Goal: Information Seeking & Learning: Find specific fact

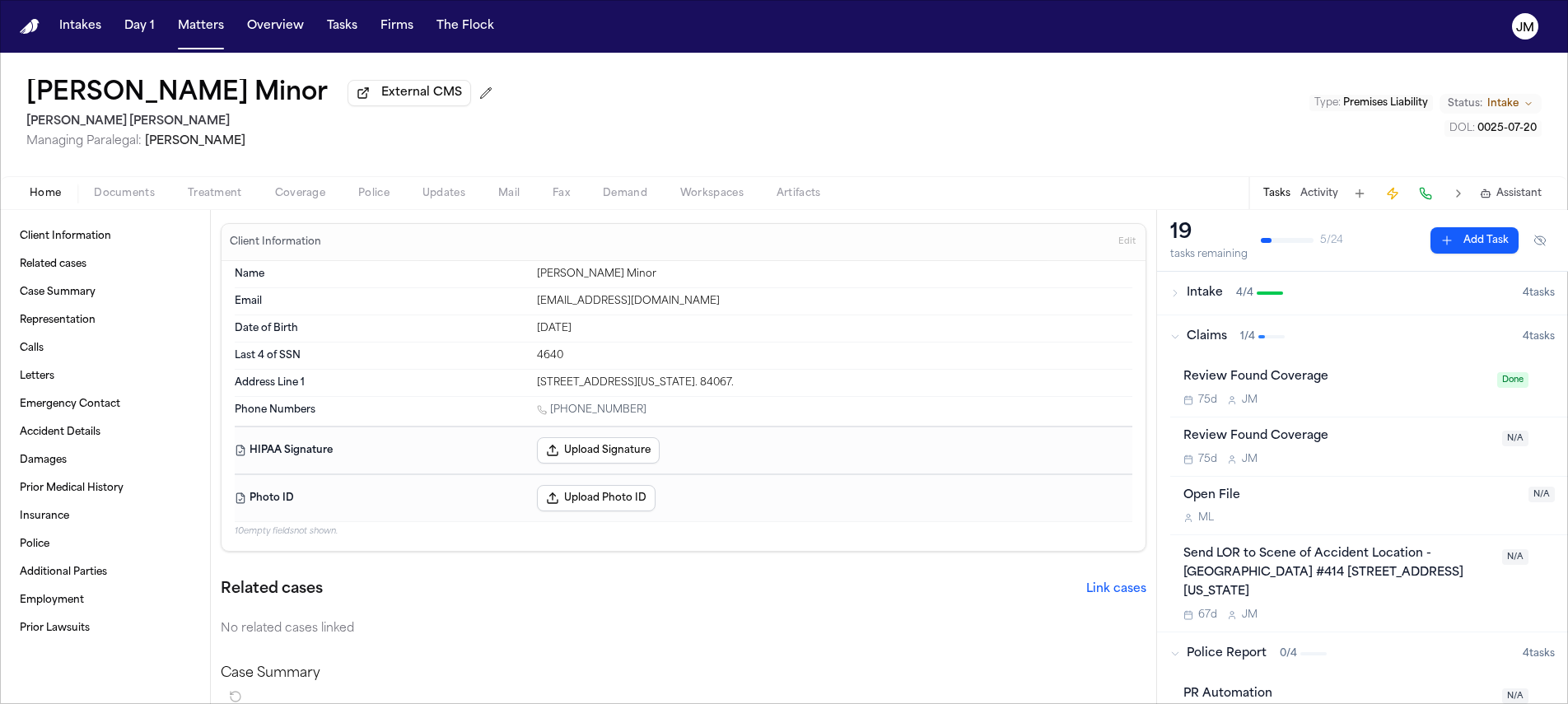
click at [117, 200] on span "Documents" at bounding box center [124, 193] width 61 height 13
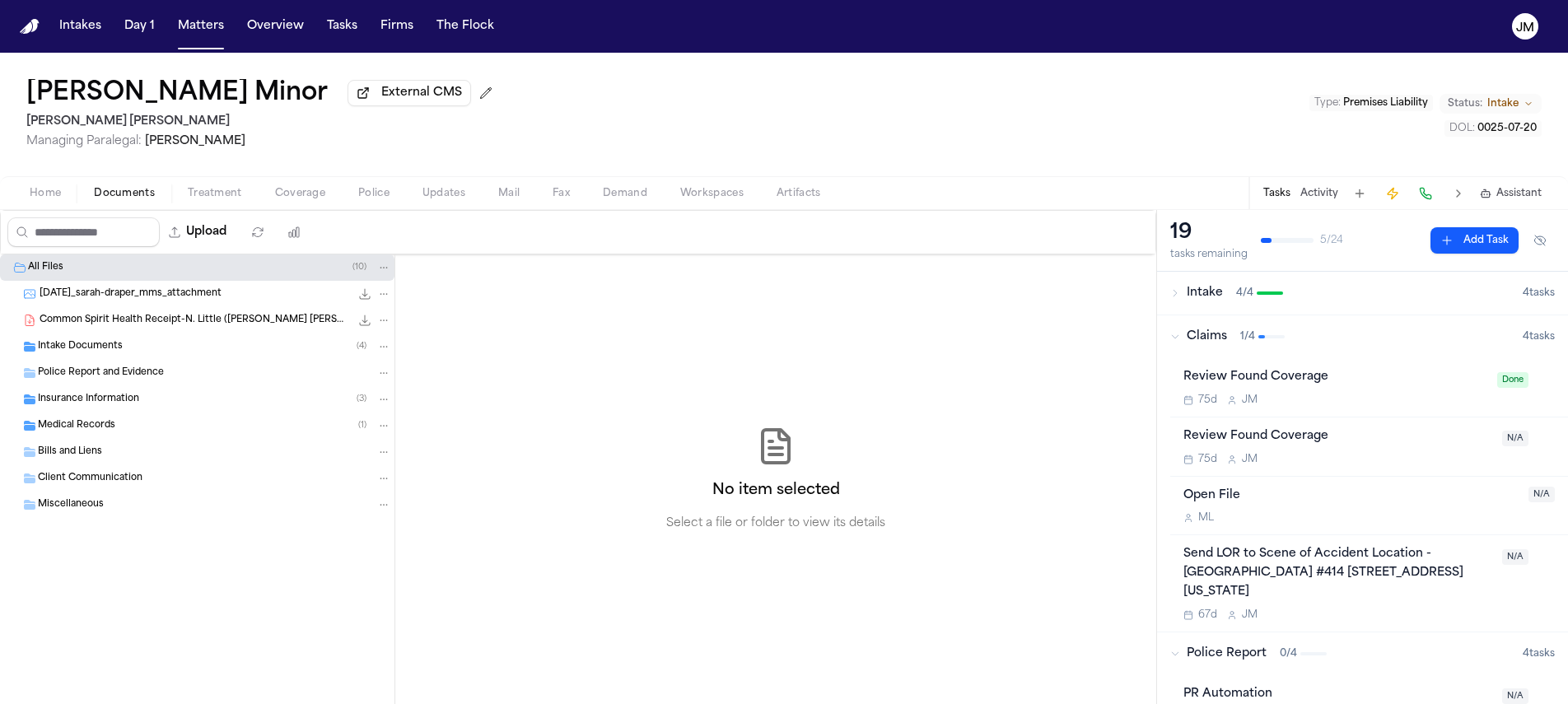
click at [43, 200] on span "Home" at bounding box center [45, 193] width 32 height 13
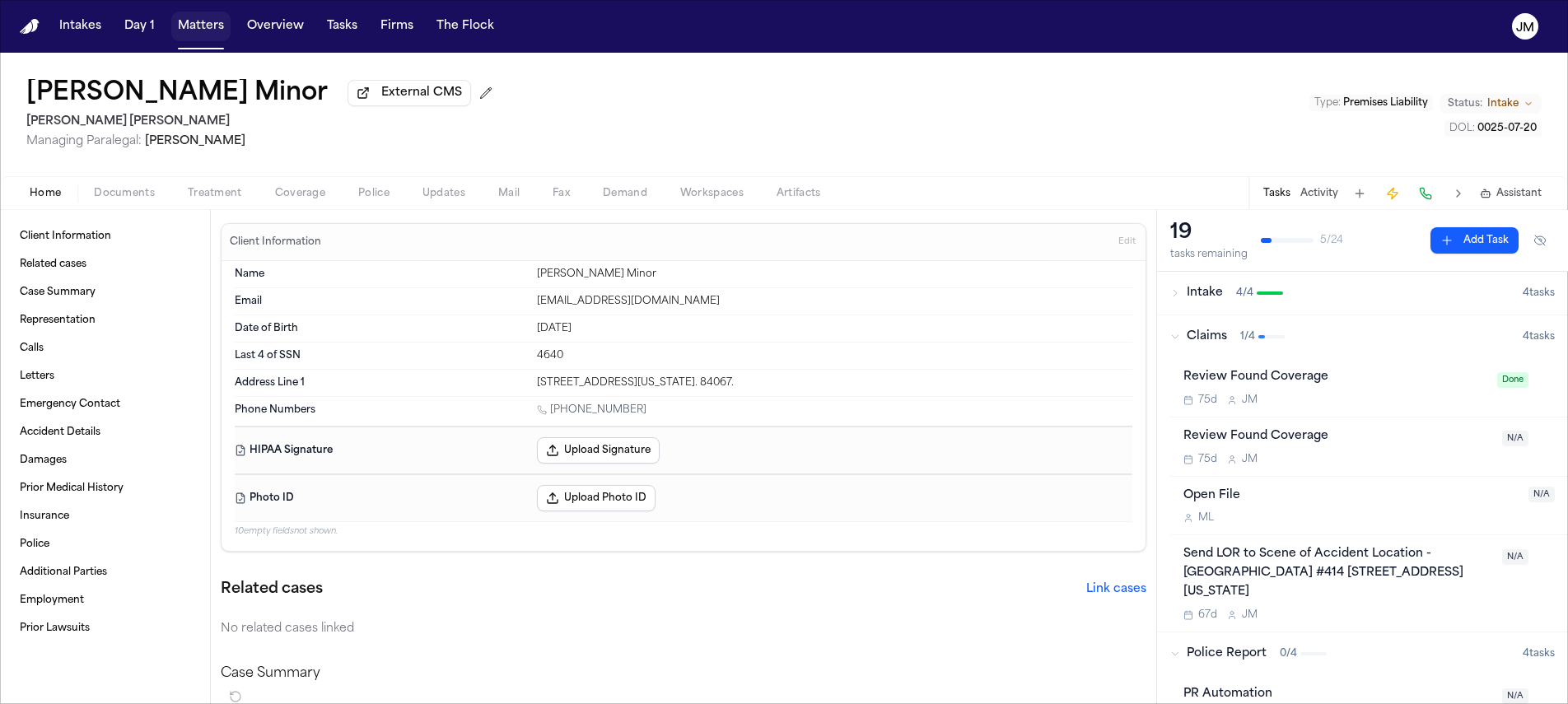
click at [190, 26] on button "Matters" at bounding box center [201, 26] width 59 height 30
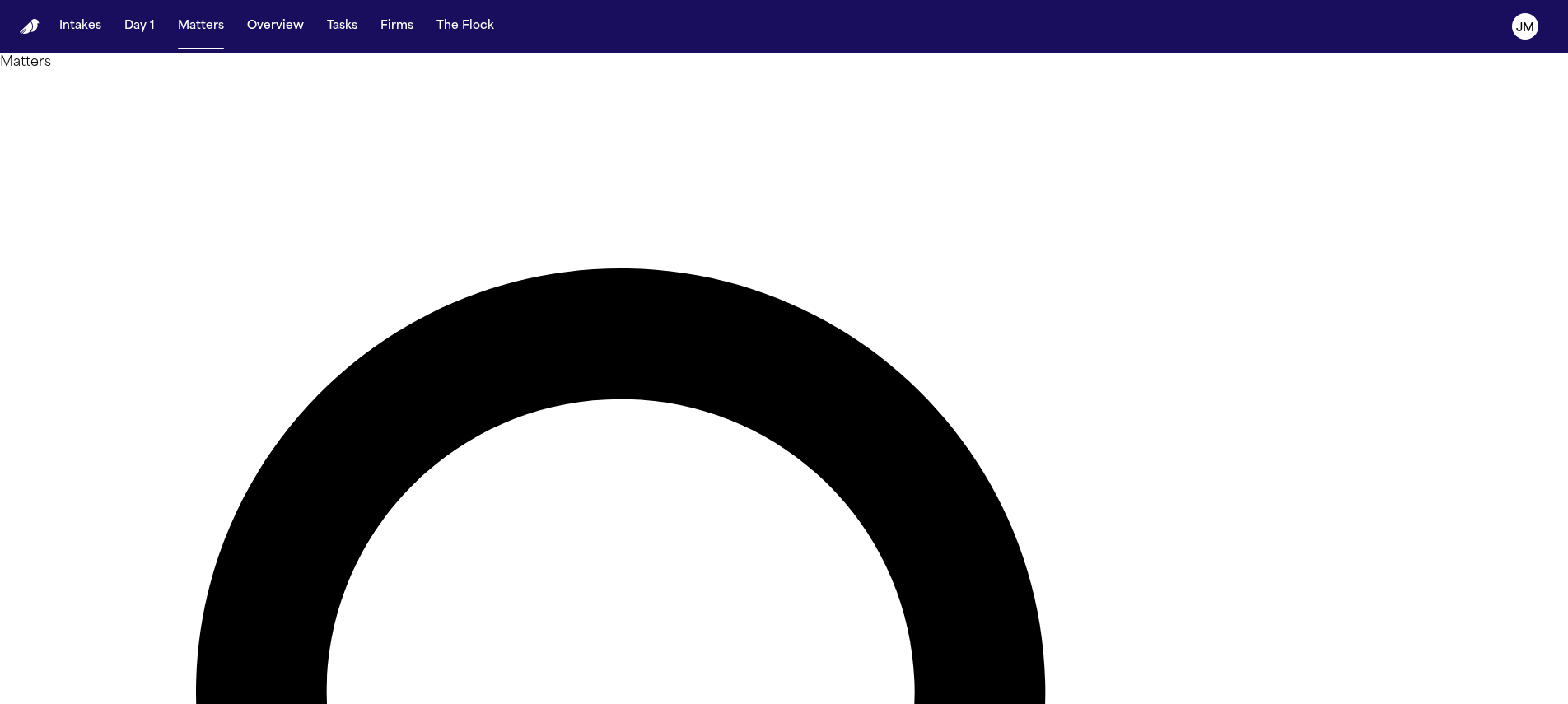
type input "*********"
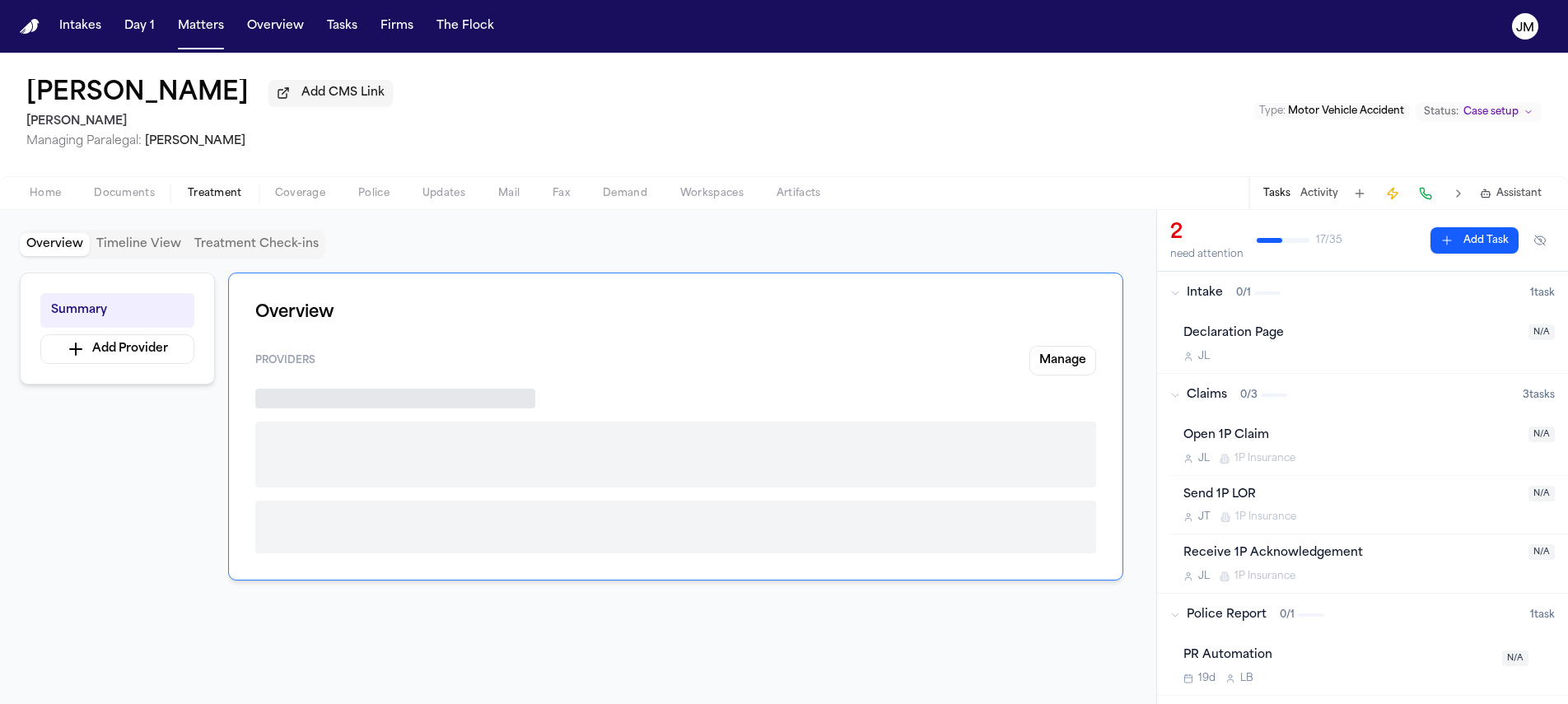
click at [212, 197] on span "Treatment" at bounding box center [214, 193] width 55 height 13
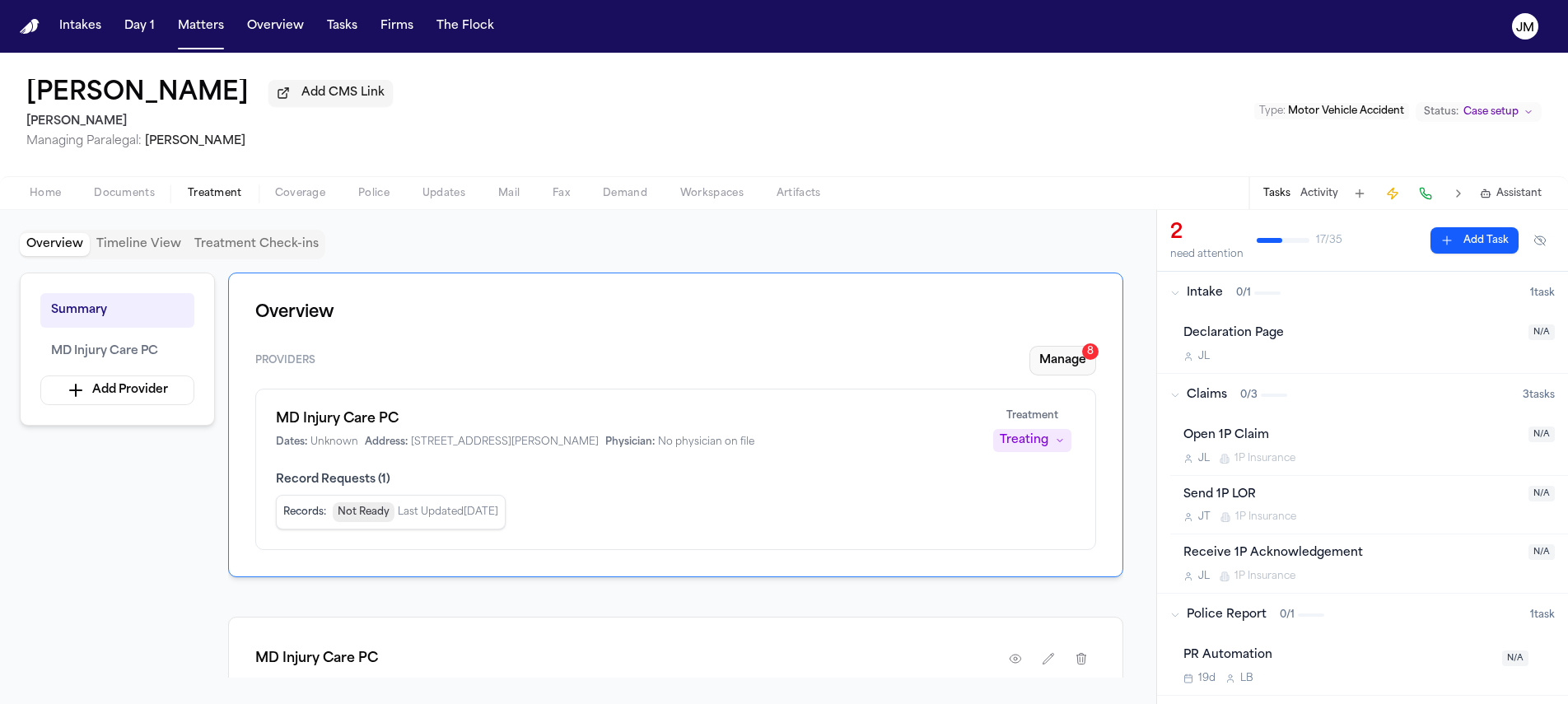
click at [1061, 353] on button "Manage 8" at bounding box center [1062, 361] width 67 height 30
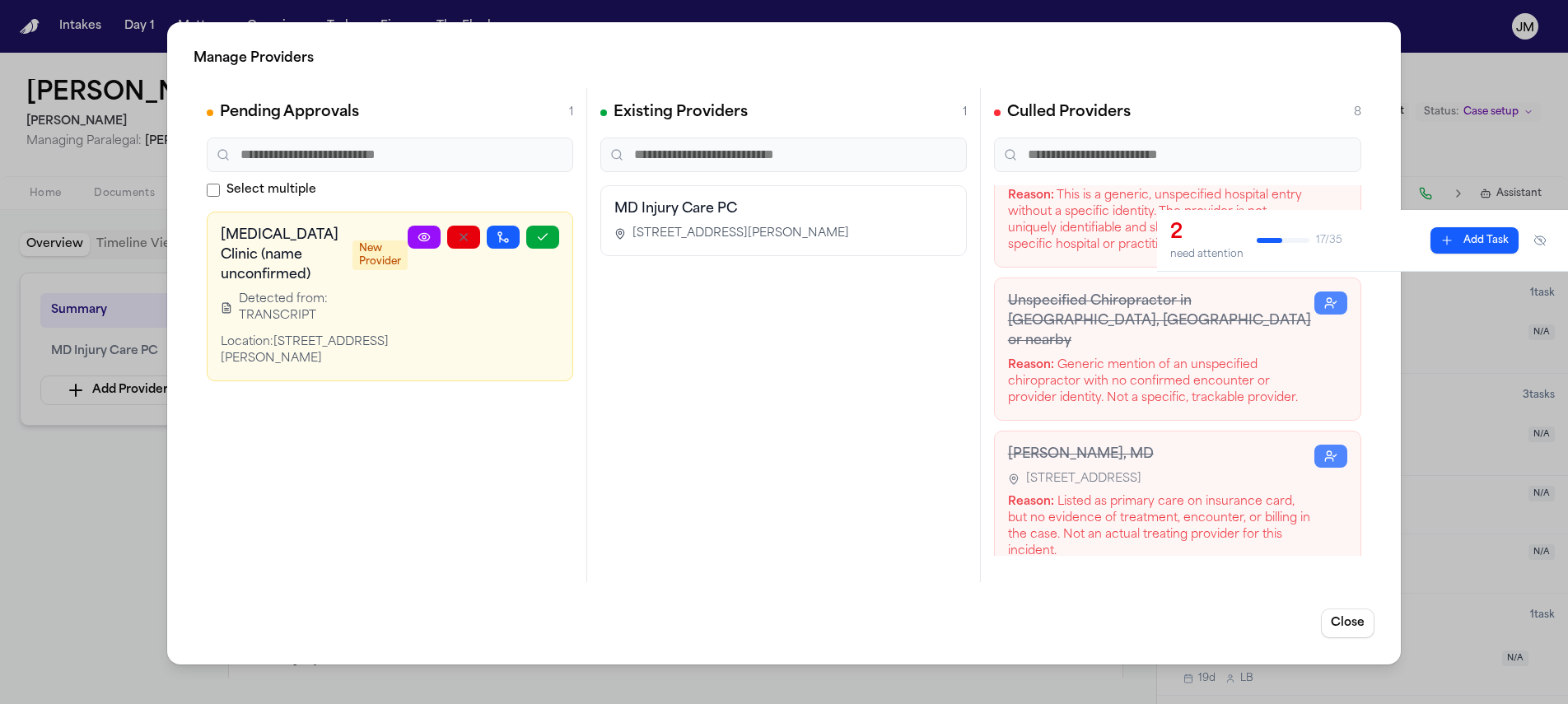
scroll to position [238, 0]
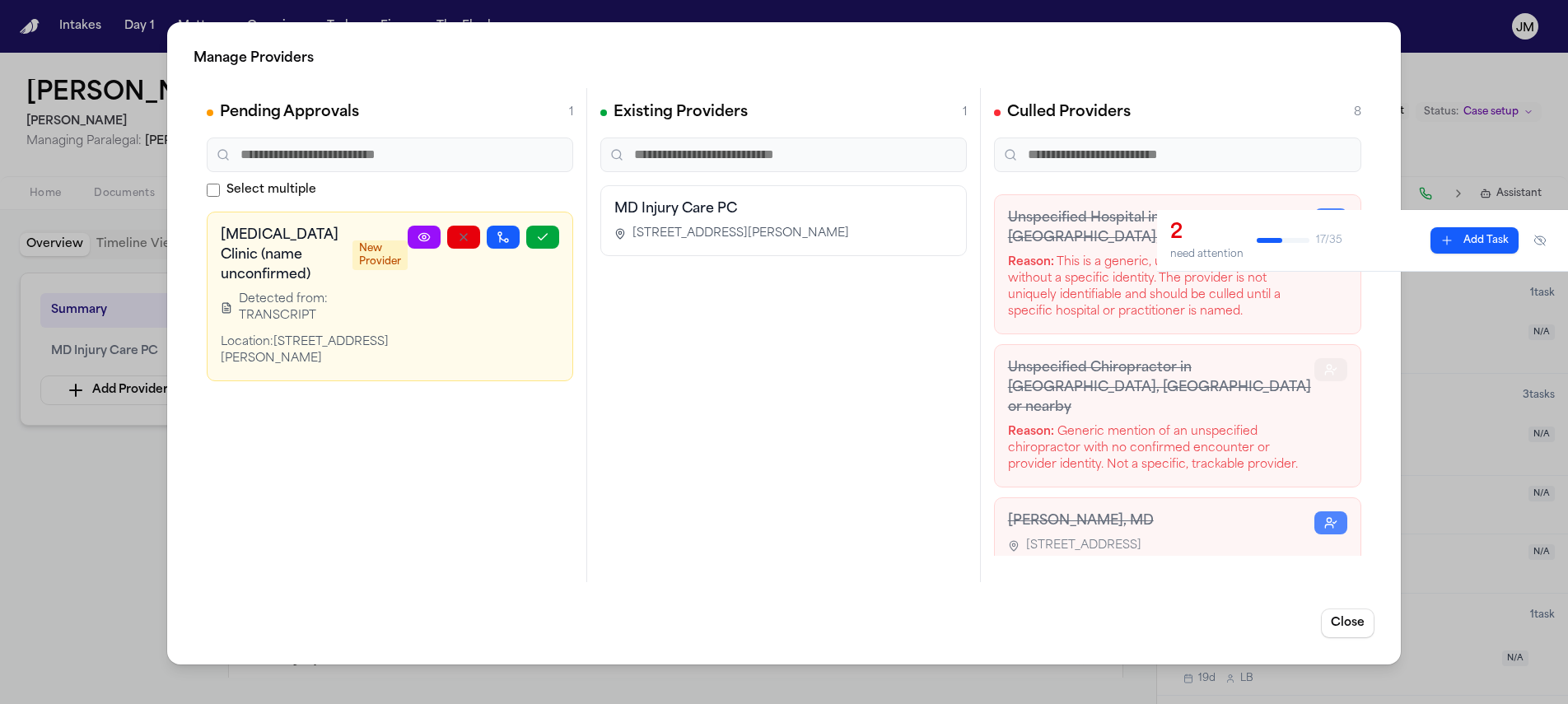
click at [1330, 358] on button "button" at bounding box center [1331, 369] width 33 height 23
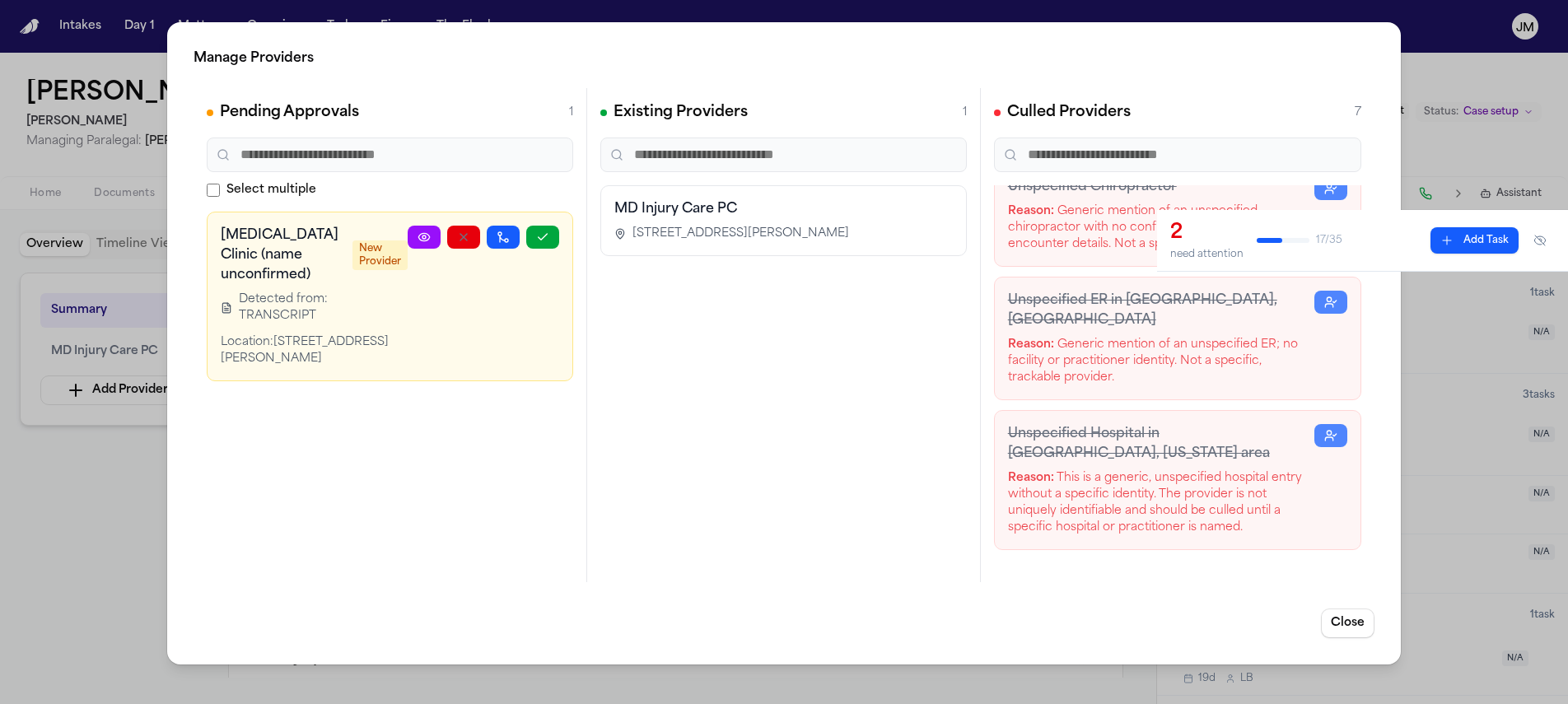
scroll to position [0, 0]
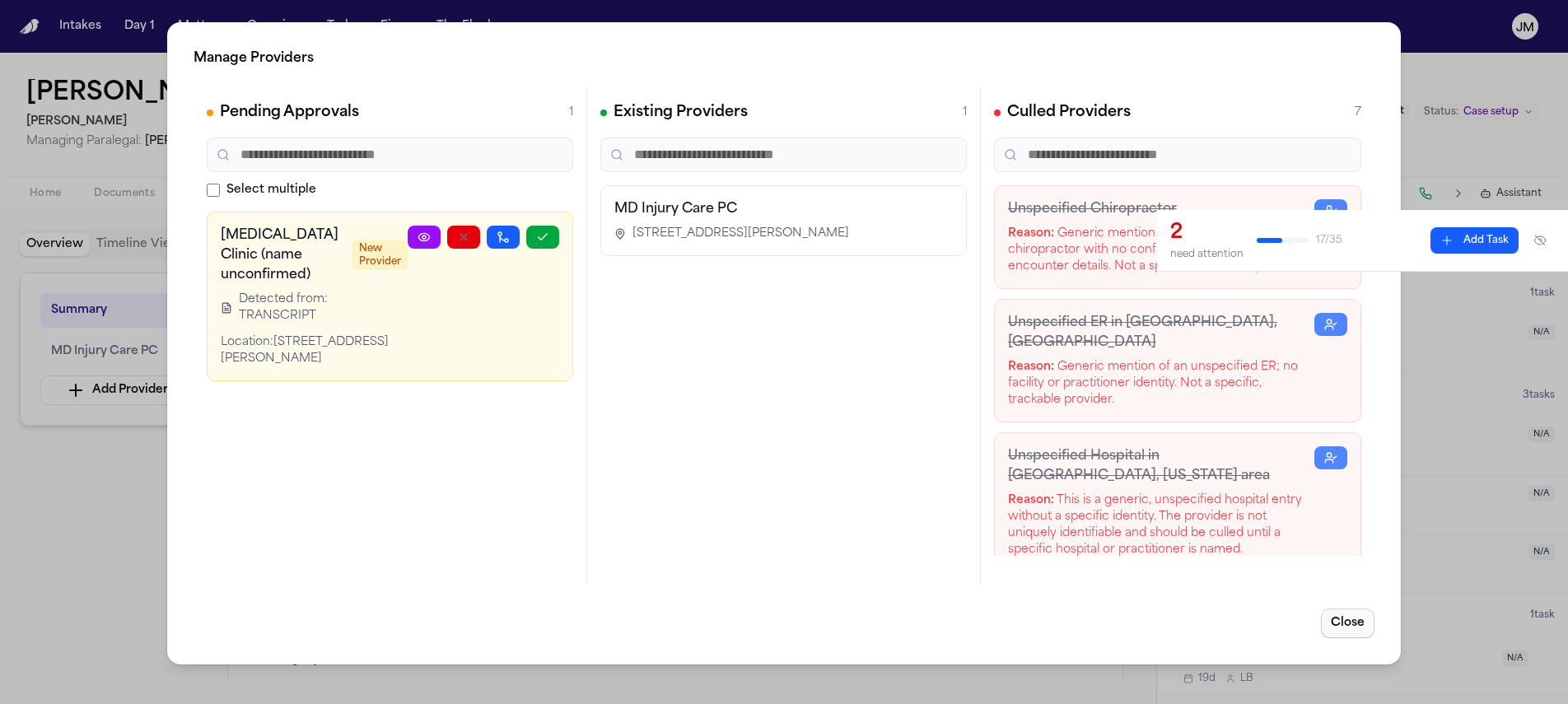
click at [1363, 627] on button "Close" at bounding box center [1348, 623] width 54 height 30
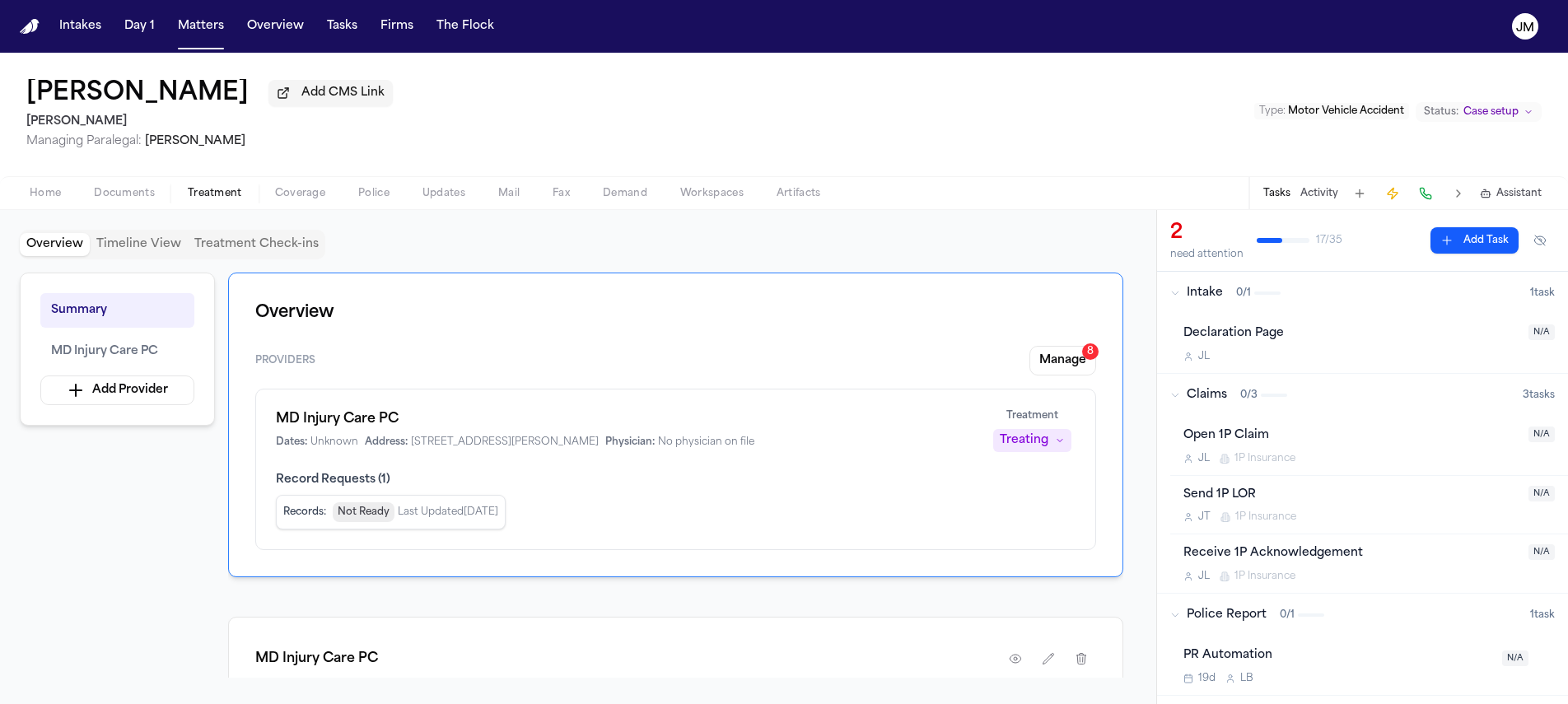
click at [153, 194] on span "Documents" at bounding box center [124, 193] width 61 height 13
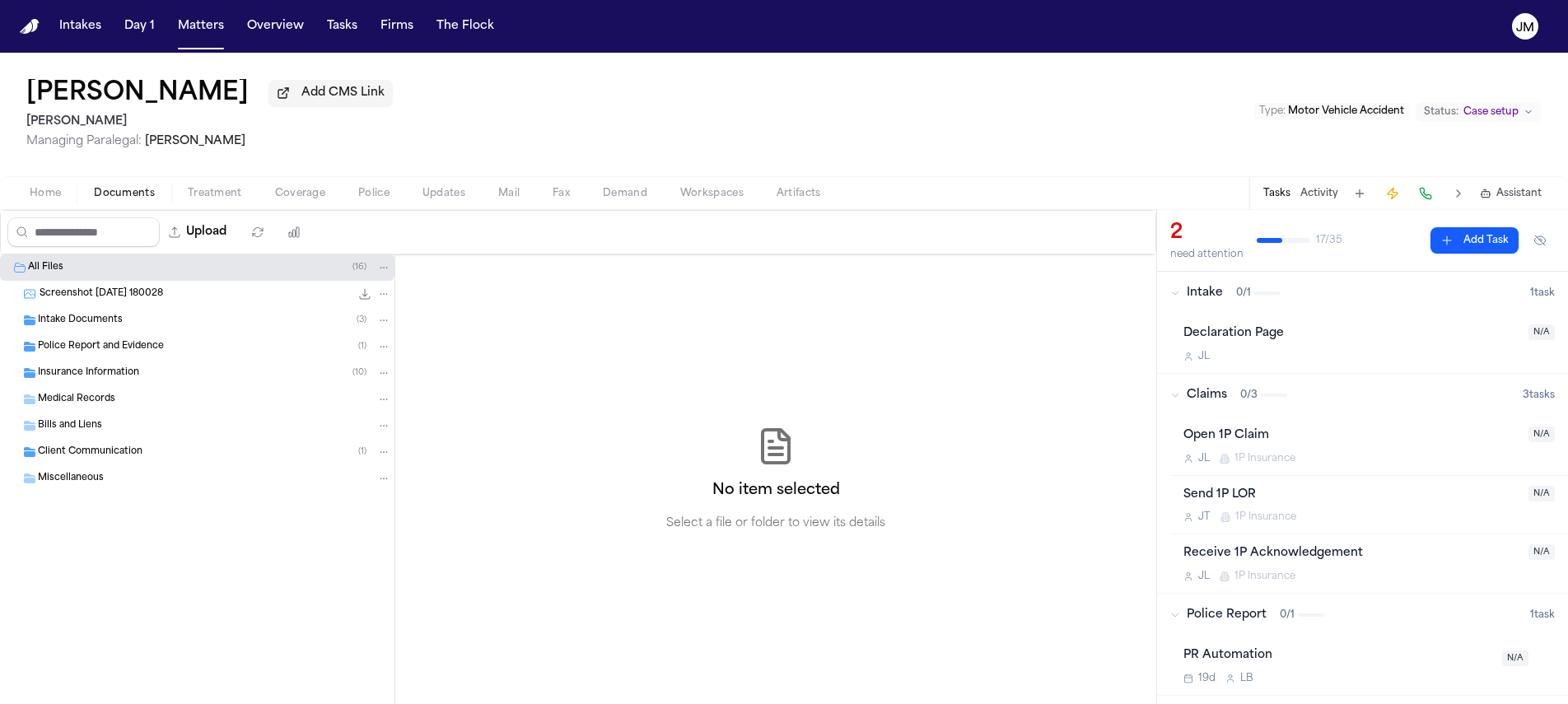
click at [163, 307] on div "Screenshot 2025-05-14 180028 243.0 KB • PNG" at bounding box center [197, 294] width 394 height 26
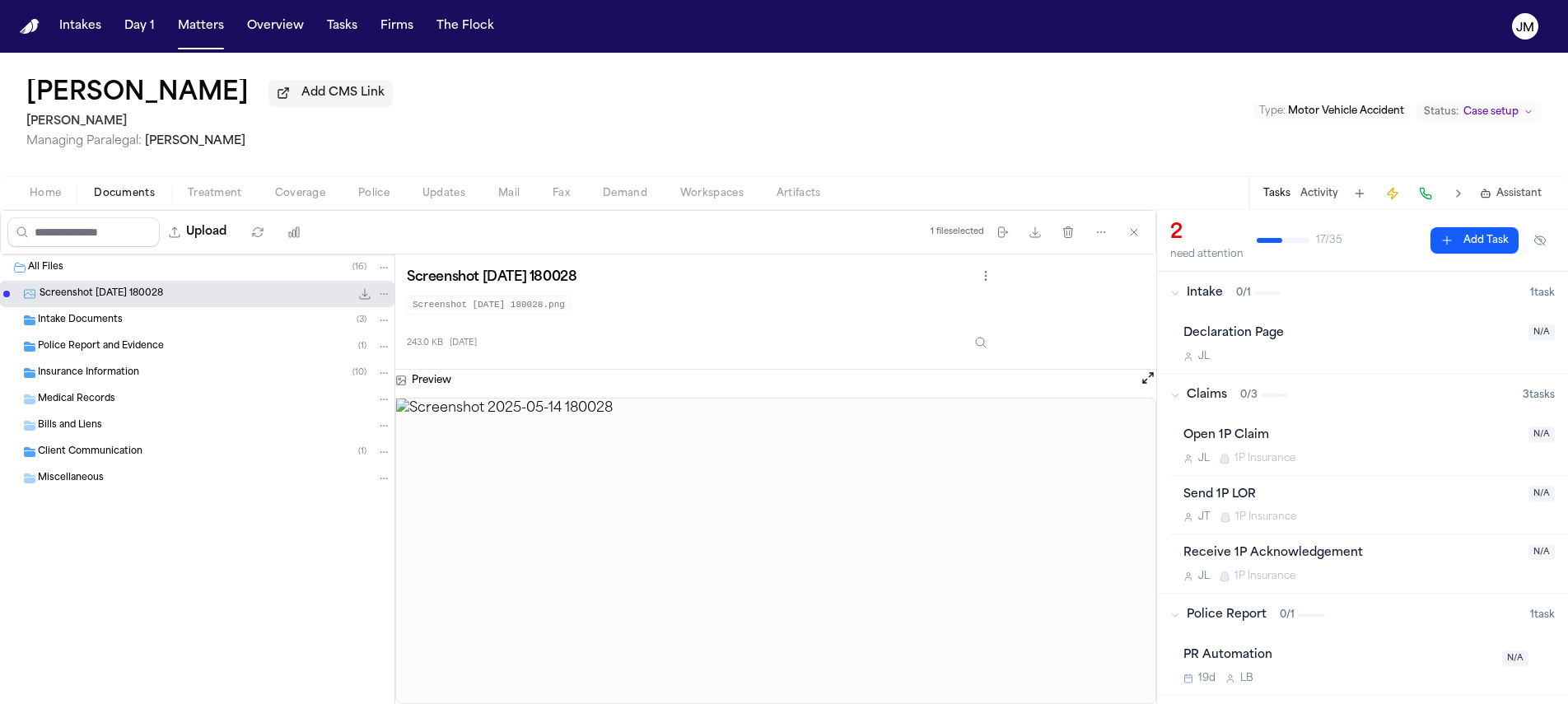
click at [157, 318] on div "Intake Documents ( 3 )" at bounding box center [214, 320] width 353 height 15
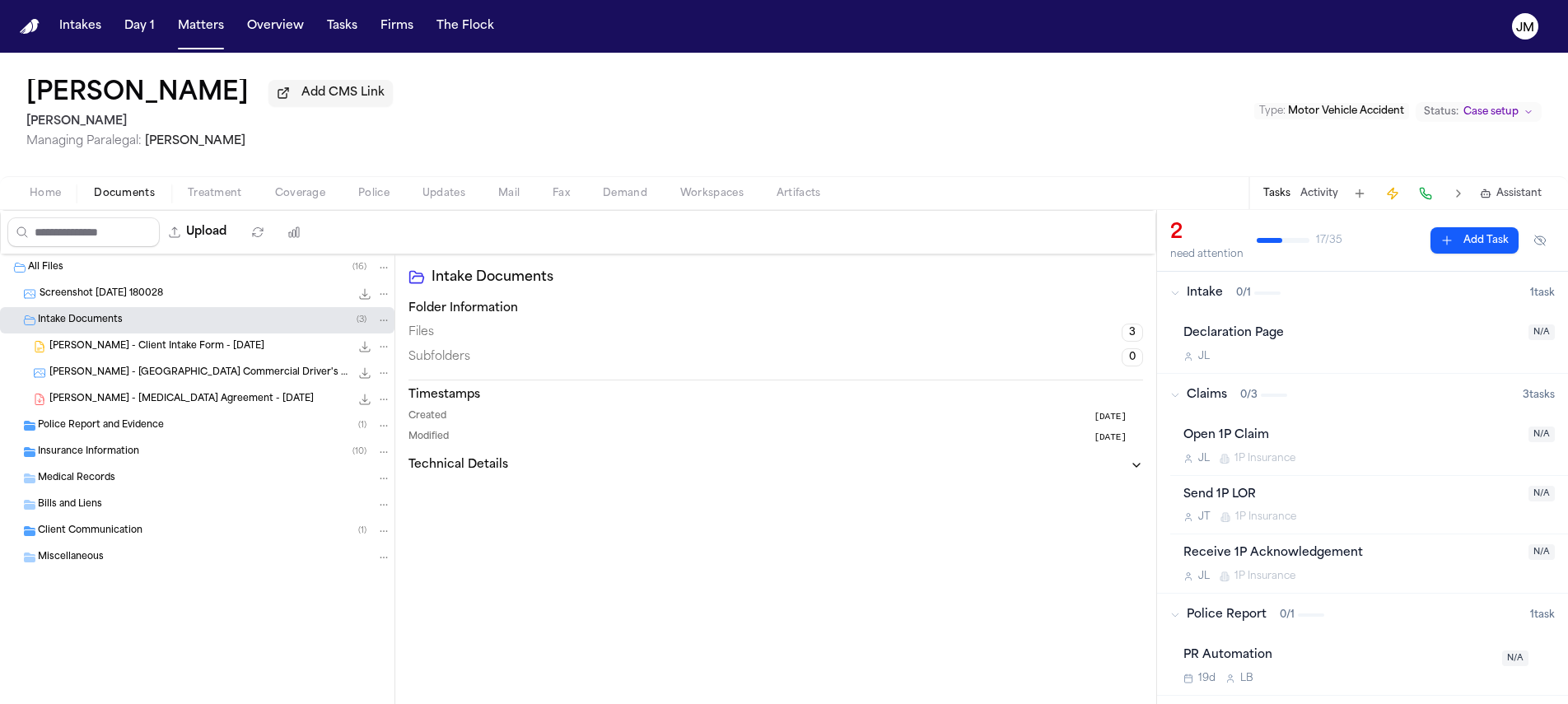
click at [196, 426] on div "Police Report and Evidence ( 1 )" at bounding box center [214, 426] width 353 height 15
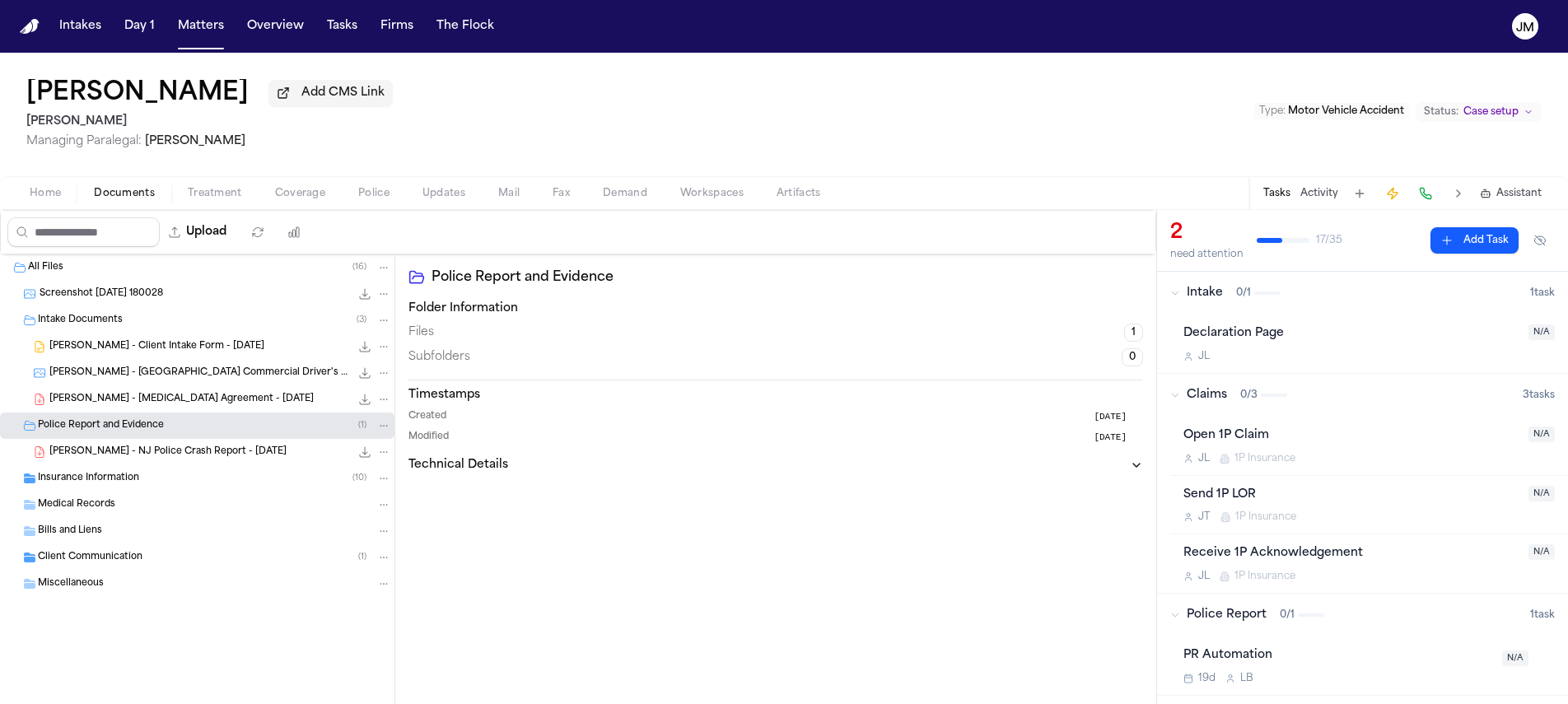
click at [198, 475] on div "Insurance Information ( 10 )" at bounding box center [214, 479] width 353 height 15
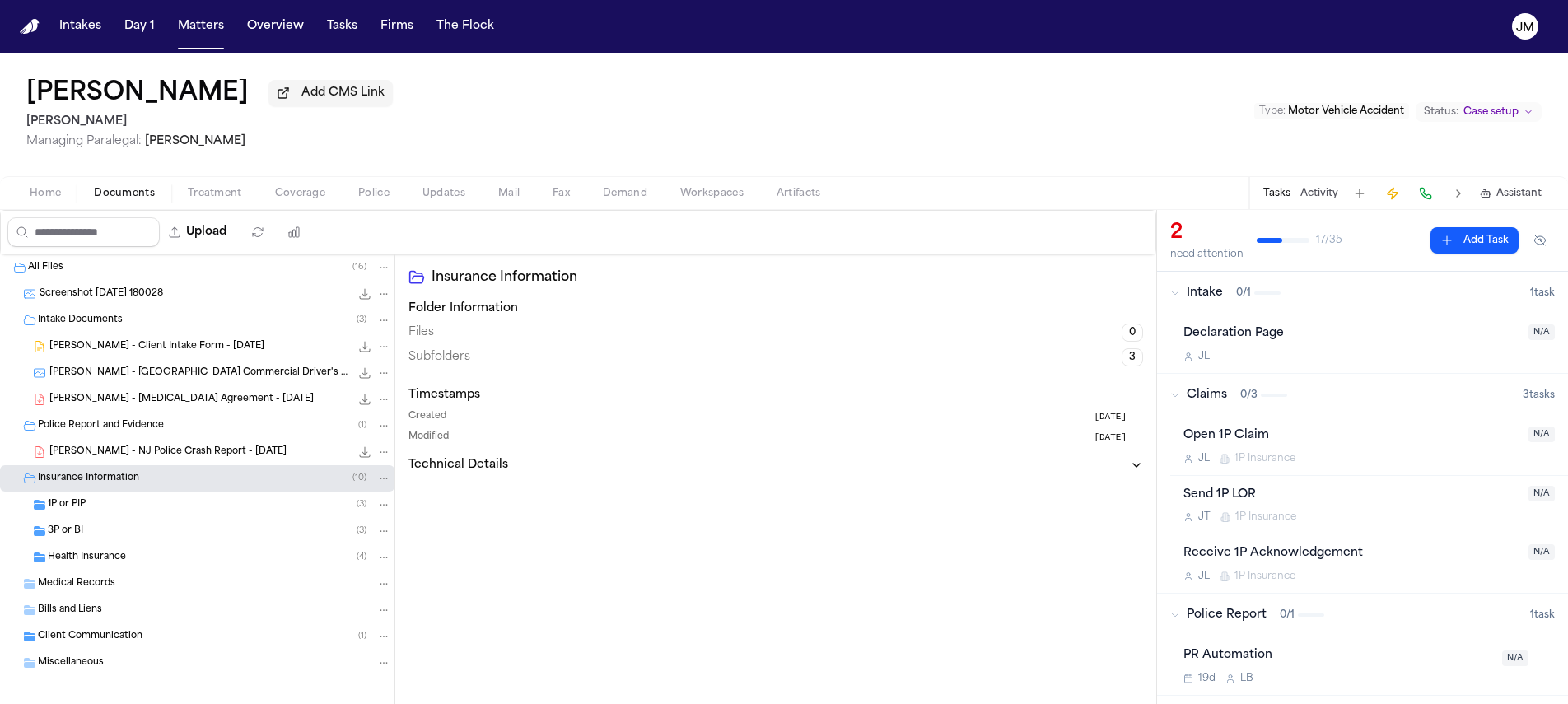
click at [154, 570] on div "Health Insurance ( 4 )" at bounding box center [197, 557] width 394 height 26
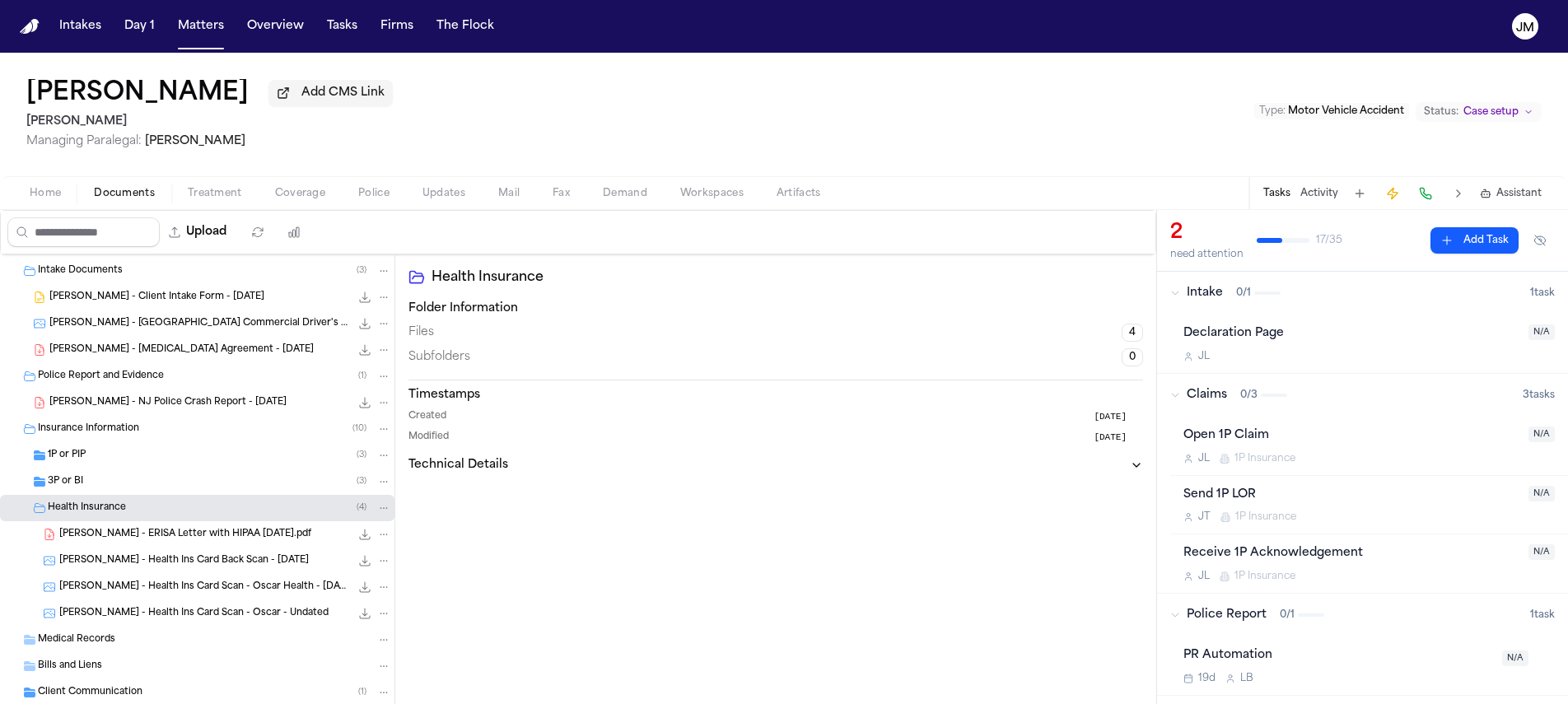
scroll to position [119, 0]
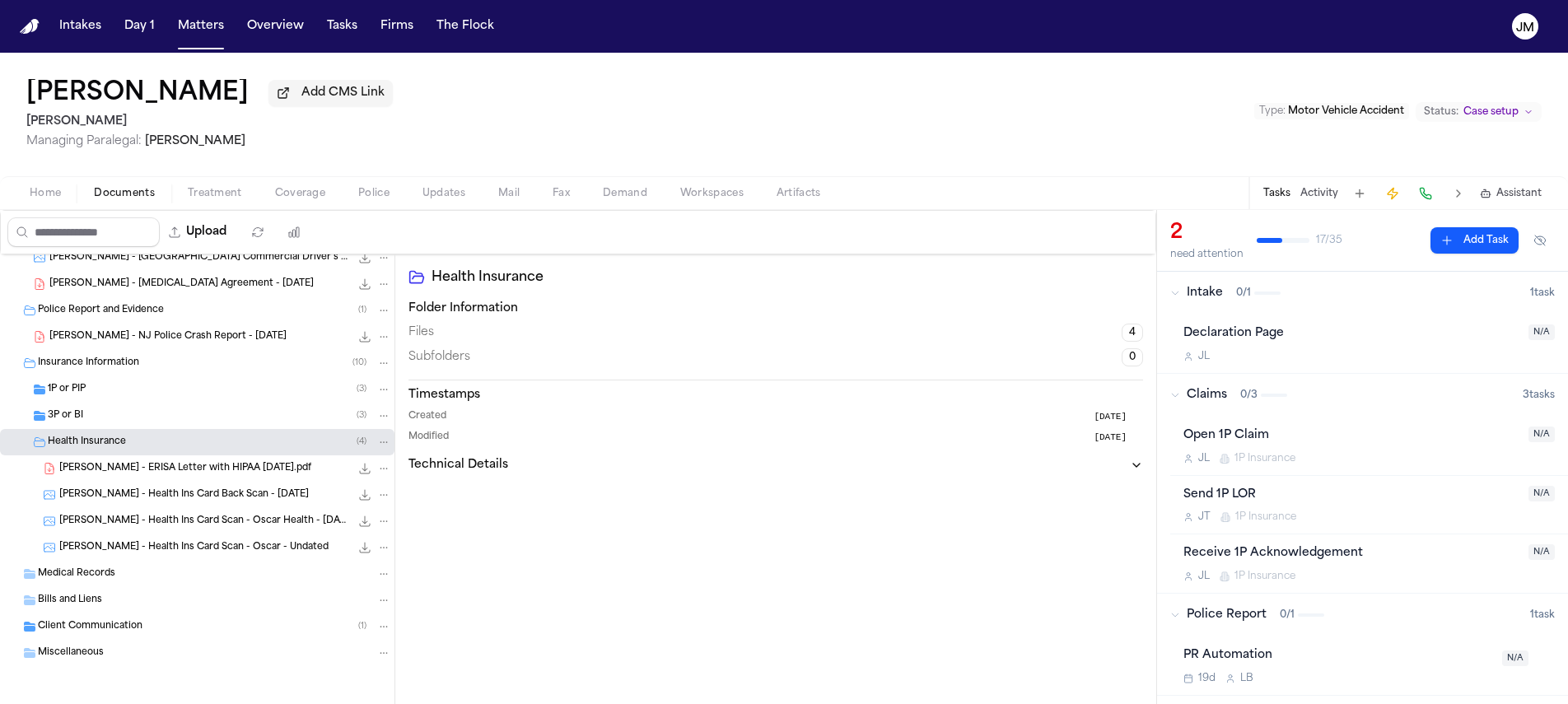
click at [149, 621] on div "Client Communication ( 1 )" at bounding box center [214, 626] width 353 height 15
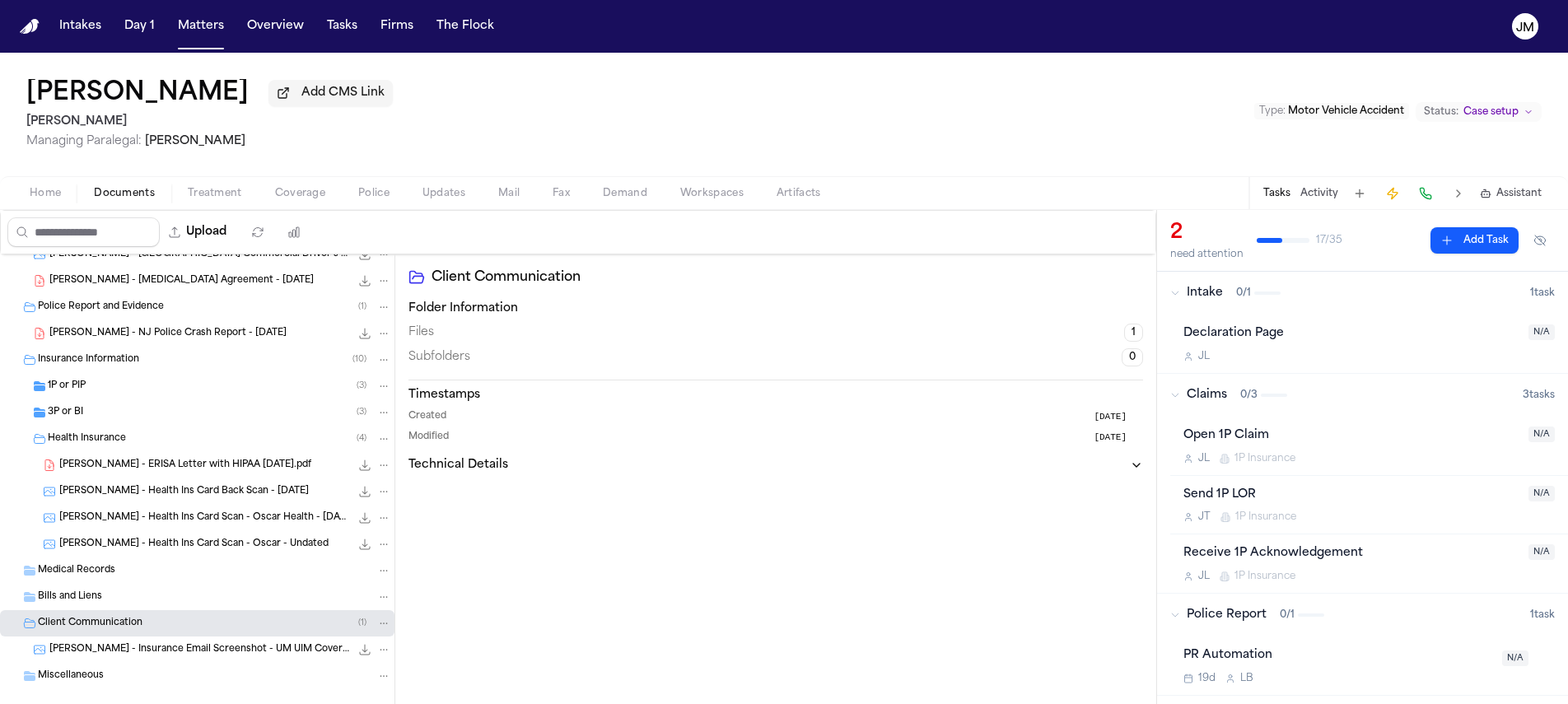
scroll to position [145, 0]
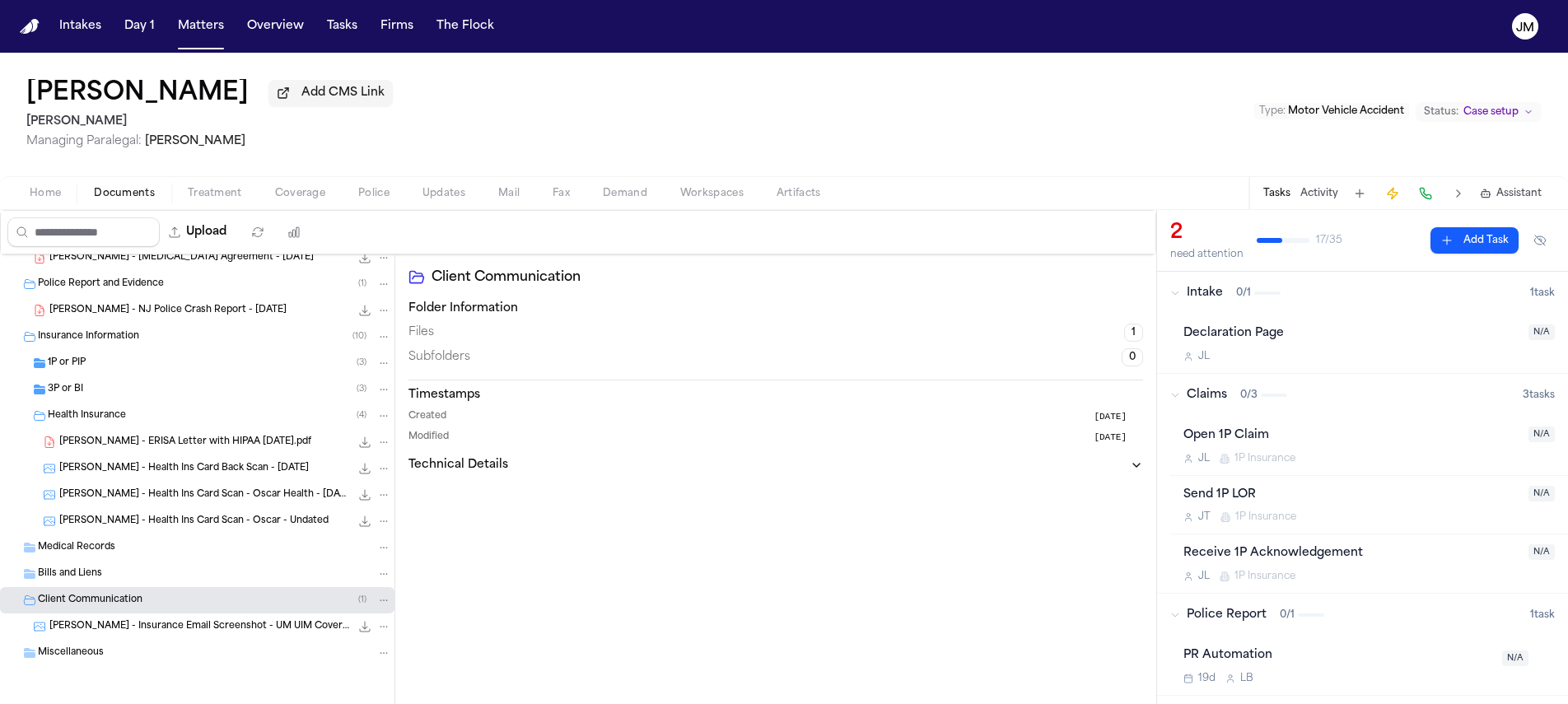
click at [165, 648] on div "Miscellaneous" at bounding box center [214, 653] width 353 height 15
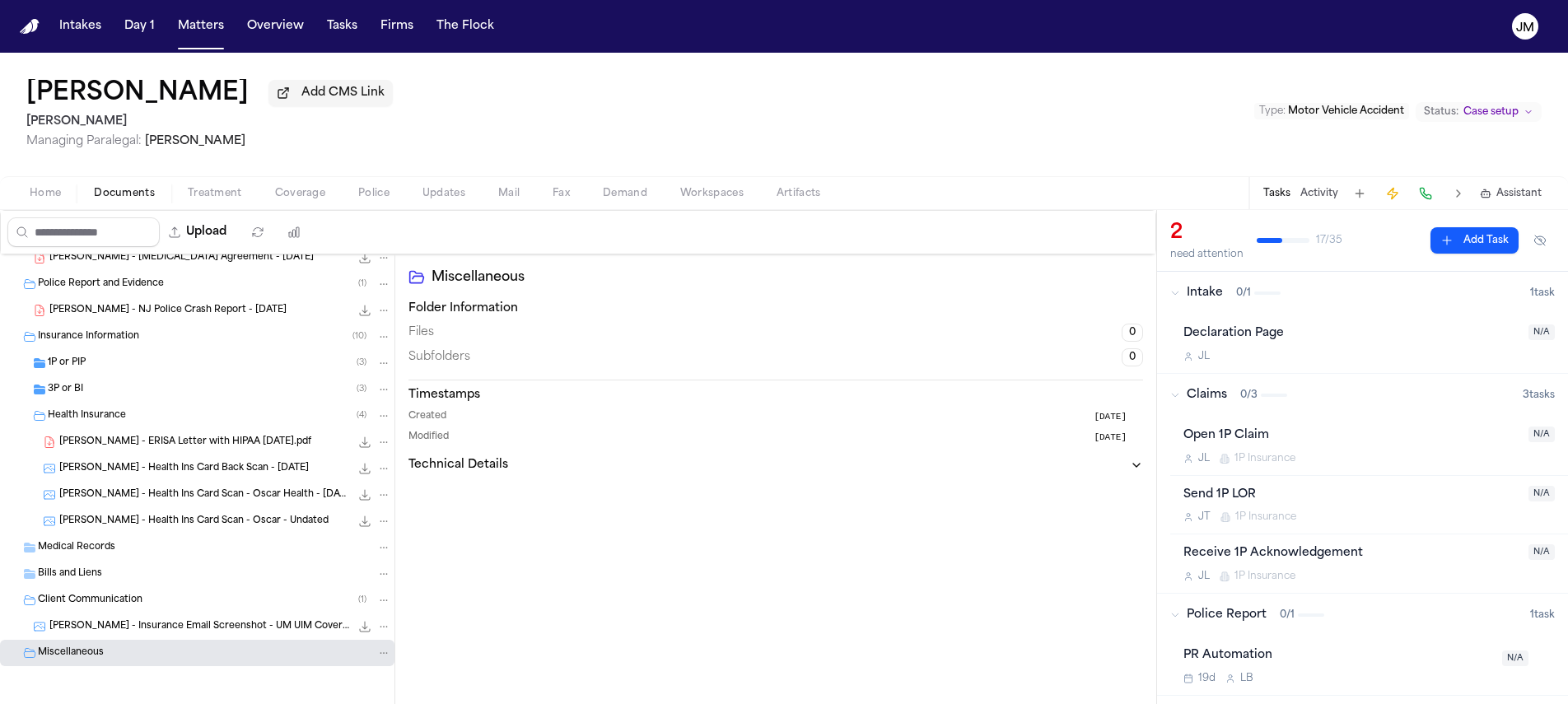
click at [122, 548] on div "Medical Records" at bounding box center [214, 547] width 353 height 15
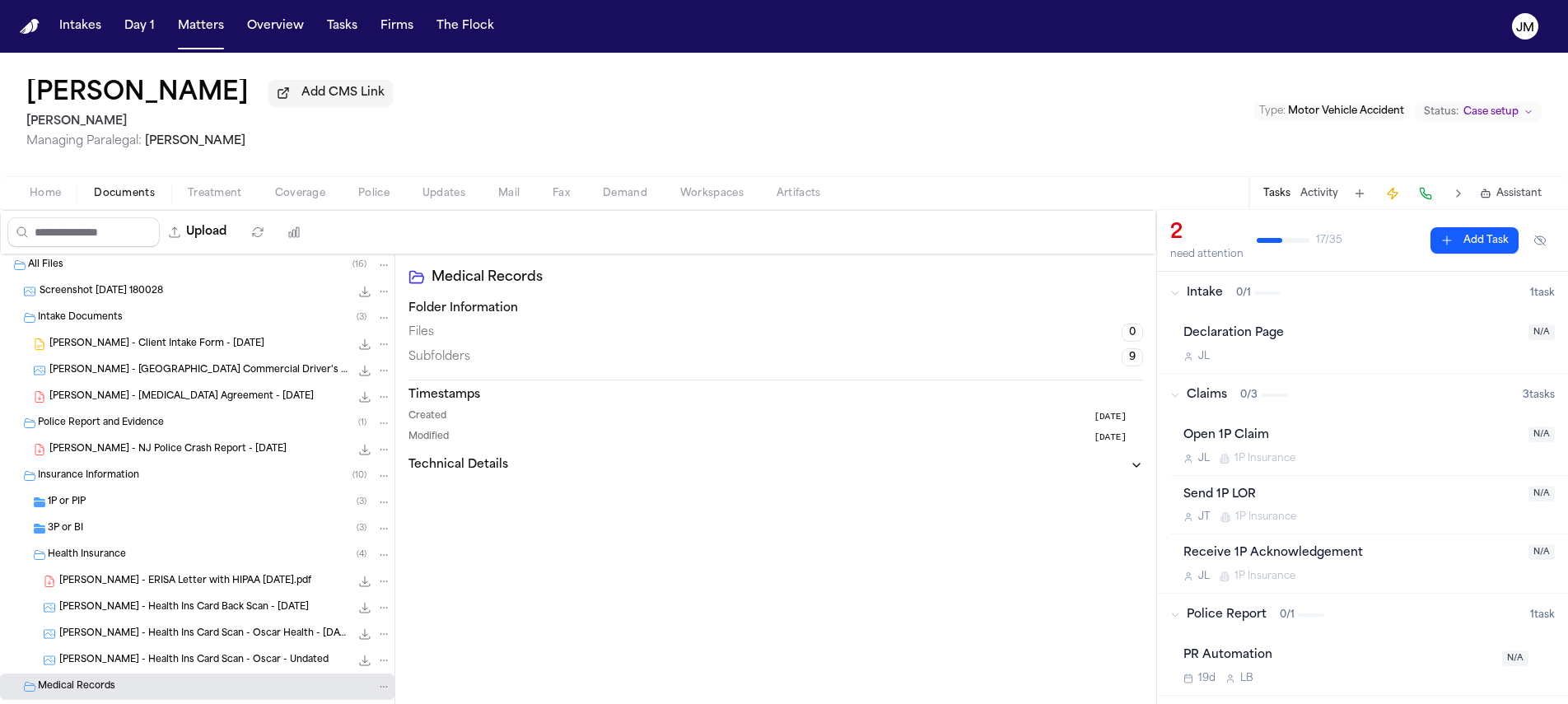
scroll to position [0, 0]
click at [130, 301] on span "Screenshot 2025-05-14 180028" at bounding box center [101, 294] width 123 height 14
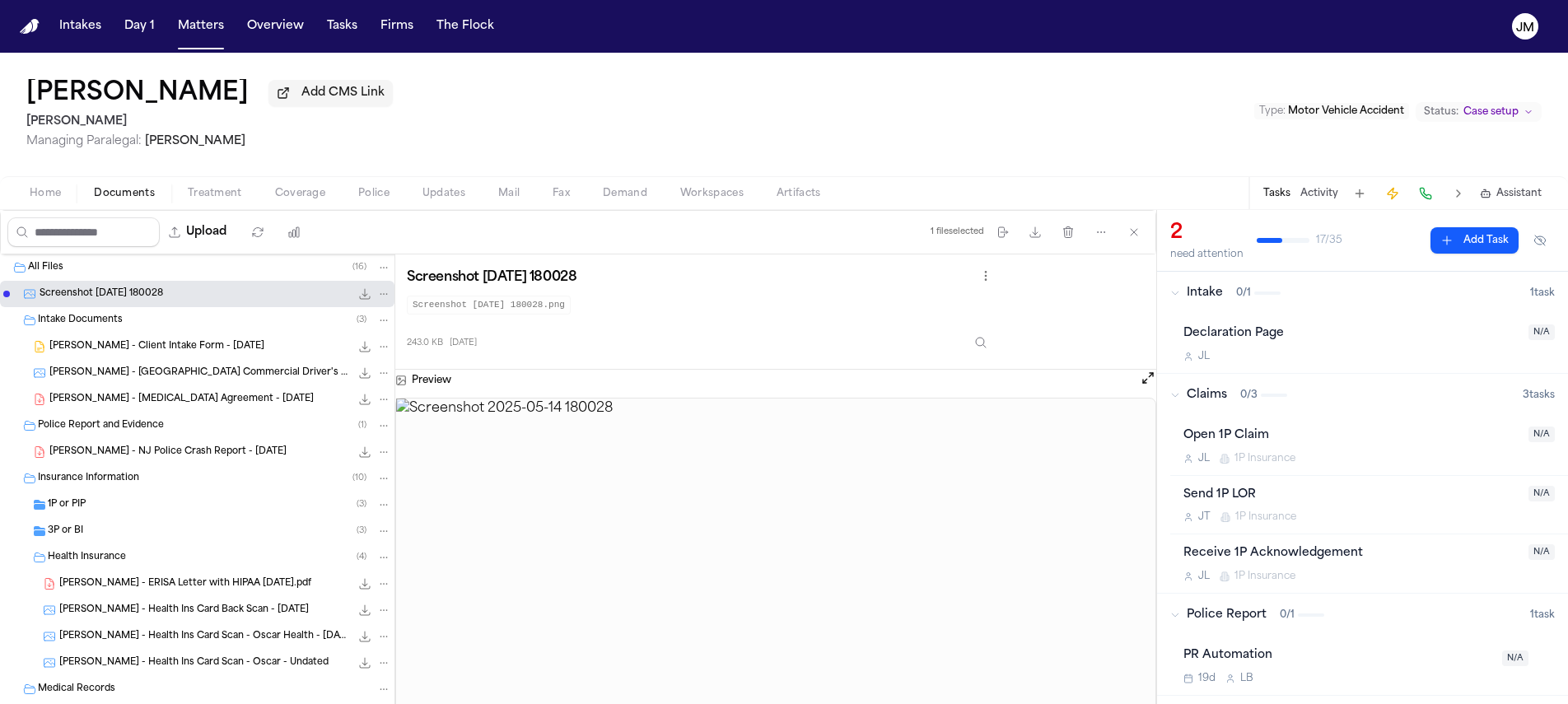
click at [138, 345] on span "J. Cherestal - Client Intake Form - 5.14.25" at bounding box center [157, 347] width 215 height 14
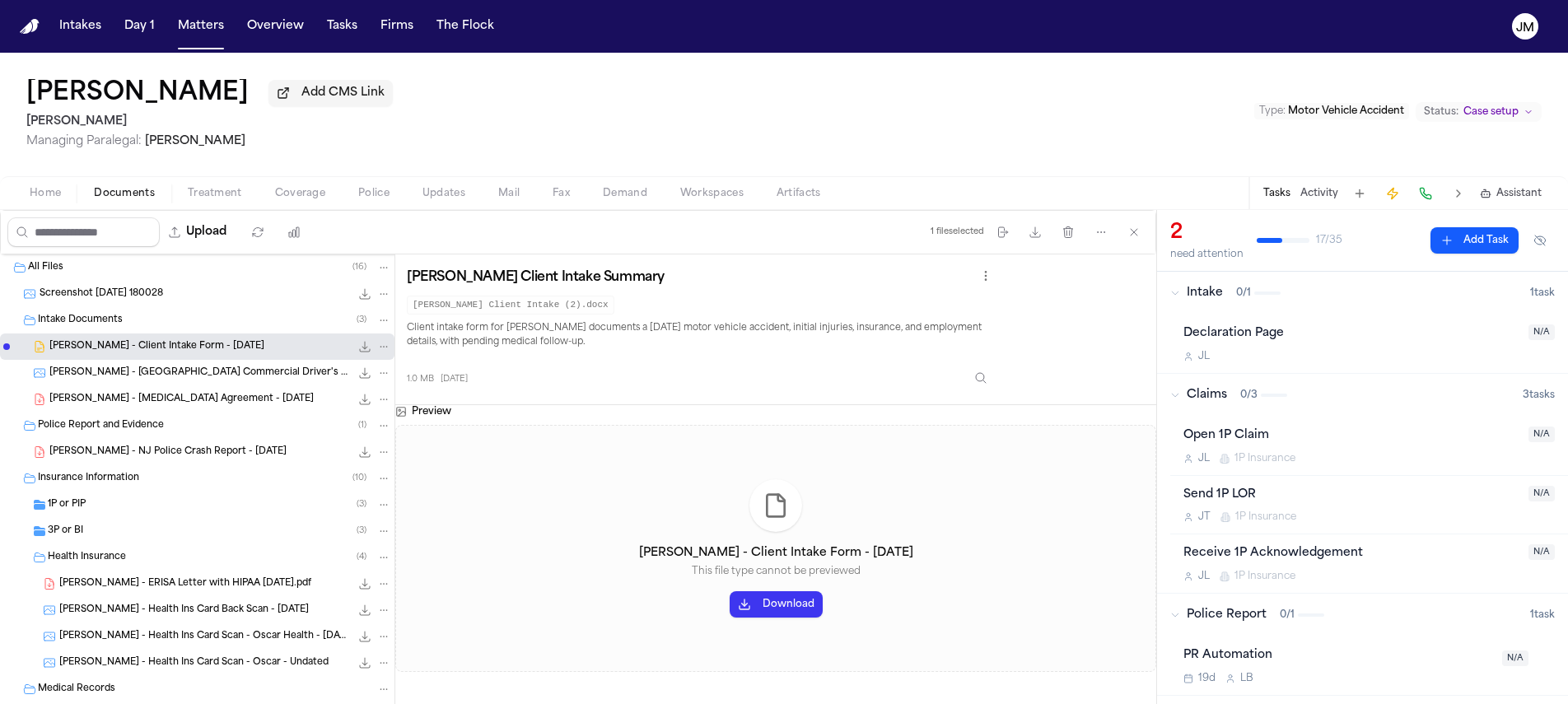
click at [789, 611] on button "Download" at bounding box center [776, 604] width 93 height 26
click at [58, 195] on span "Home" at bounding box center [45, 193] width 32 height 13
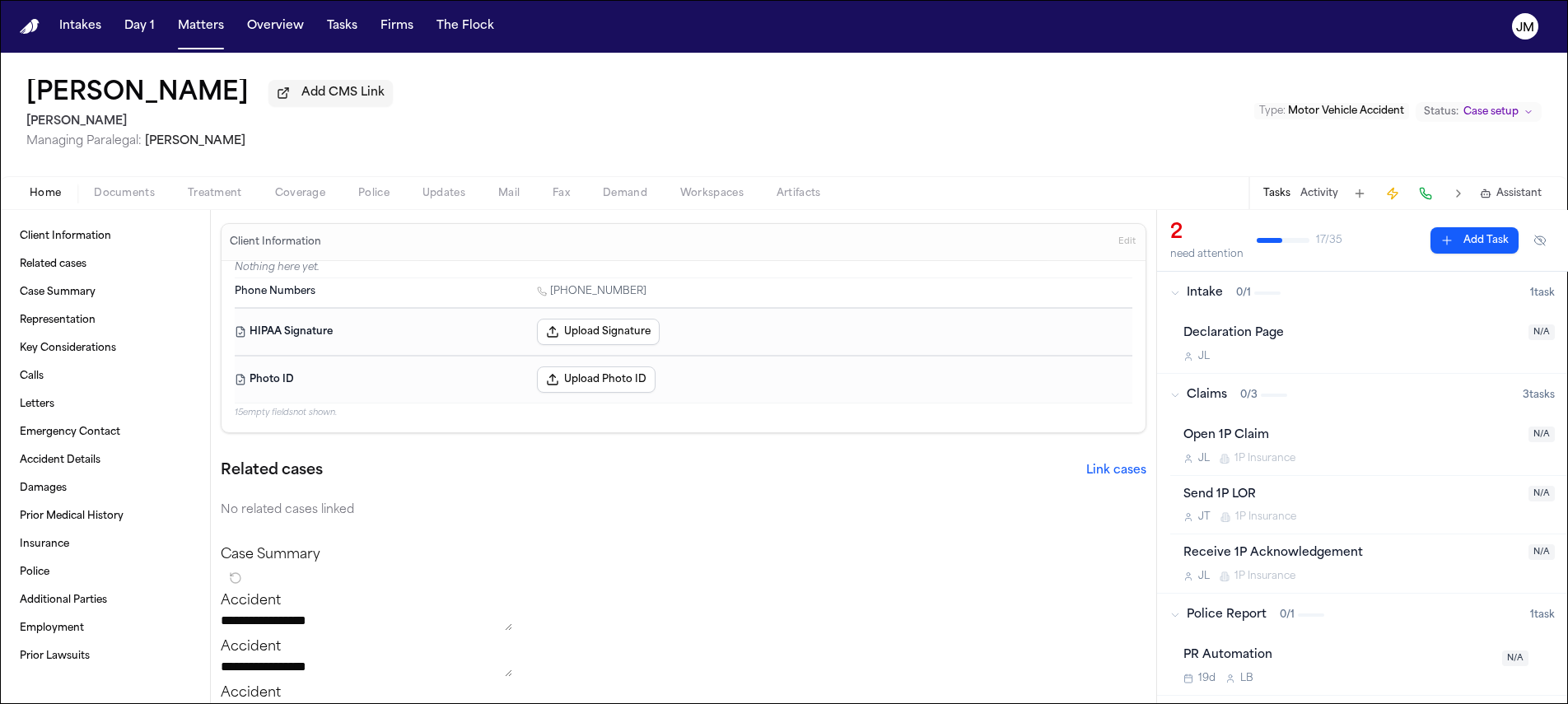
click at [226, 198] on span "Treatment" at bounding box center [214, 193] width 55 height 13
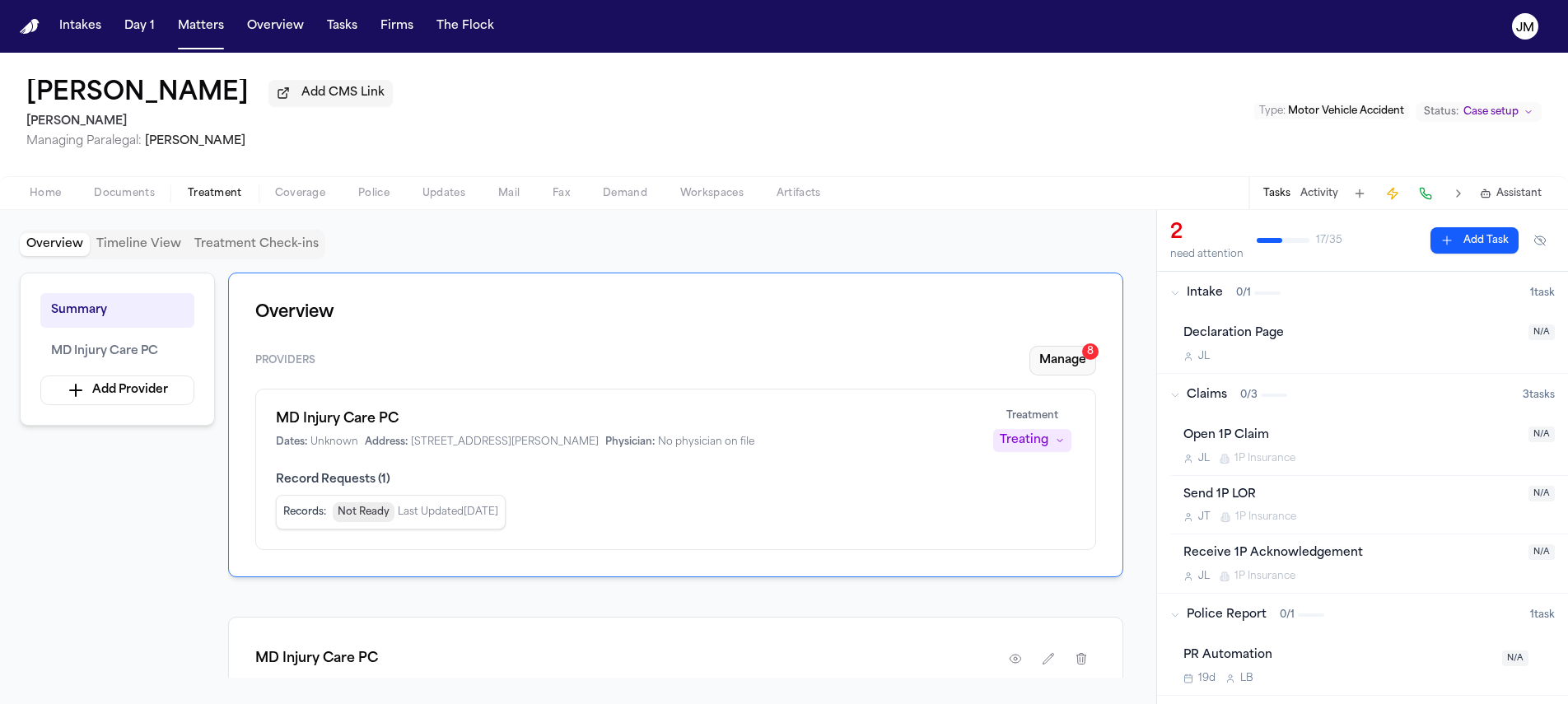
click at [1062, 364] on button "Manage 8" at bounding box center [1062, 361] width 67 height 30
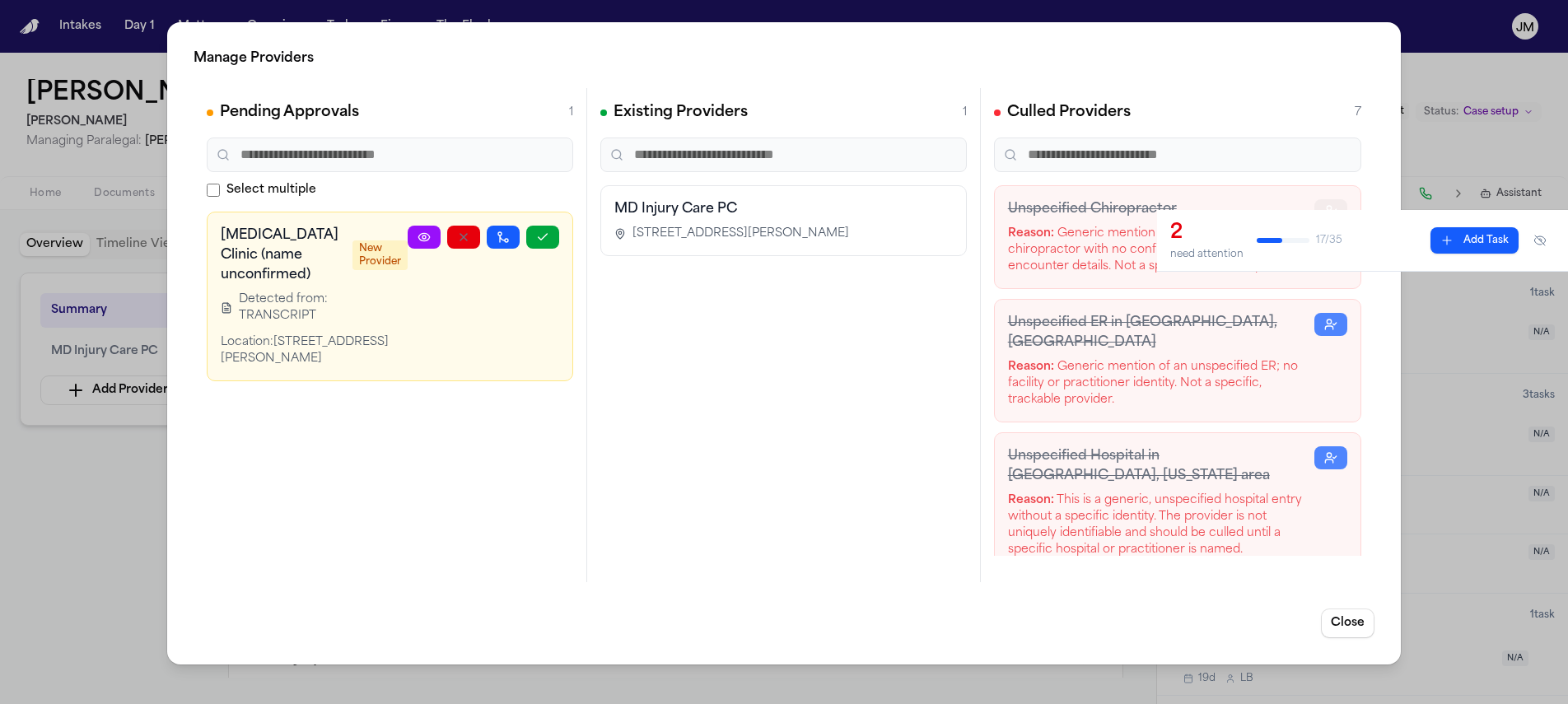
click at [1327, 207] on circle "button" at bounding box center [1329, 208] width 4 height 4
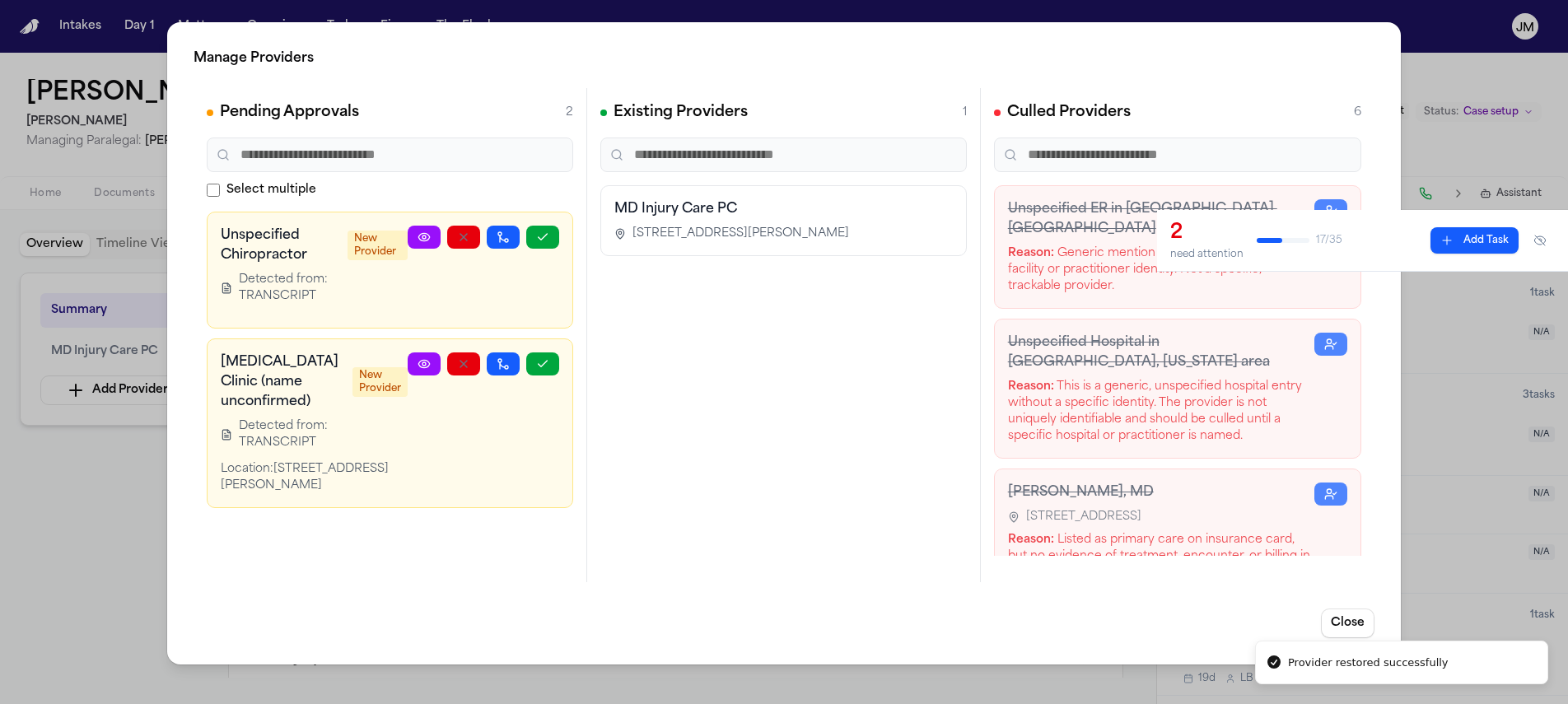
click at [422, 363] on circle at bounding box center [424, 365] width 4 height 4
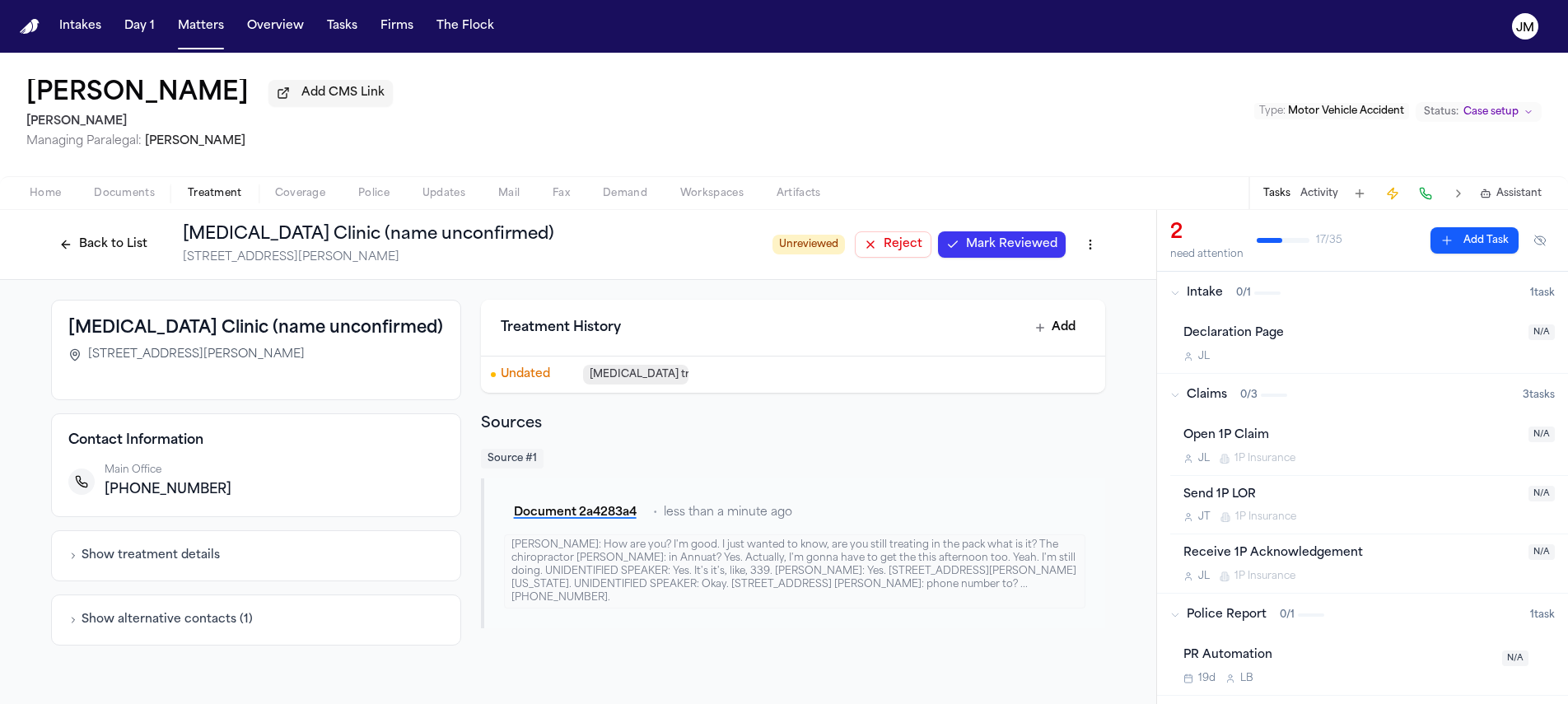
click at [144, 244] on button "Back to List" at bounding box center [103, 244] width 105 height 26
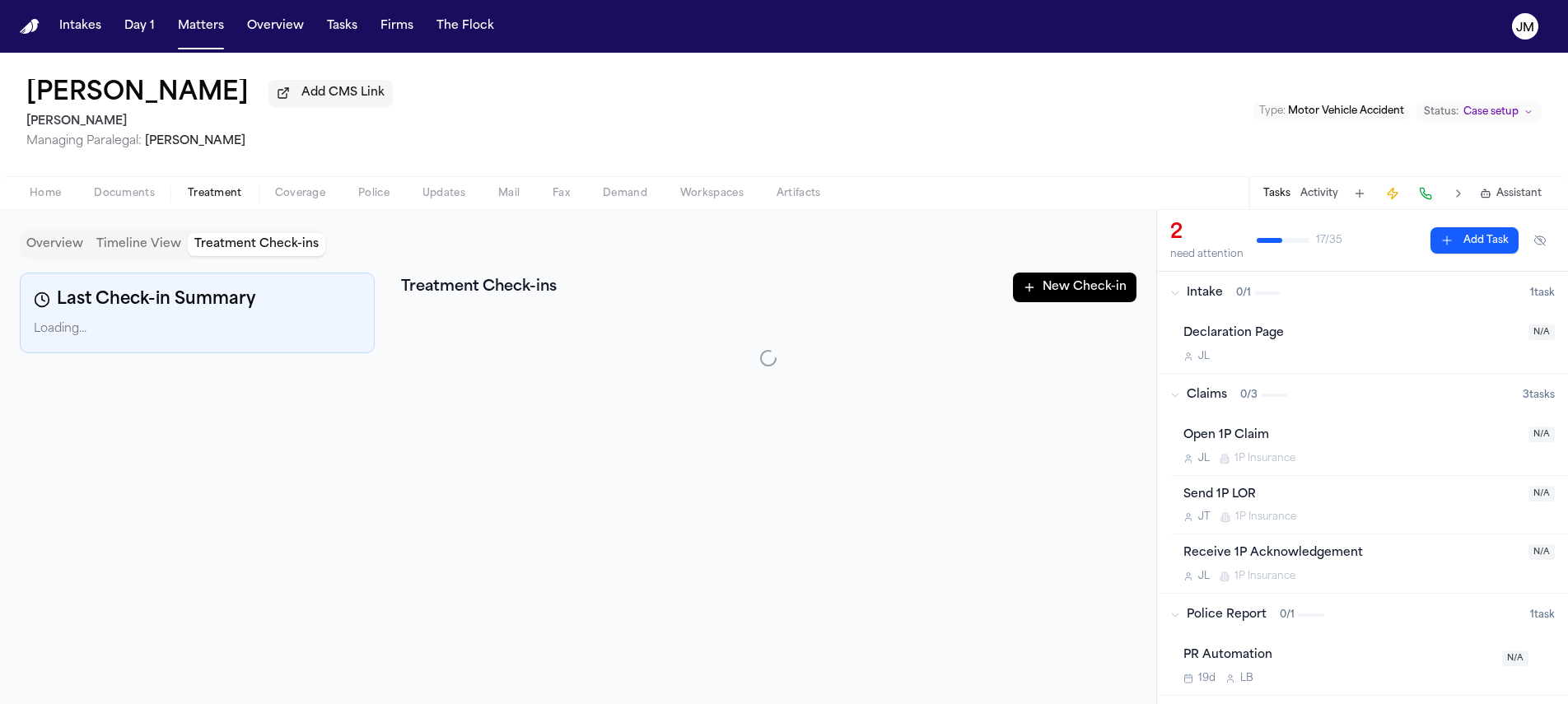
click at [210, 249] on button "Treatment Check-ins" at bounding box center [256, 244] width 137 height 23
click at [158, 250] on button "Timeline View" at bounding box center [139, 244] width 98 height 23
click at [247, 251] on button "Treatment Check-ins" at bounding box center [256, 244] width 137 height 23
click at [20, 192] on button "Home" at bounding box center [45, 193] width 64 height 19
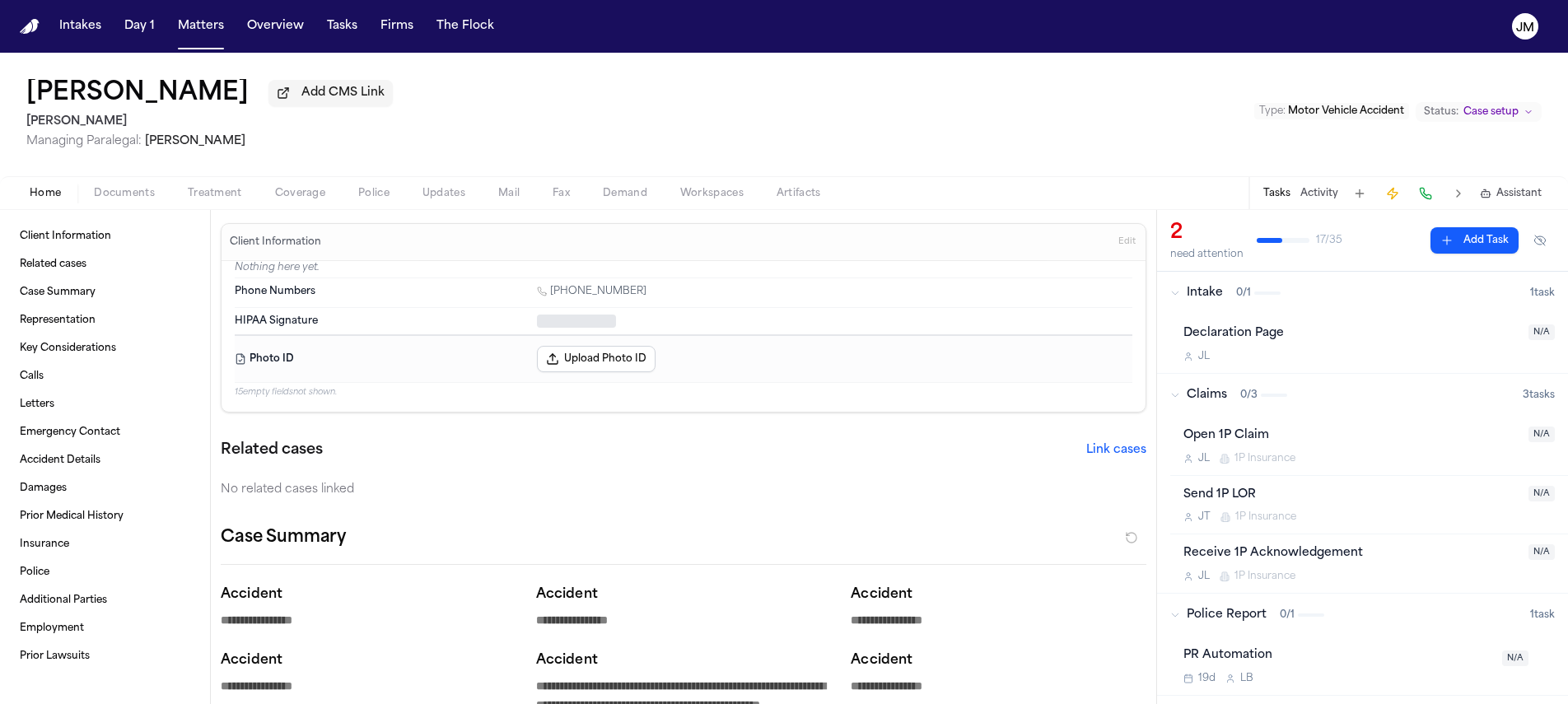
type textarea "*"
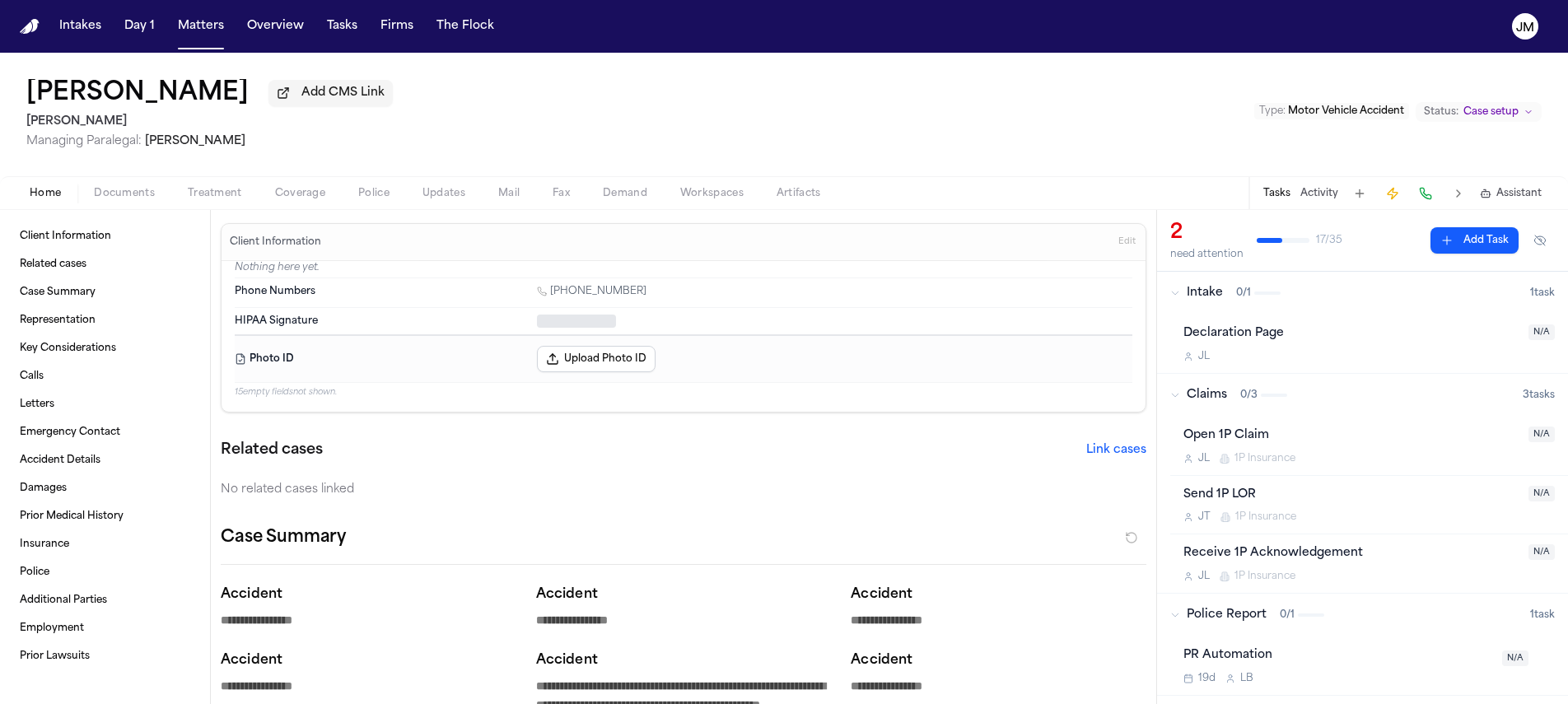
type textarea "*"
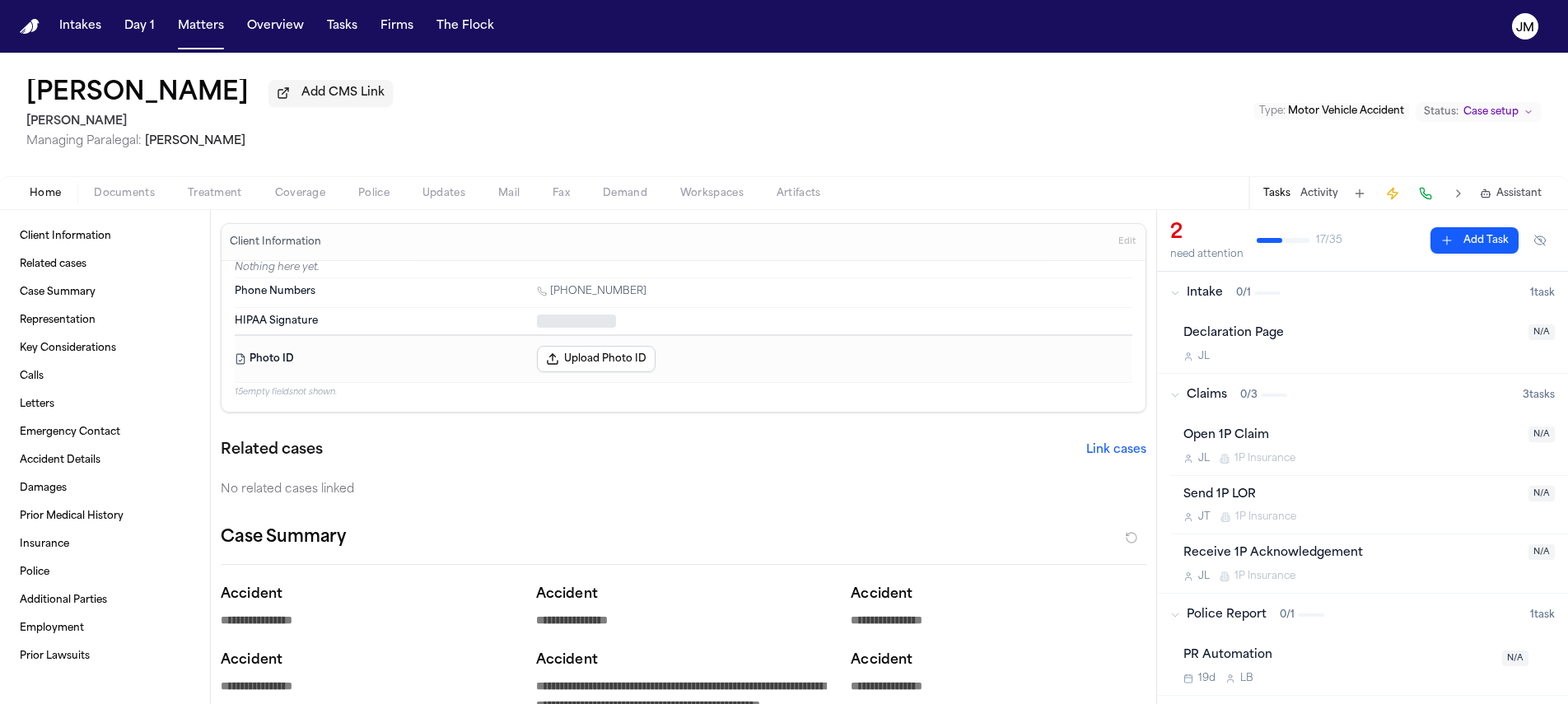
type textarea "*"
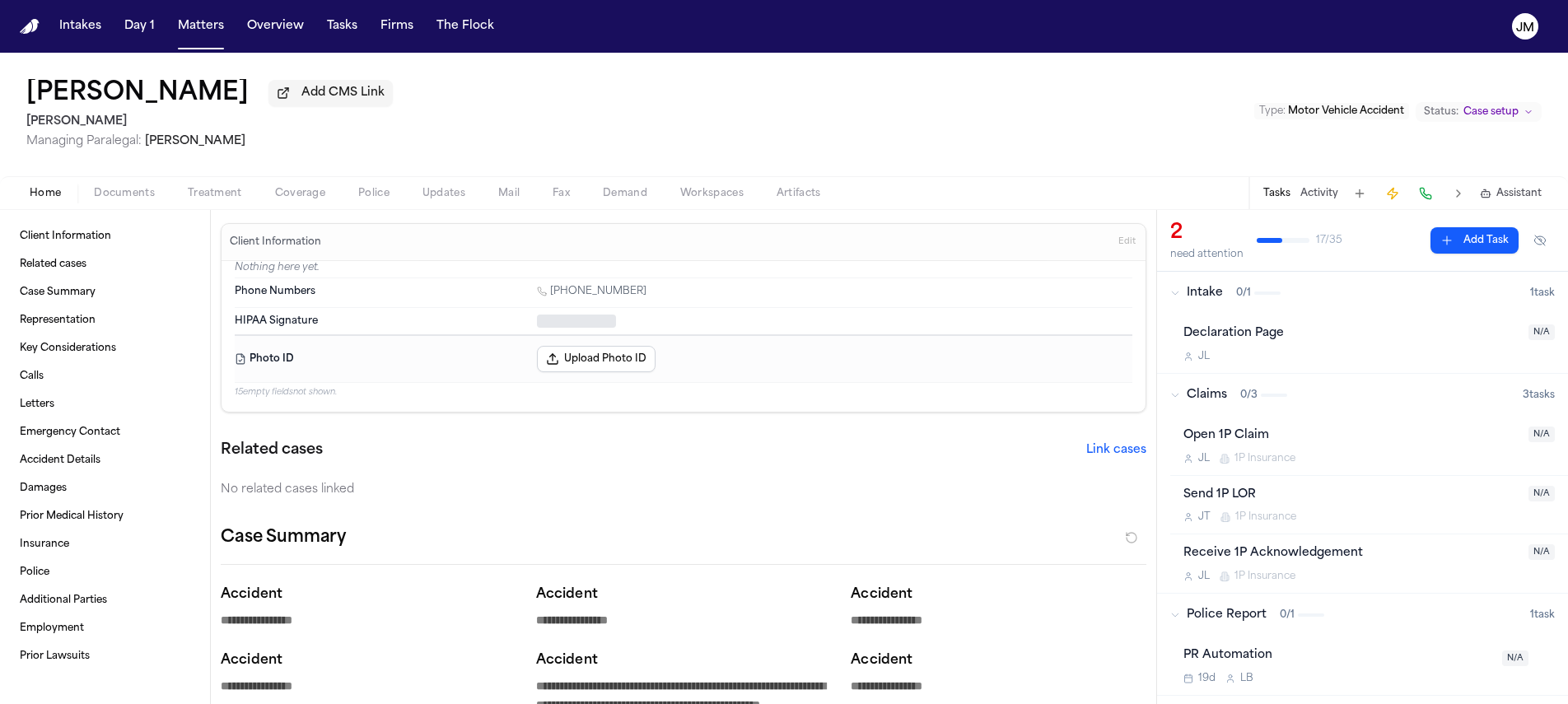
type textarea "*"
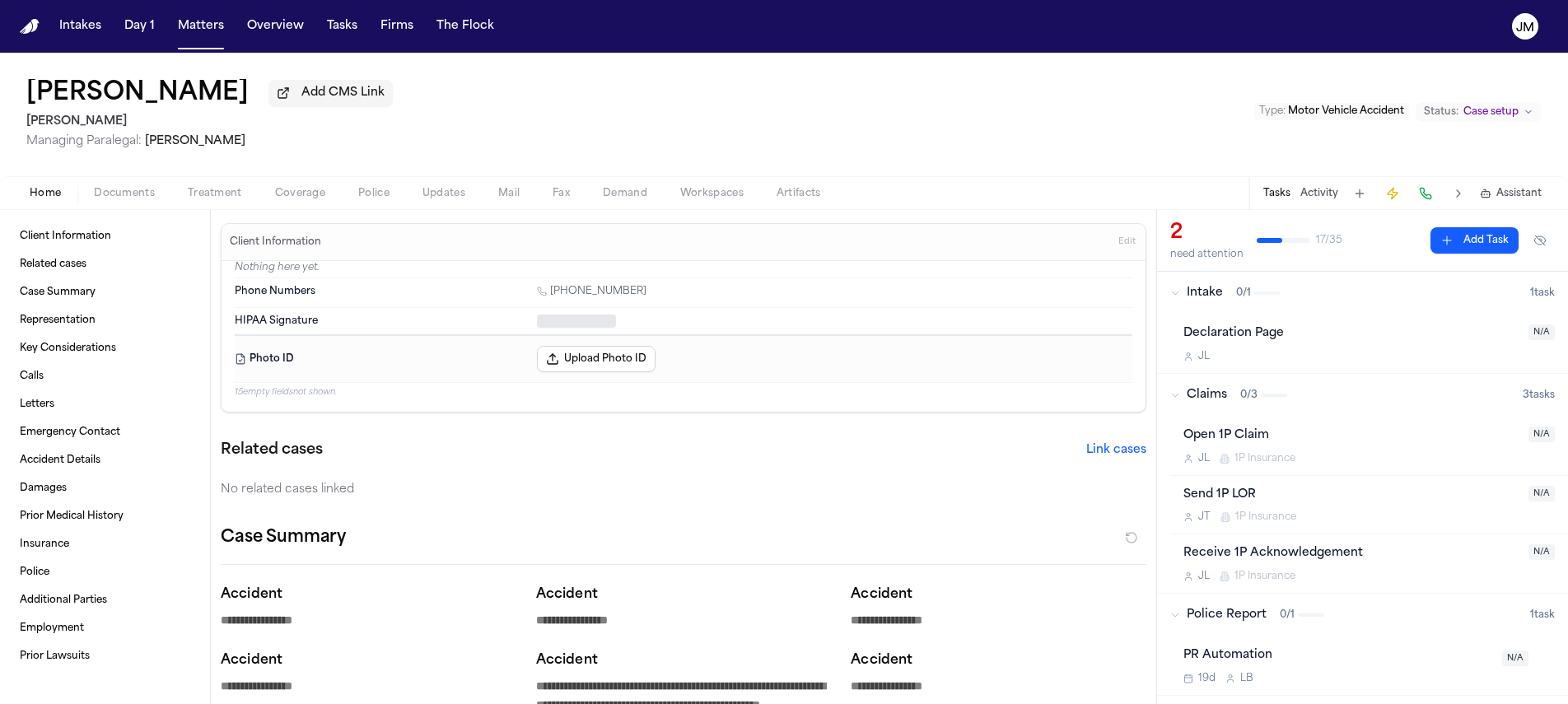
type textarea "*"
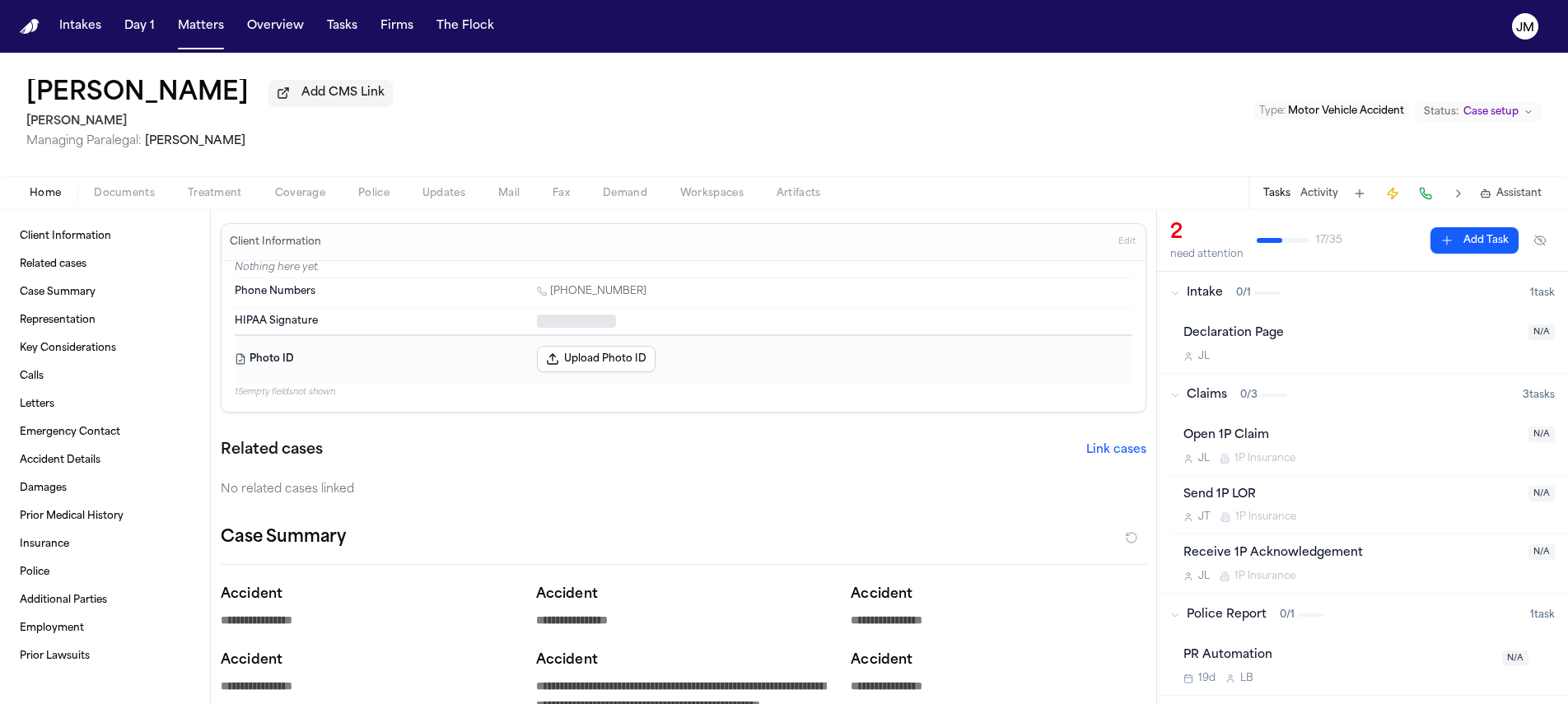
type textarea "*"
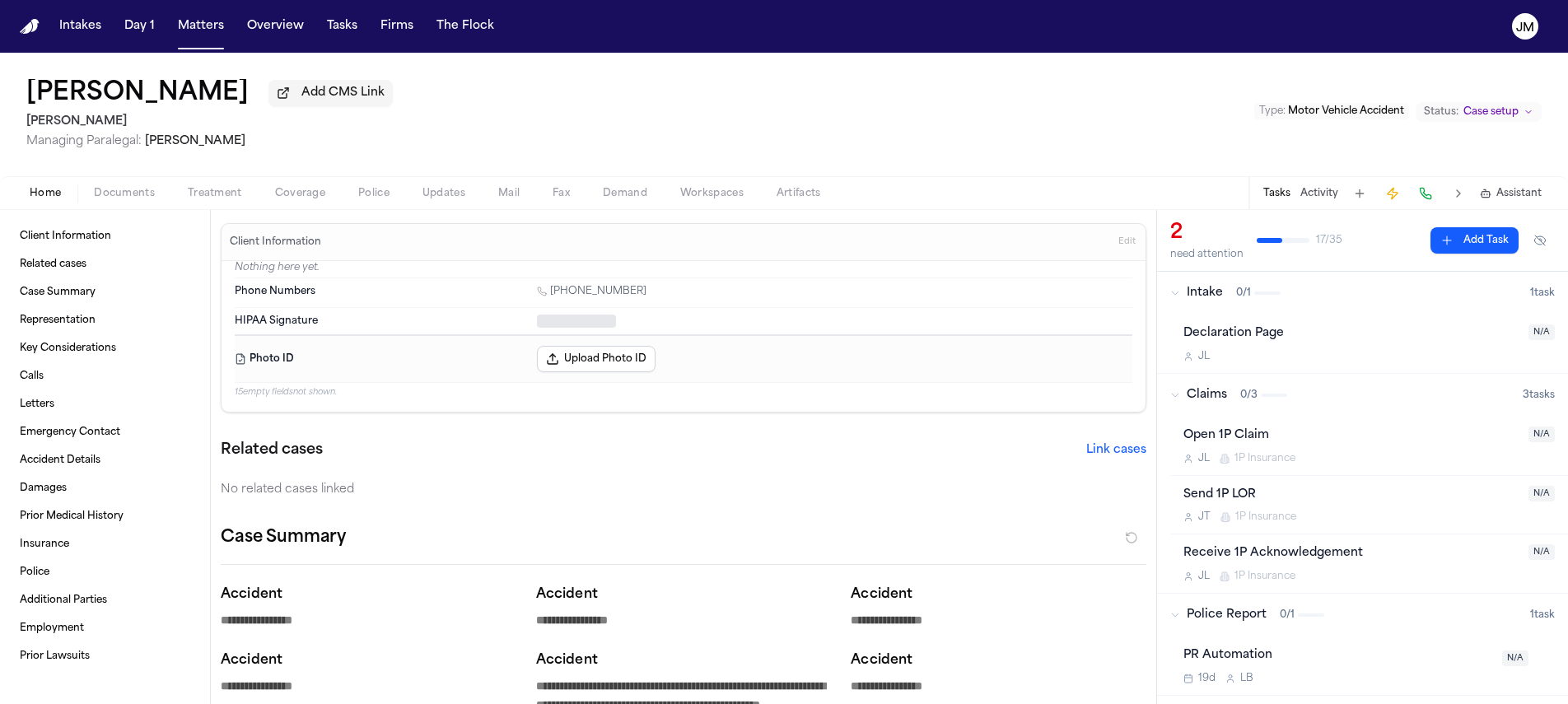
type textarea "*"
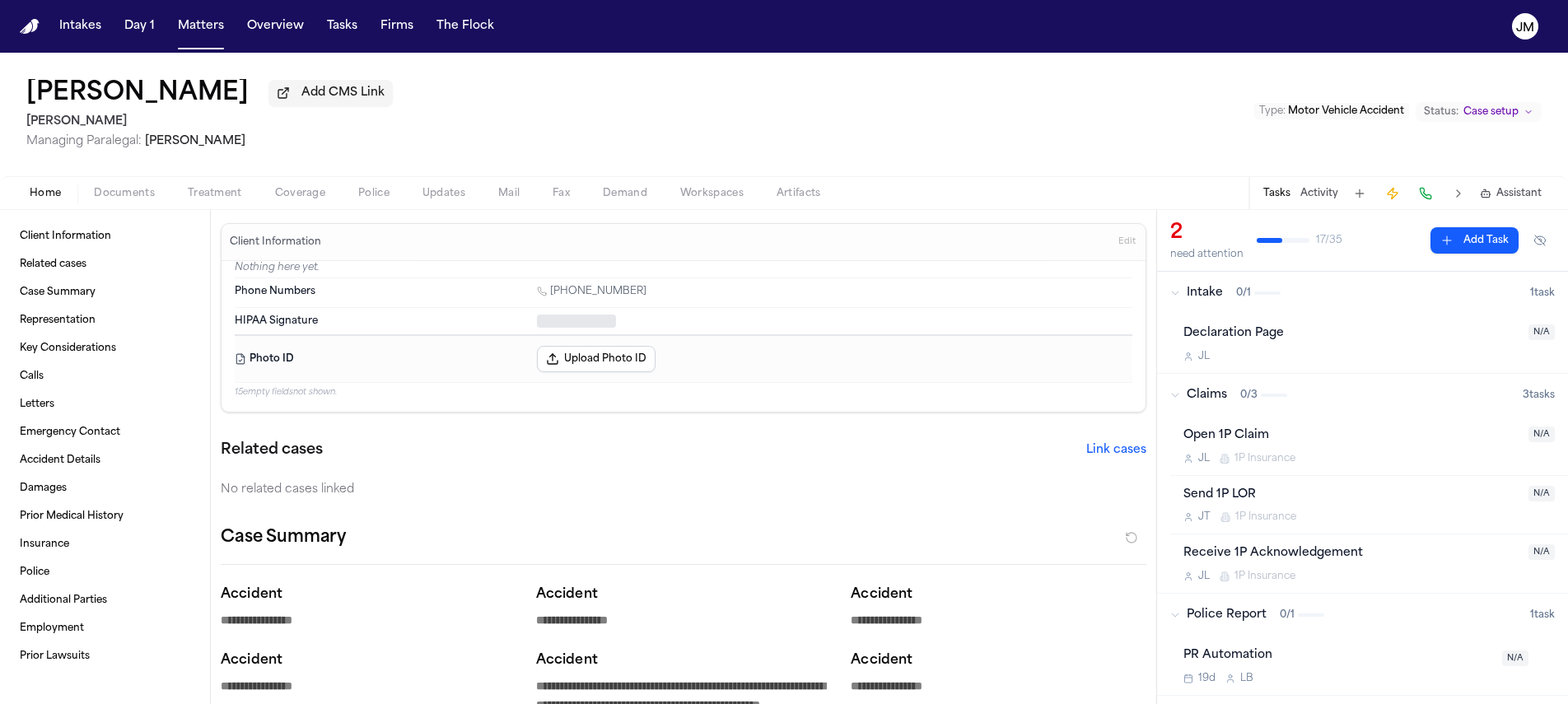
type textarea "*"
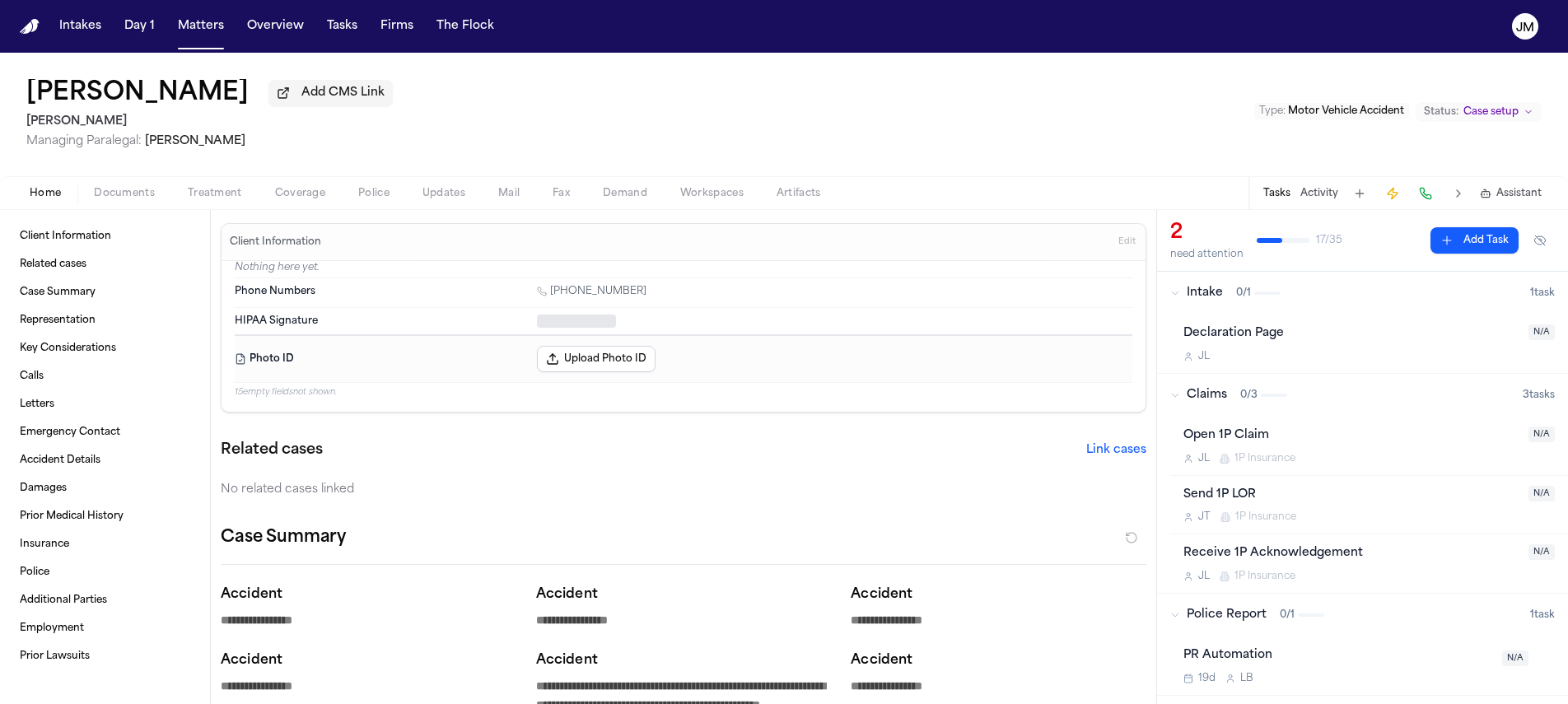
type textarea "*"
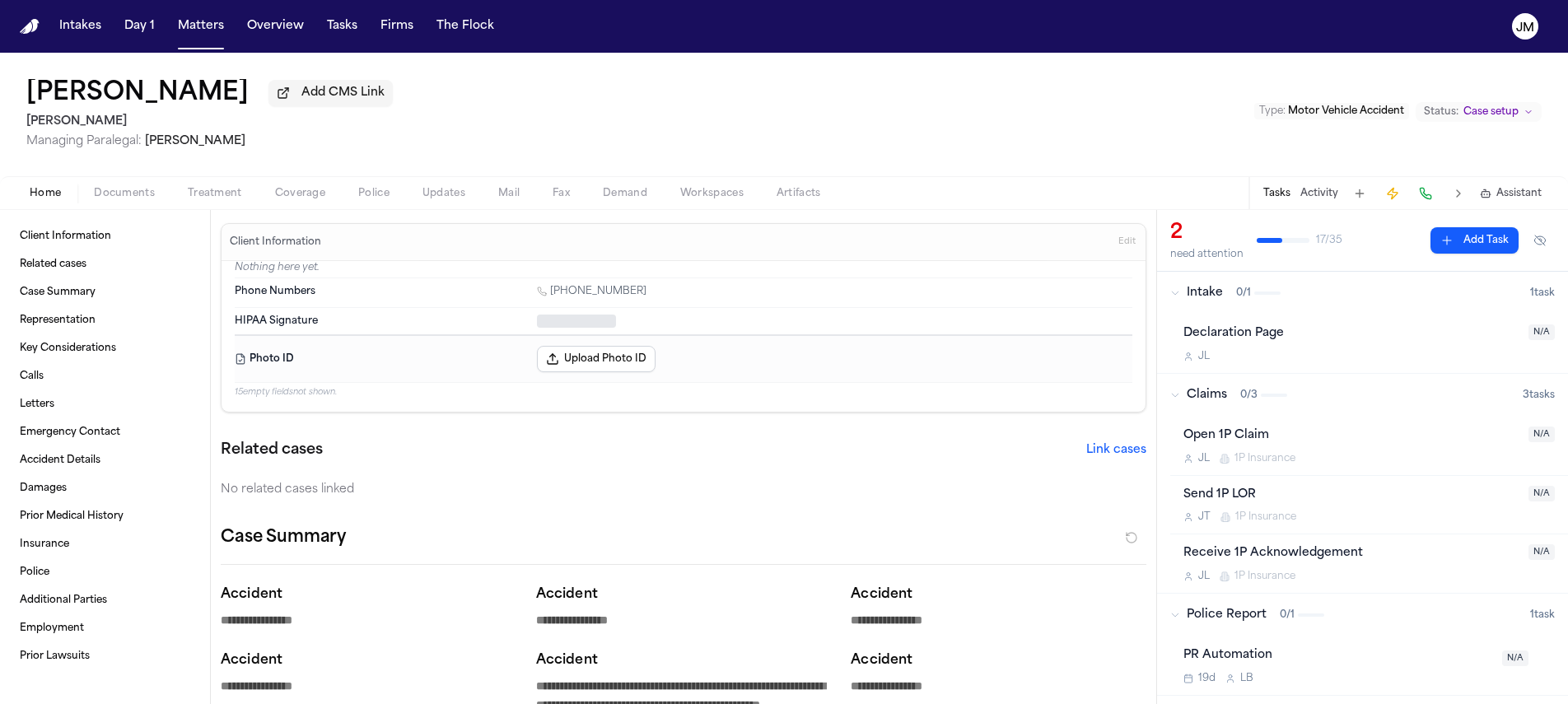
type textarea "*"
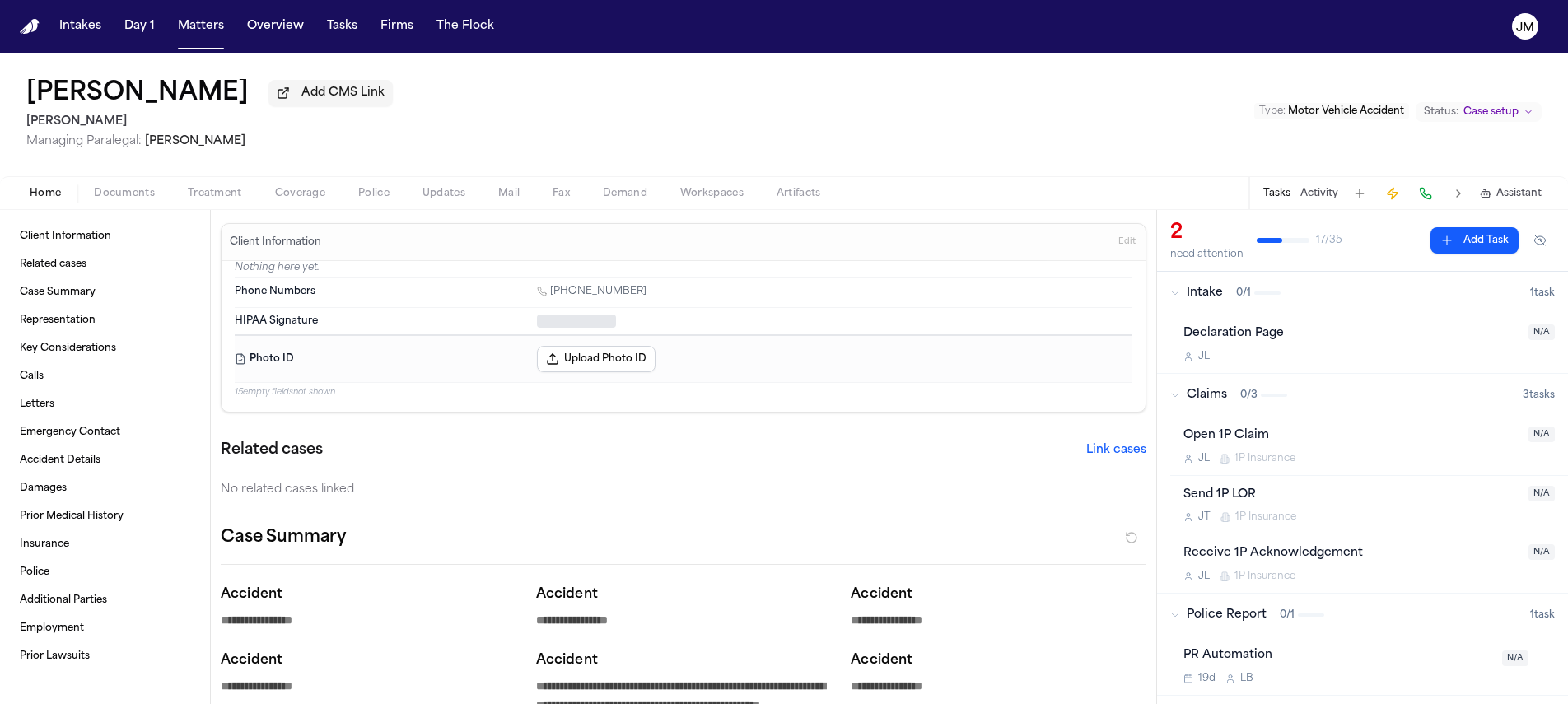
type textarea "*"
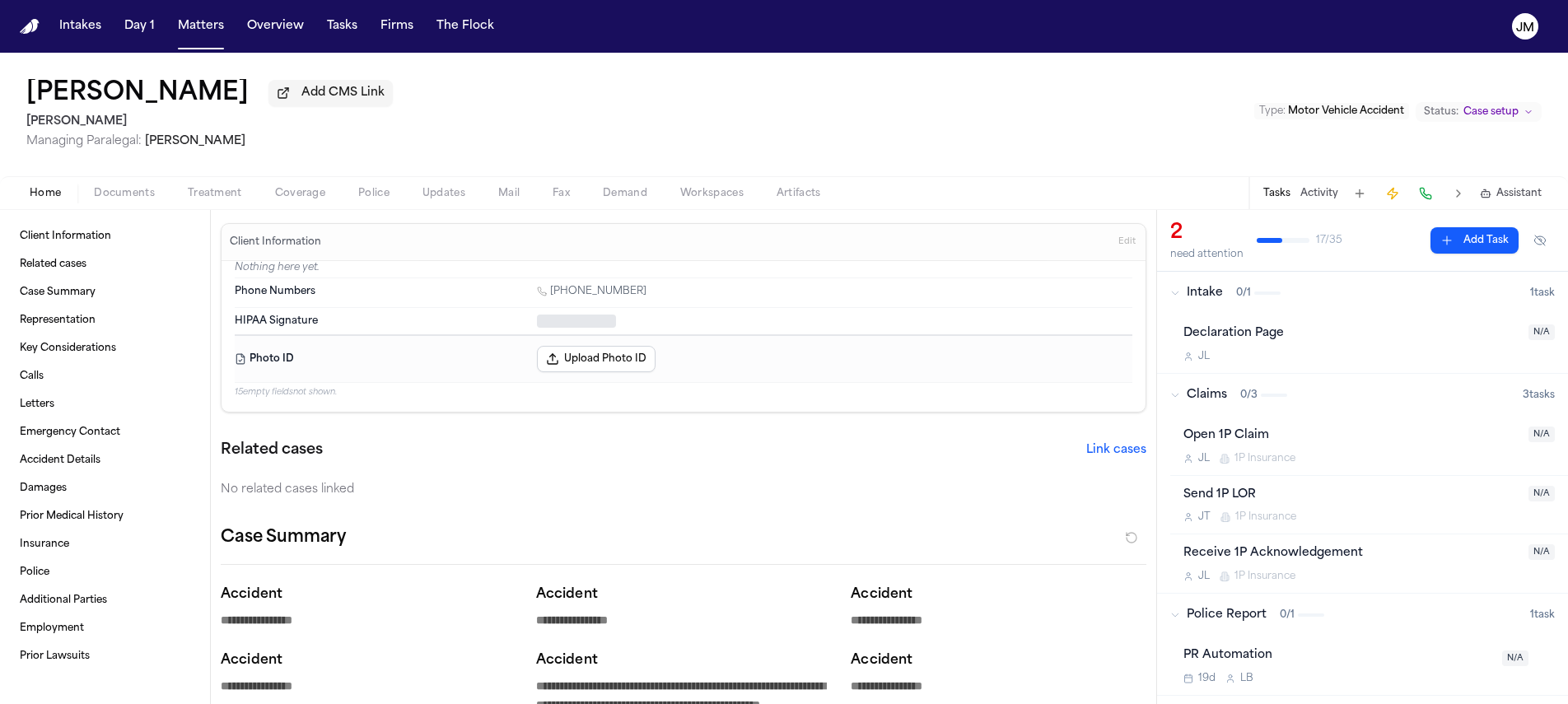
type textarea "*"
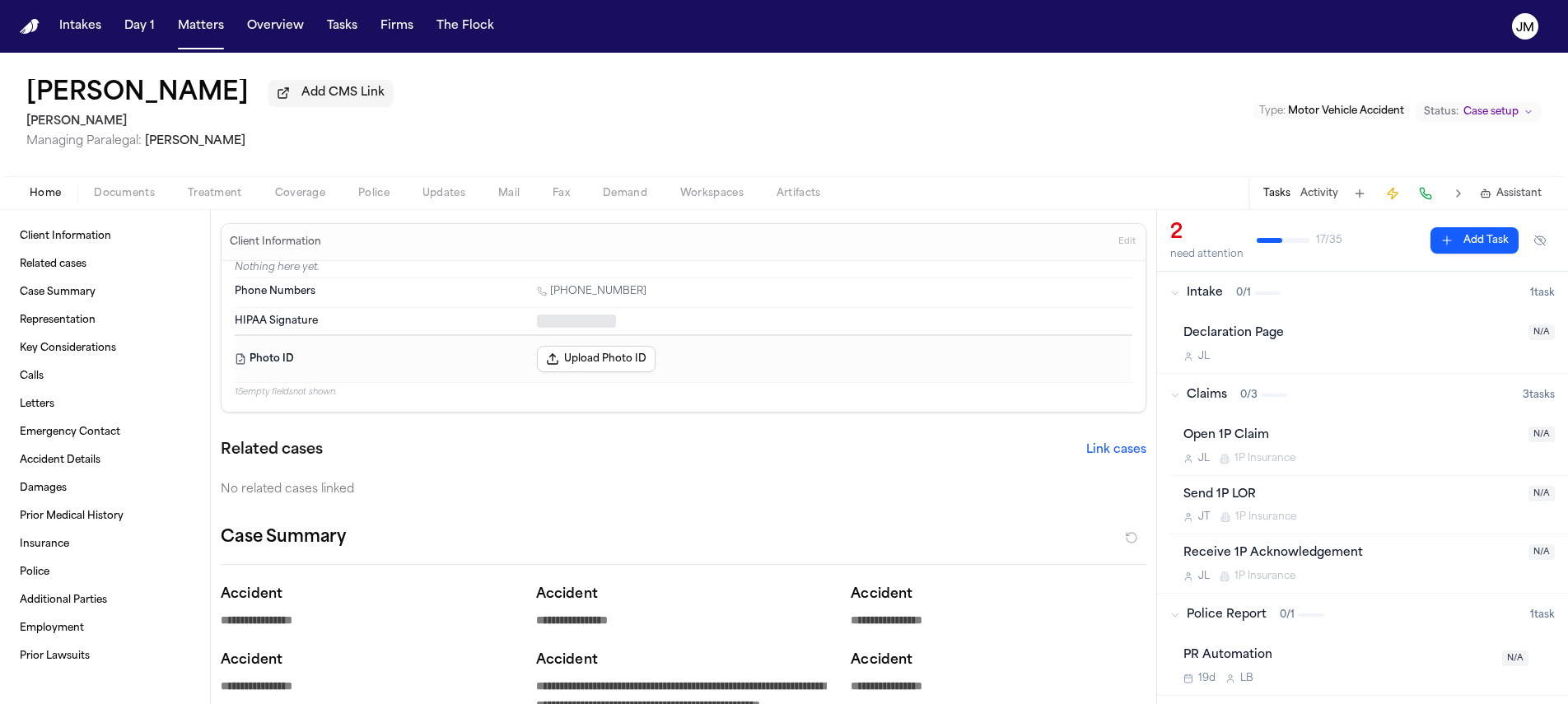
type textarea "*"
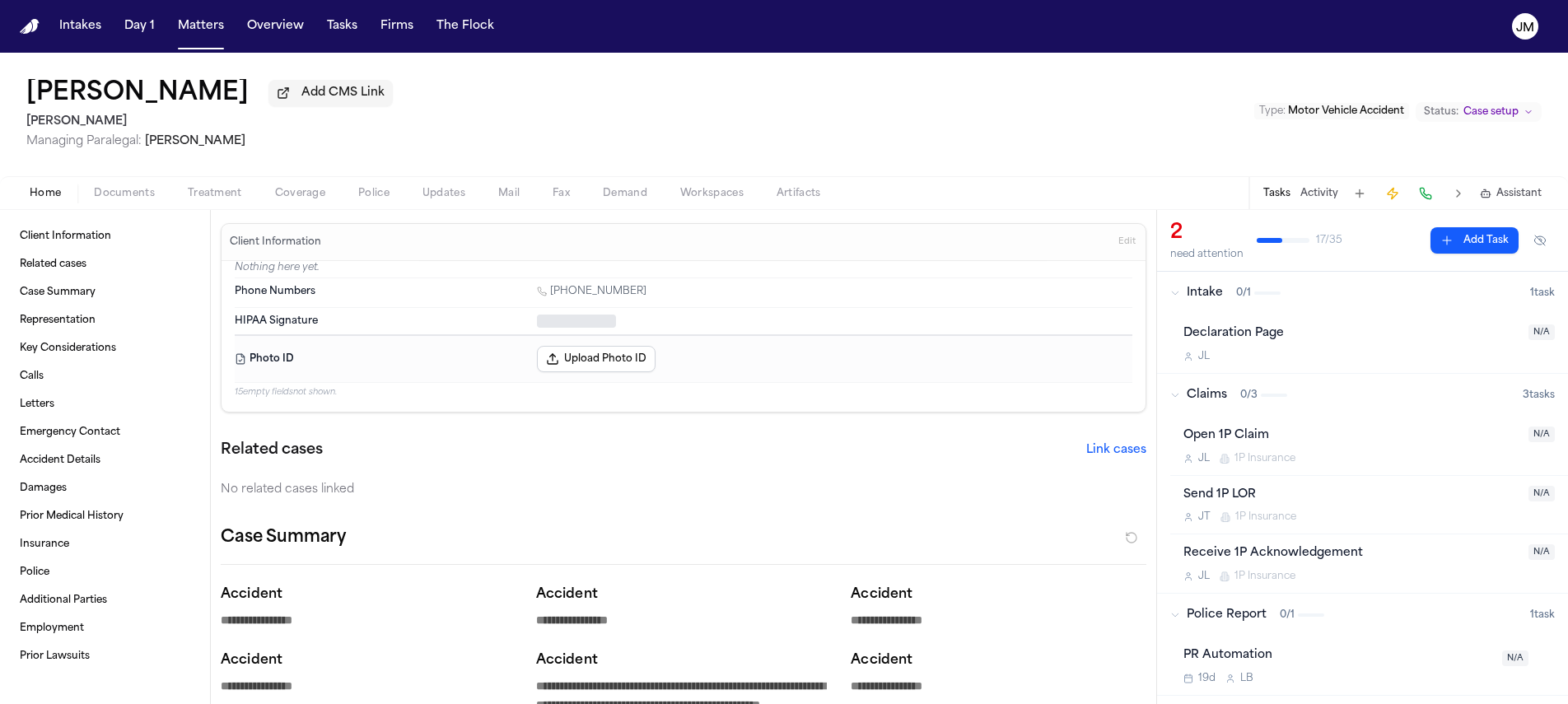
type textarea "*"
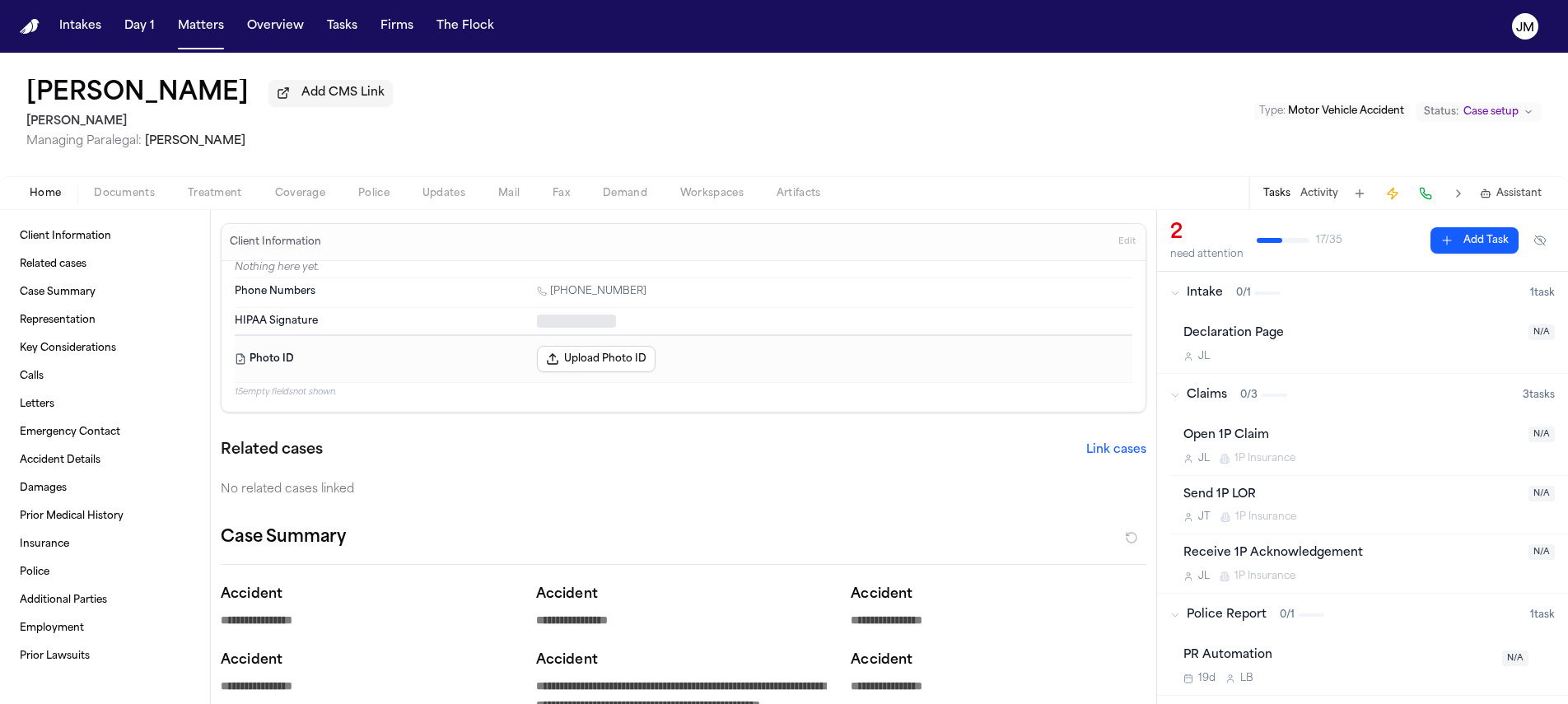
type textarea "*"
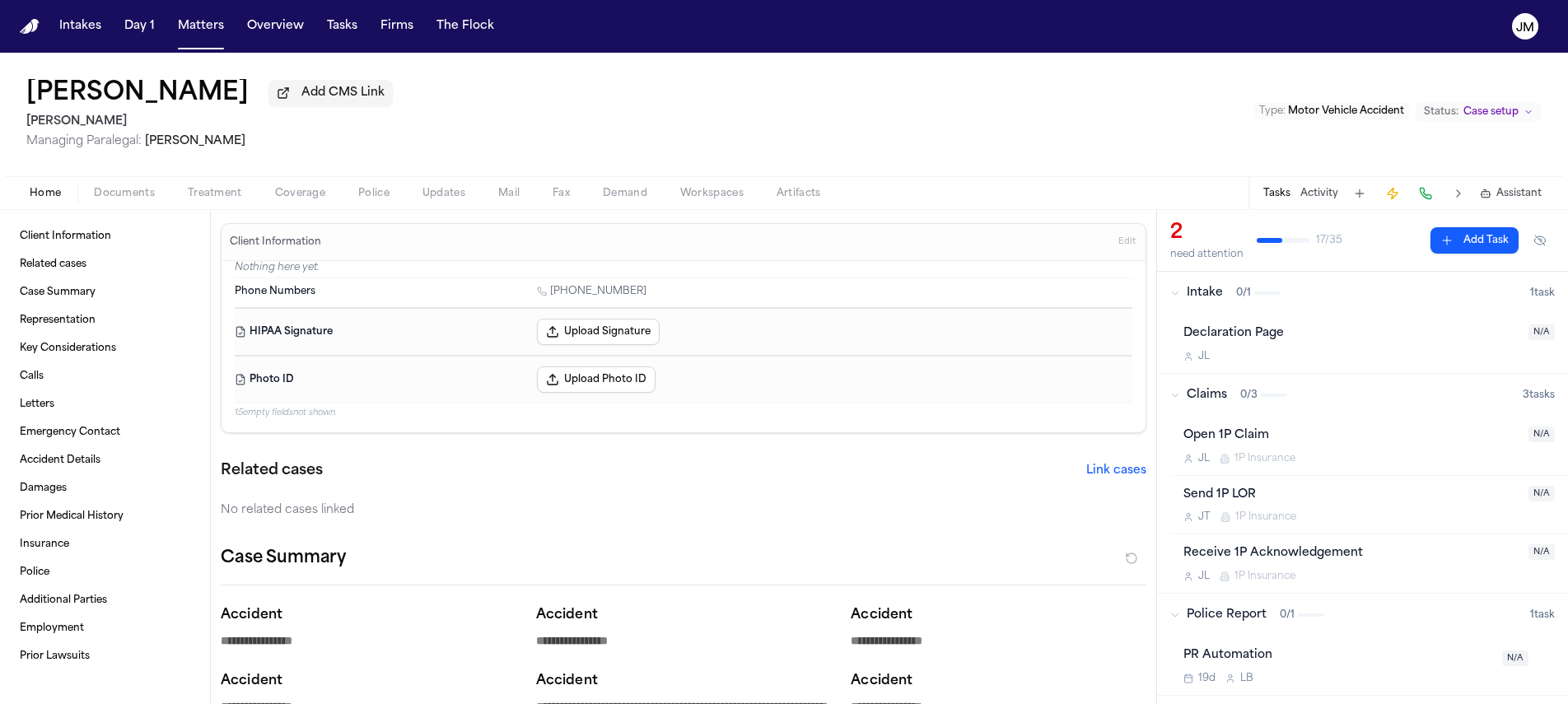
type textarea "*"
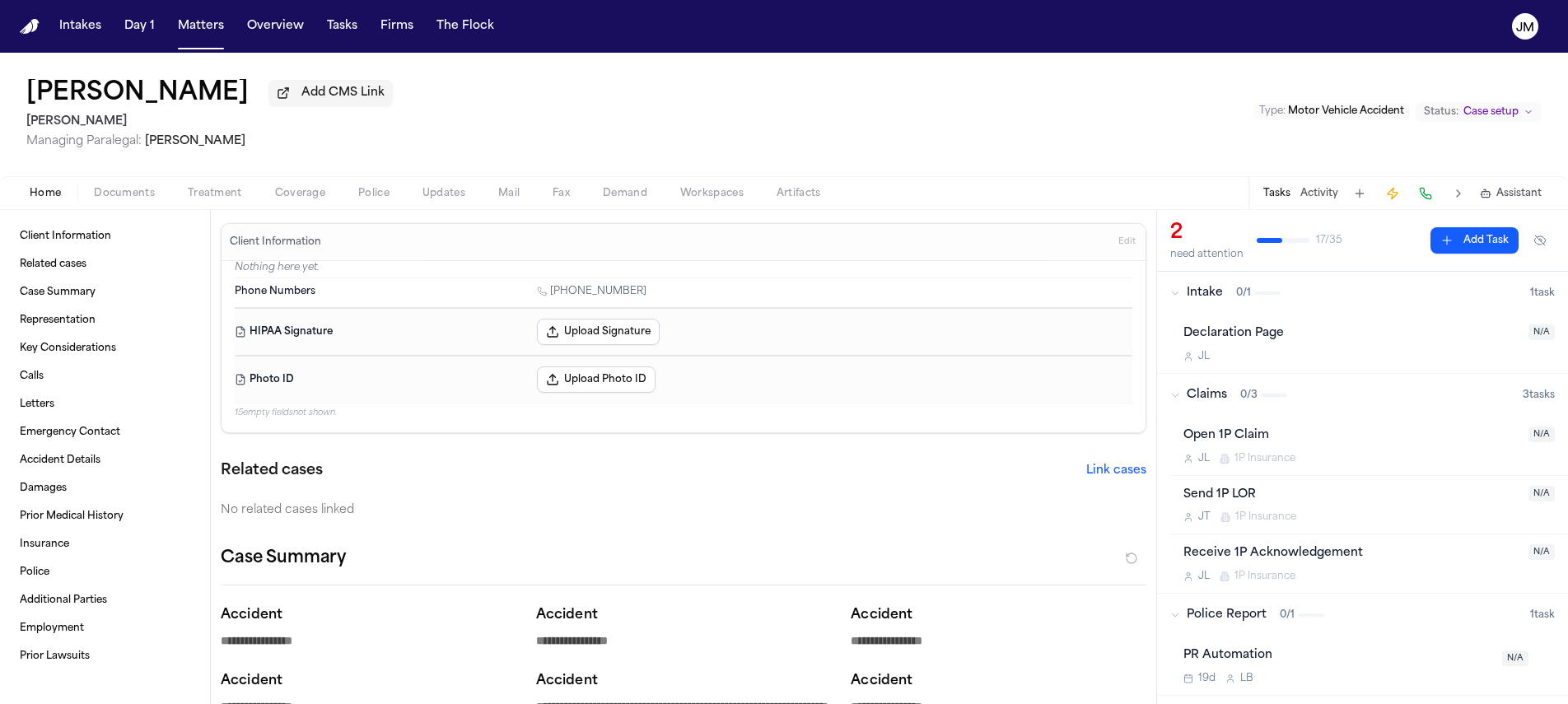
type textarea "*"
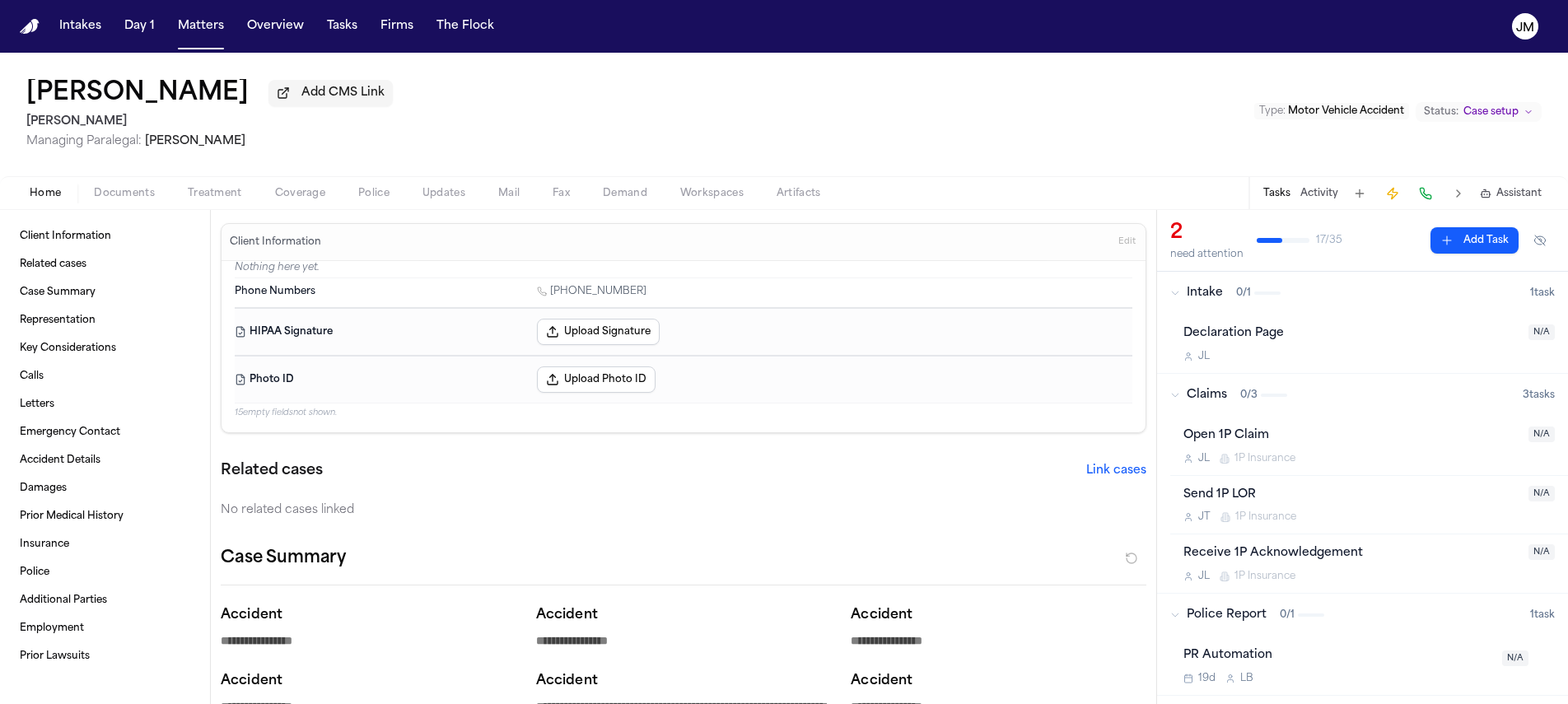
type textarea "*"
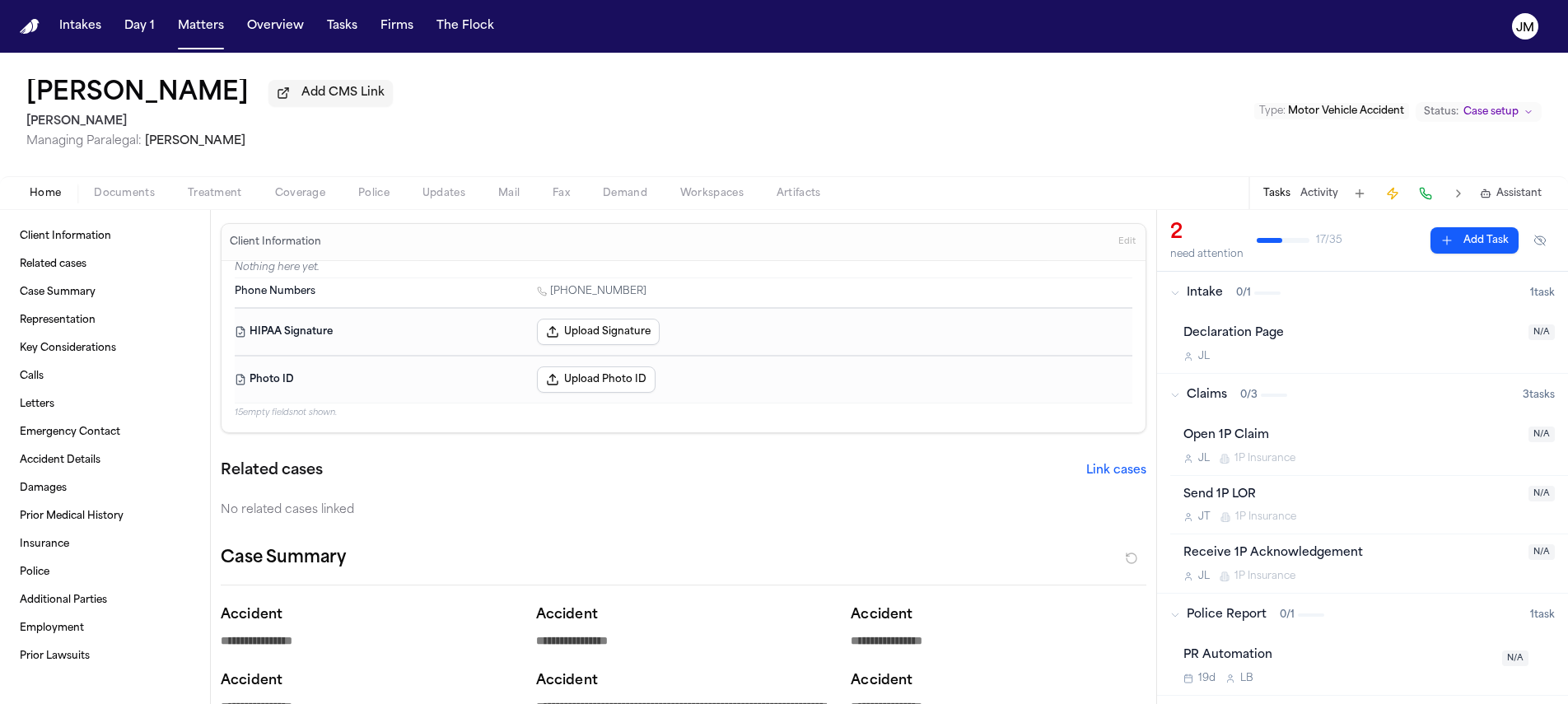
type textarea "*"
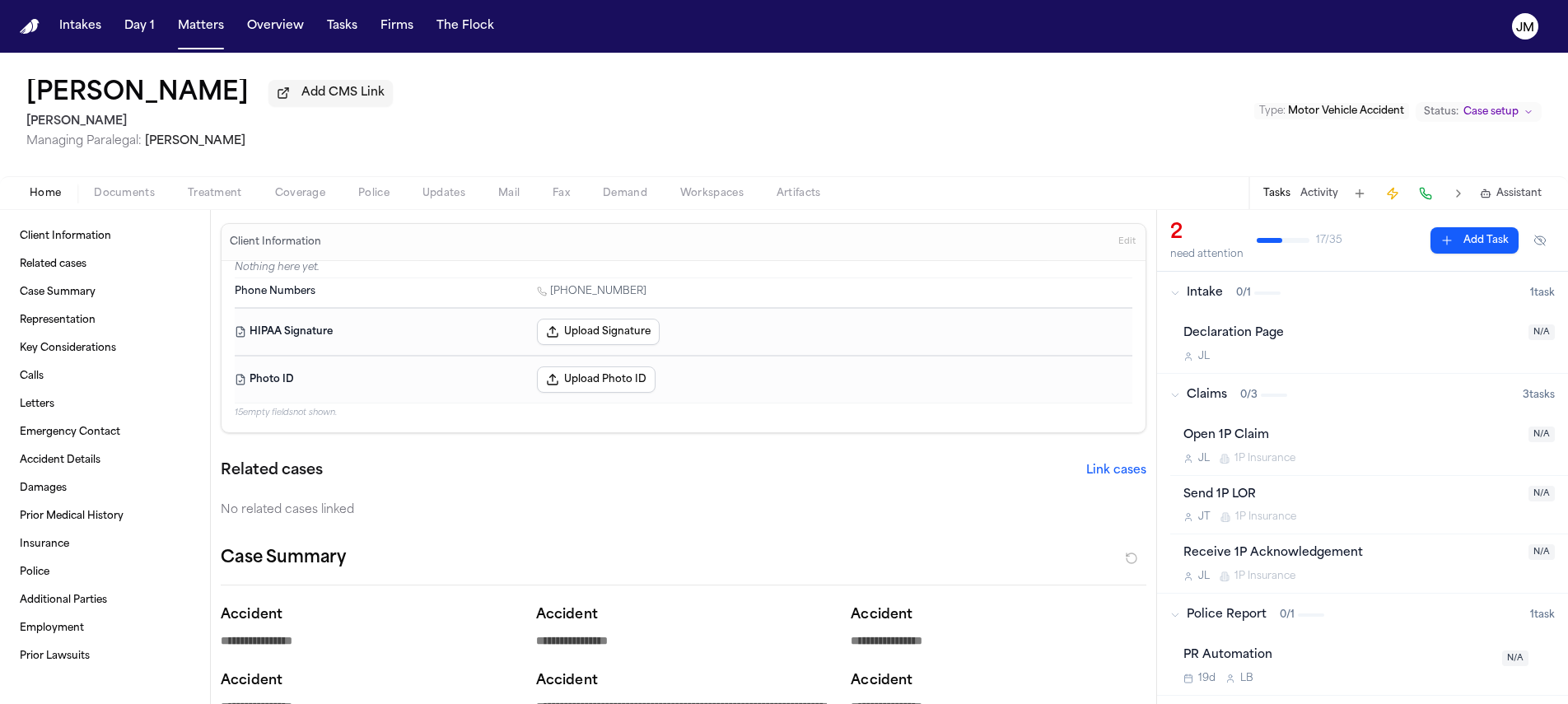
type textarea "*"
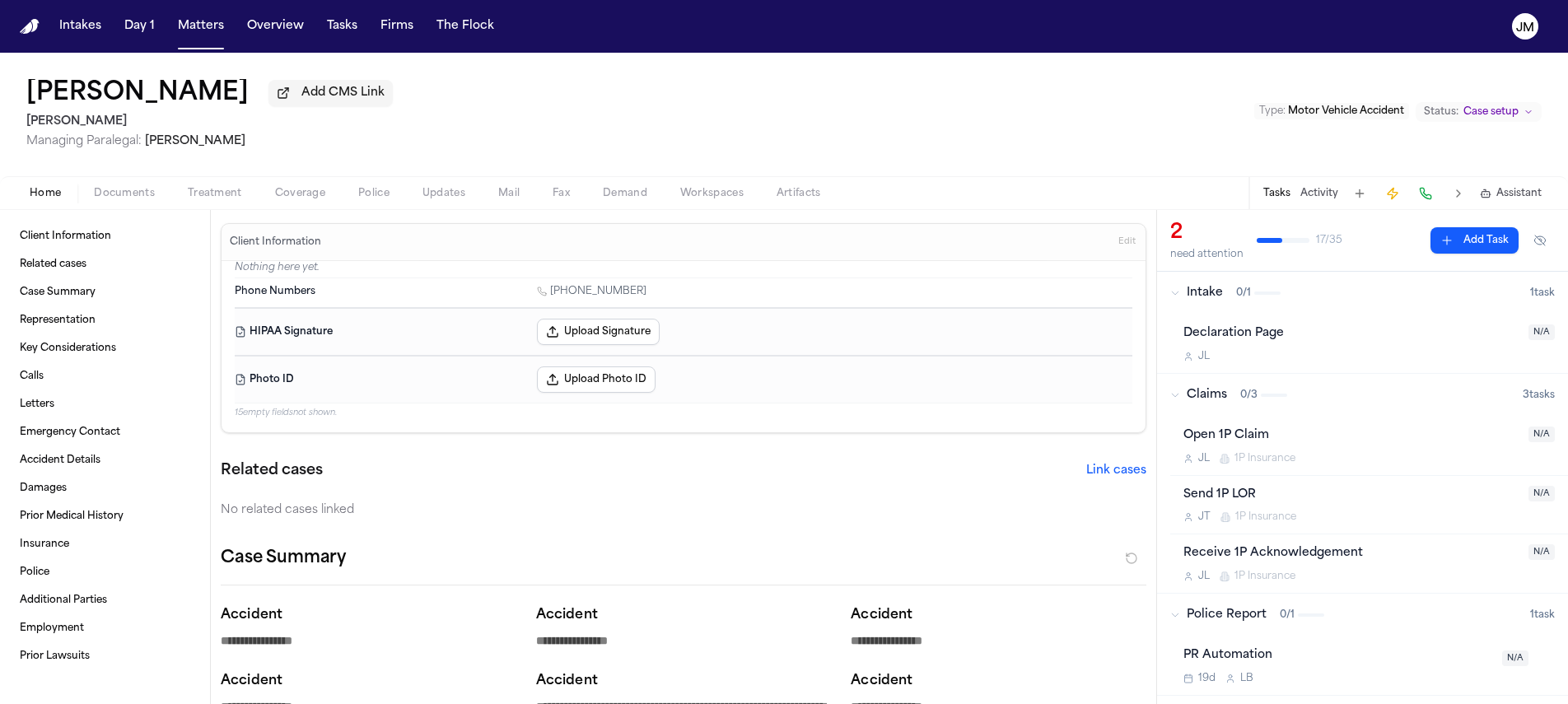
type textarea "*"
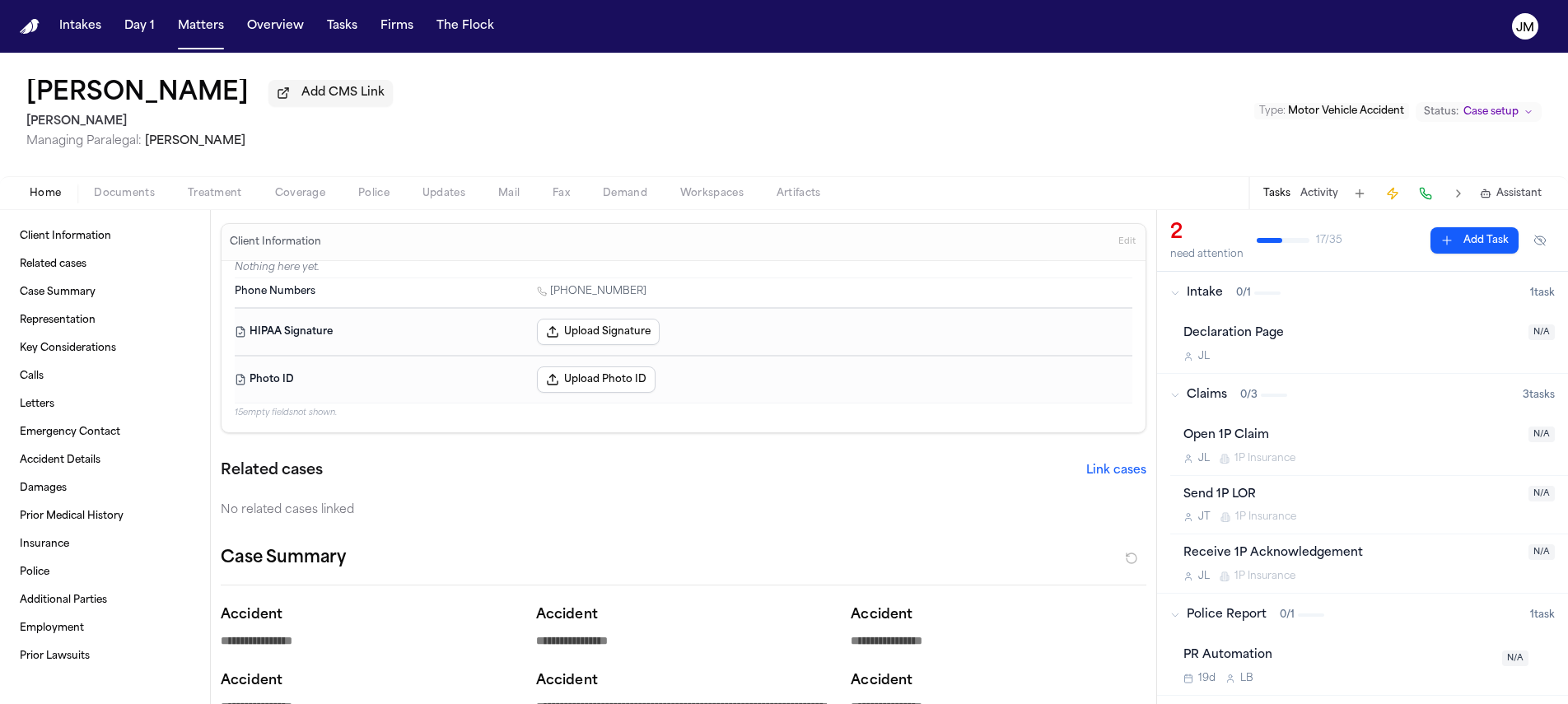
type textarea "*"
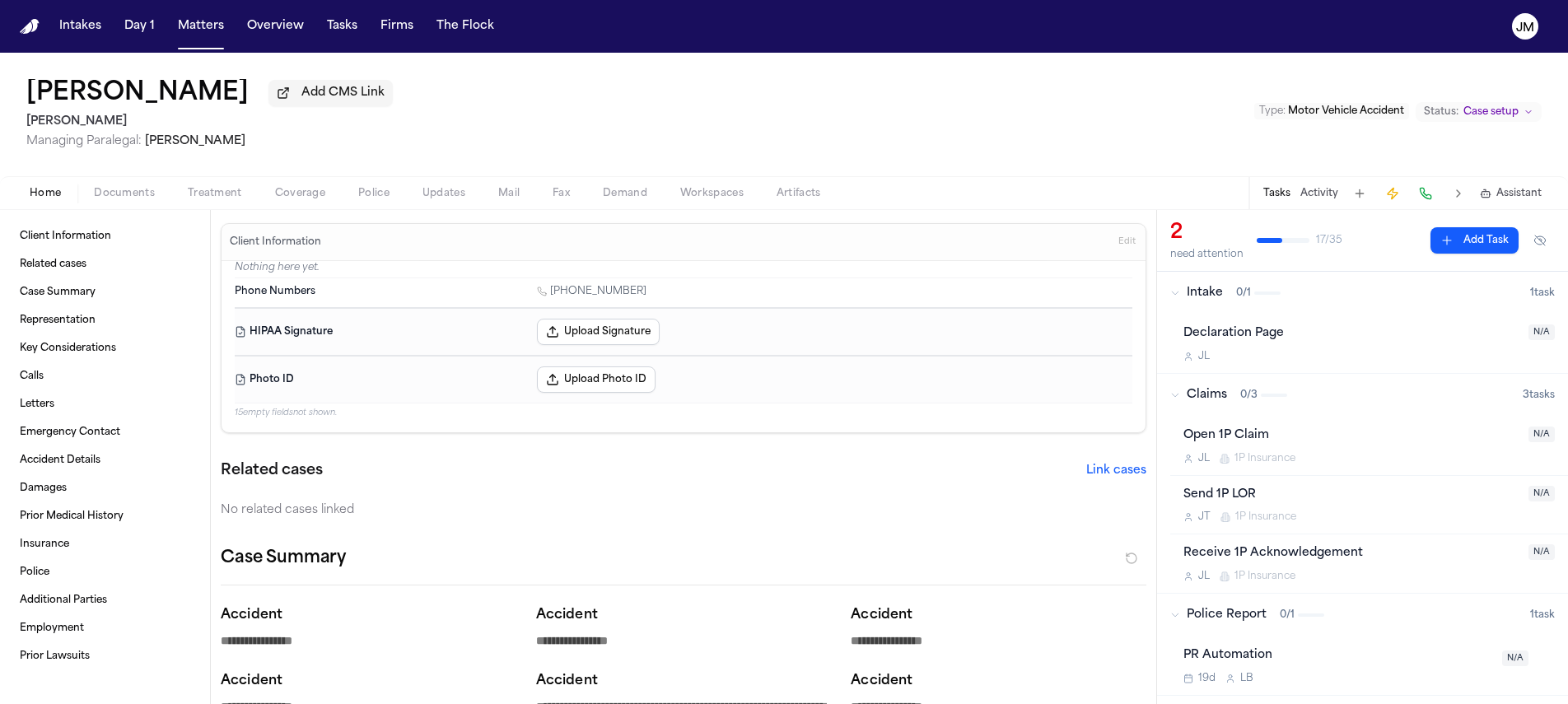
type textarea "*"
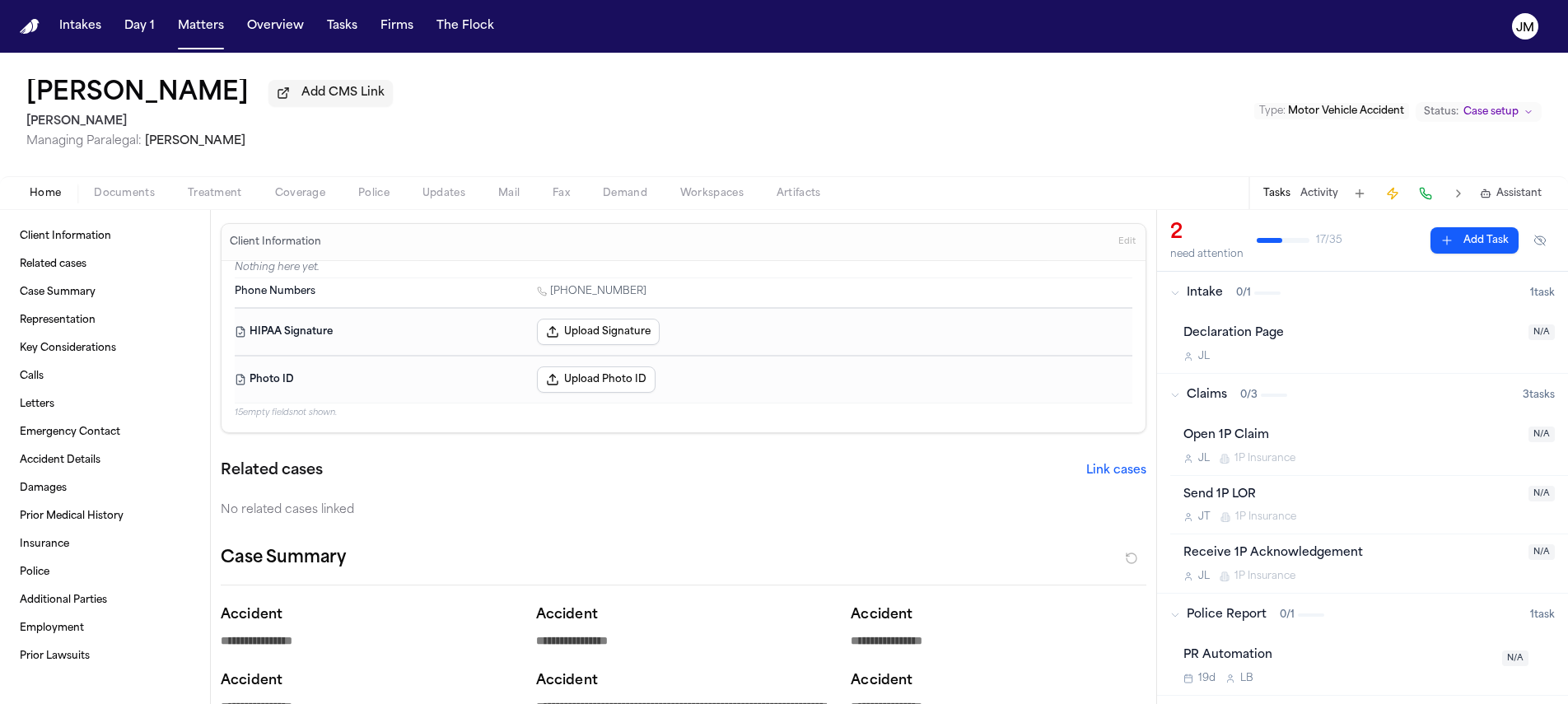
type textarea "*"
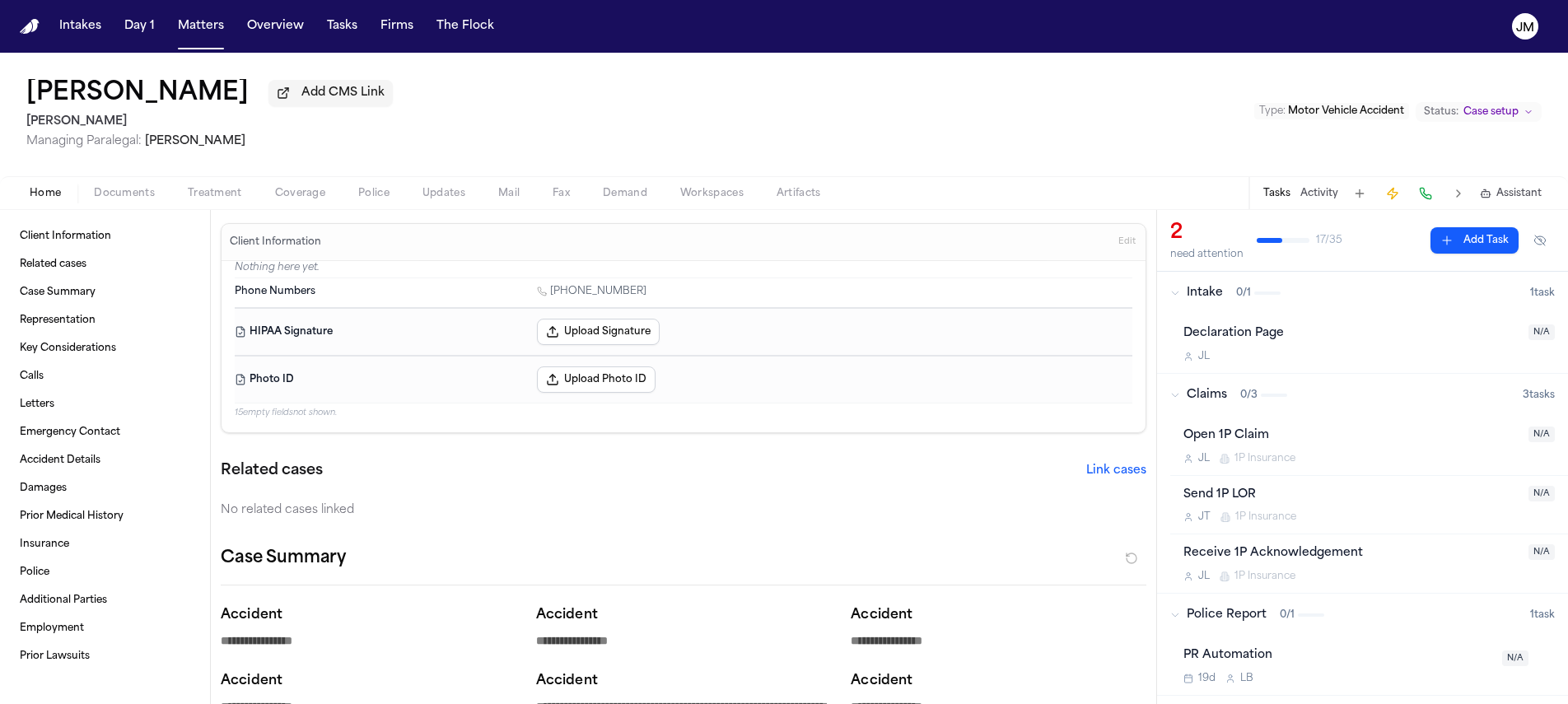
type textarea "*"
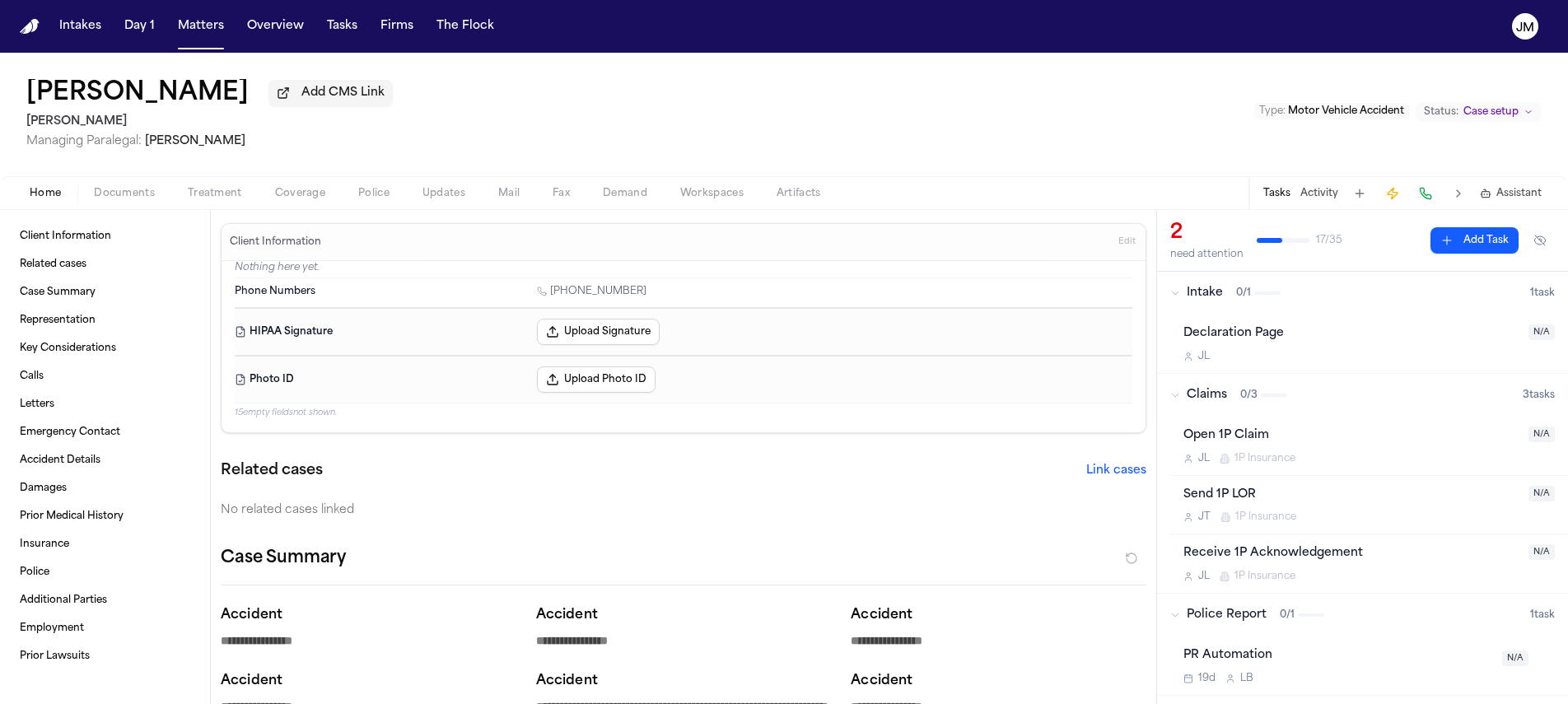
type textarea "*"
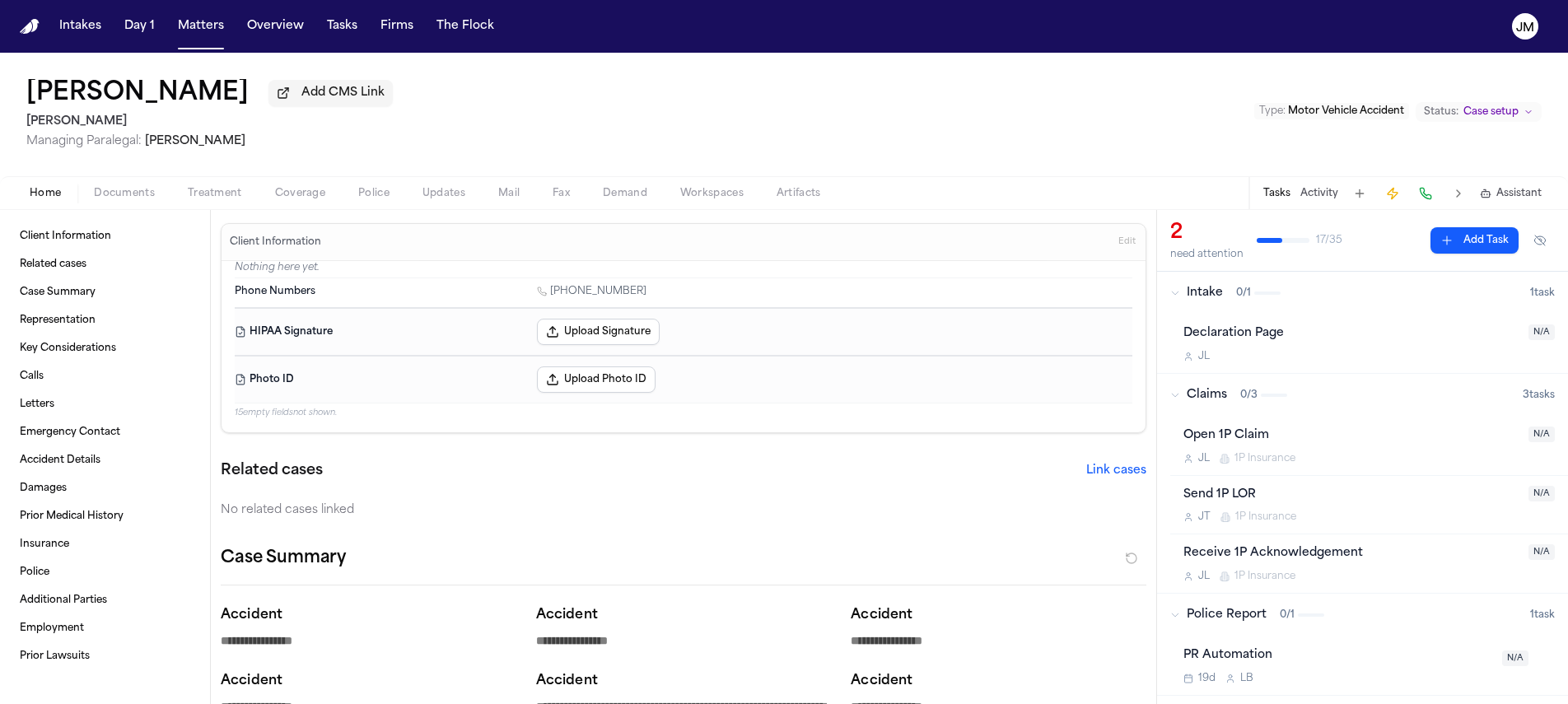
type textarea "*"
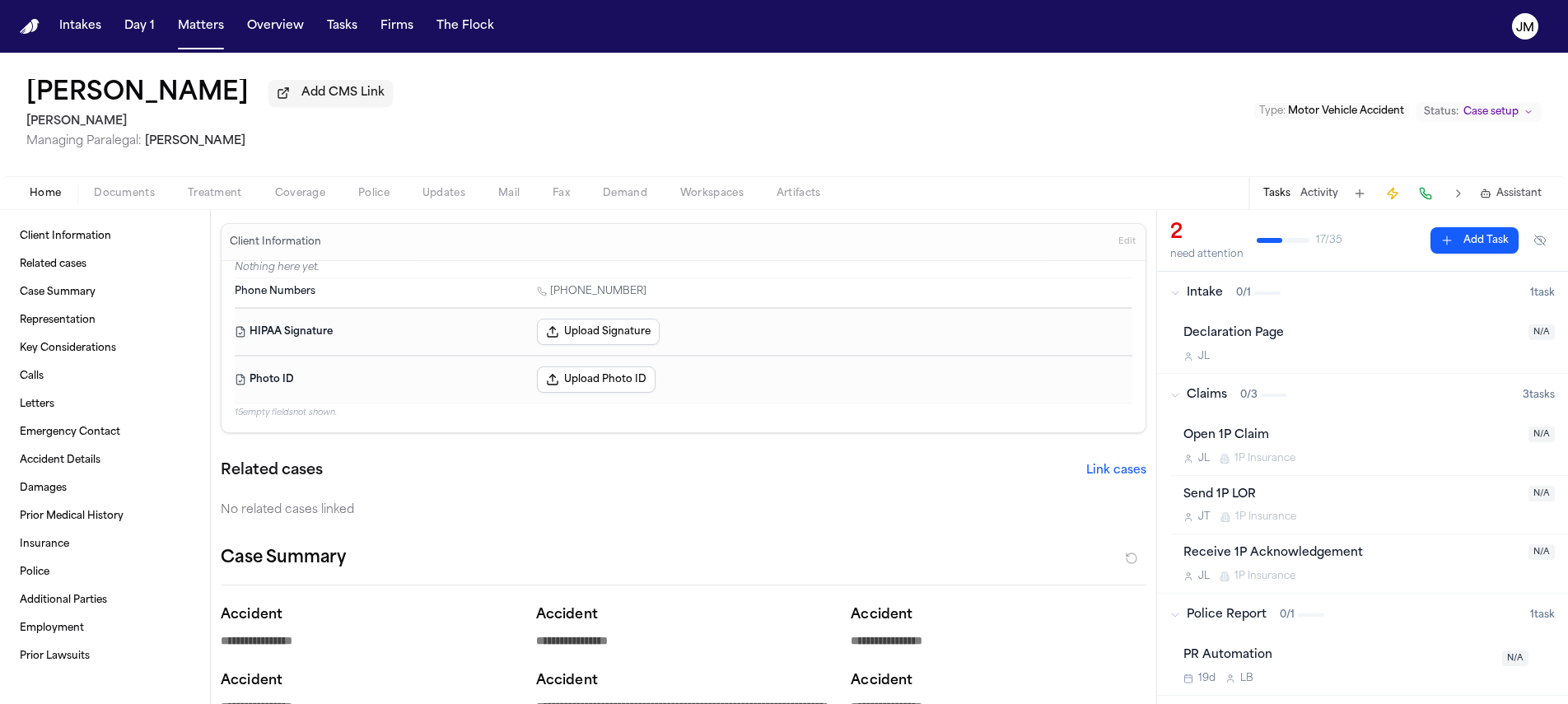
type textarea "*"
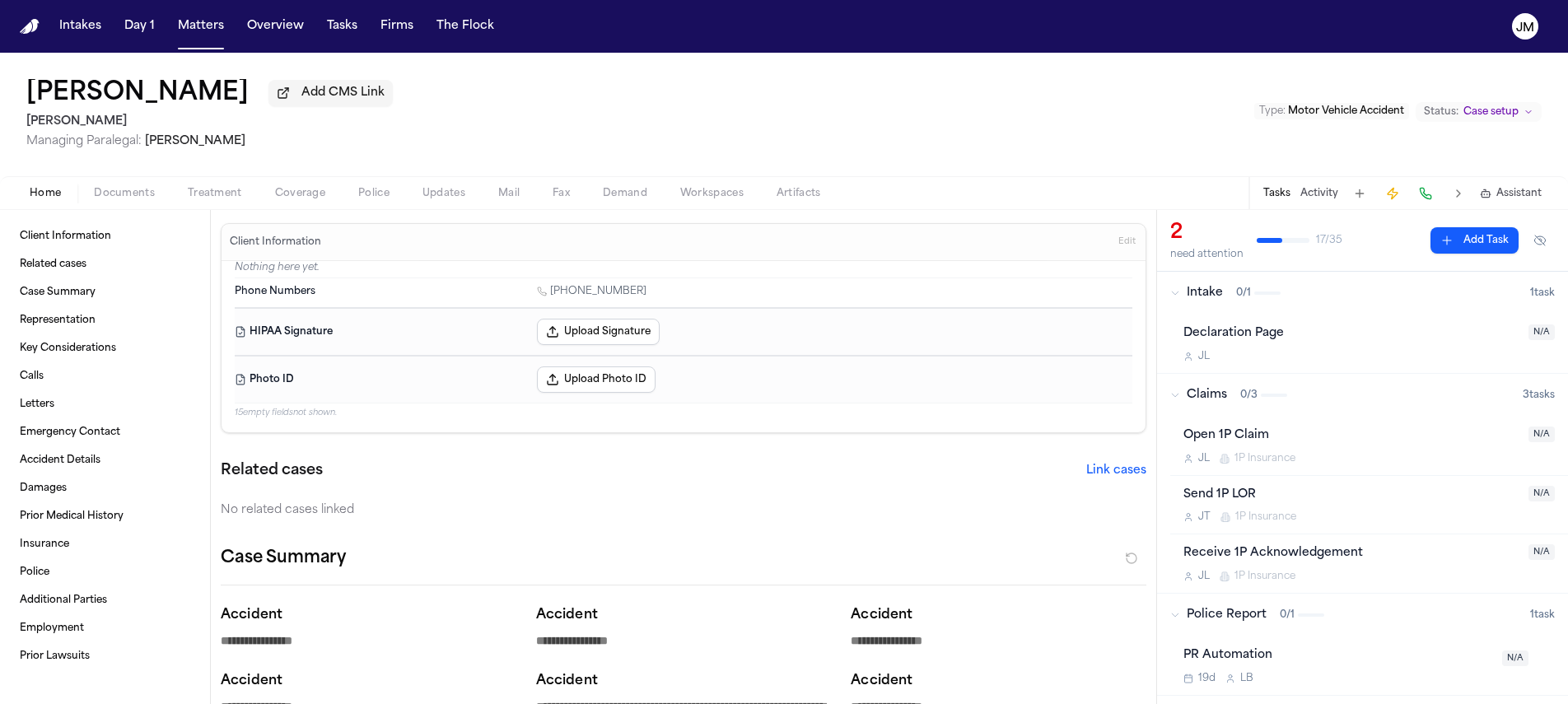
type textarea "*"
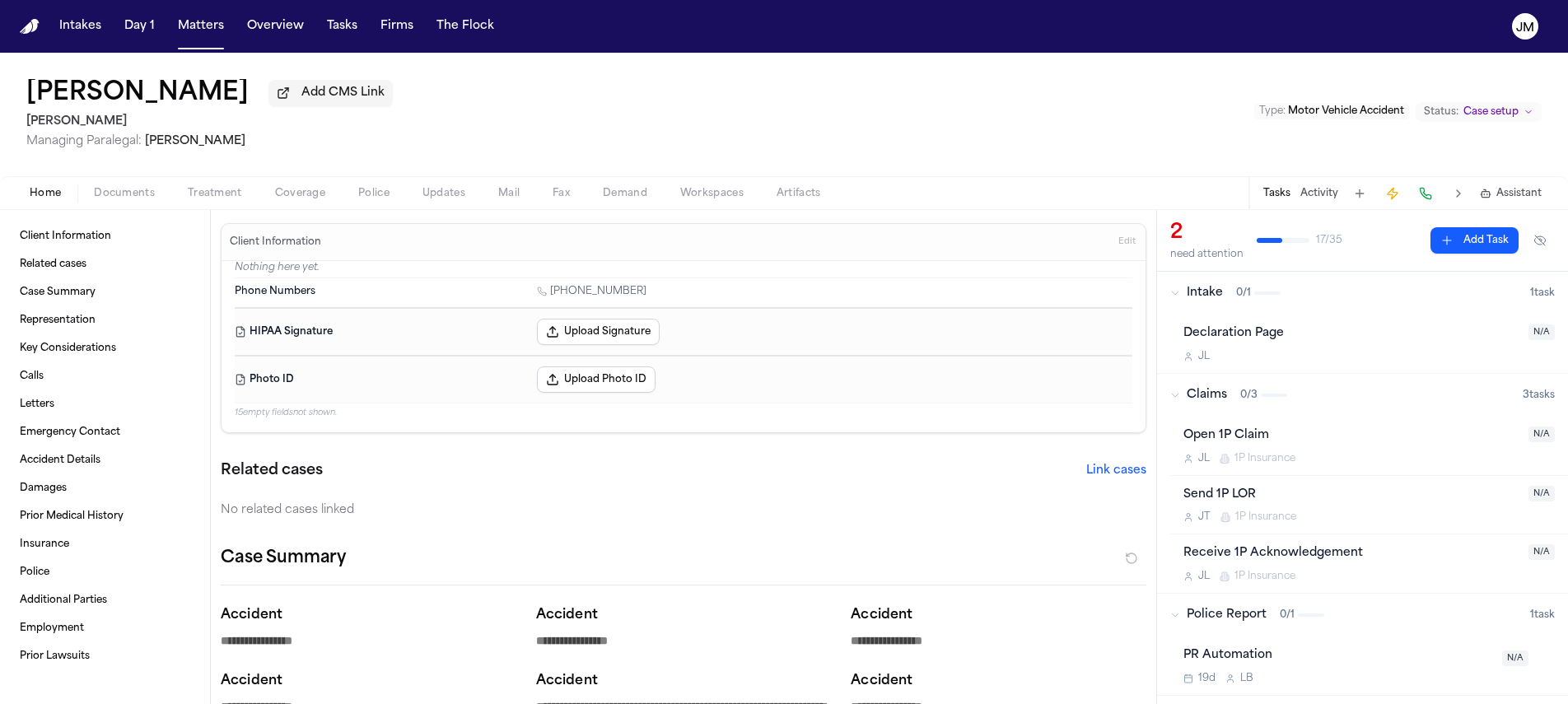
type textarea "*"
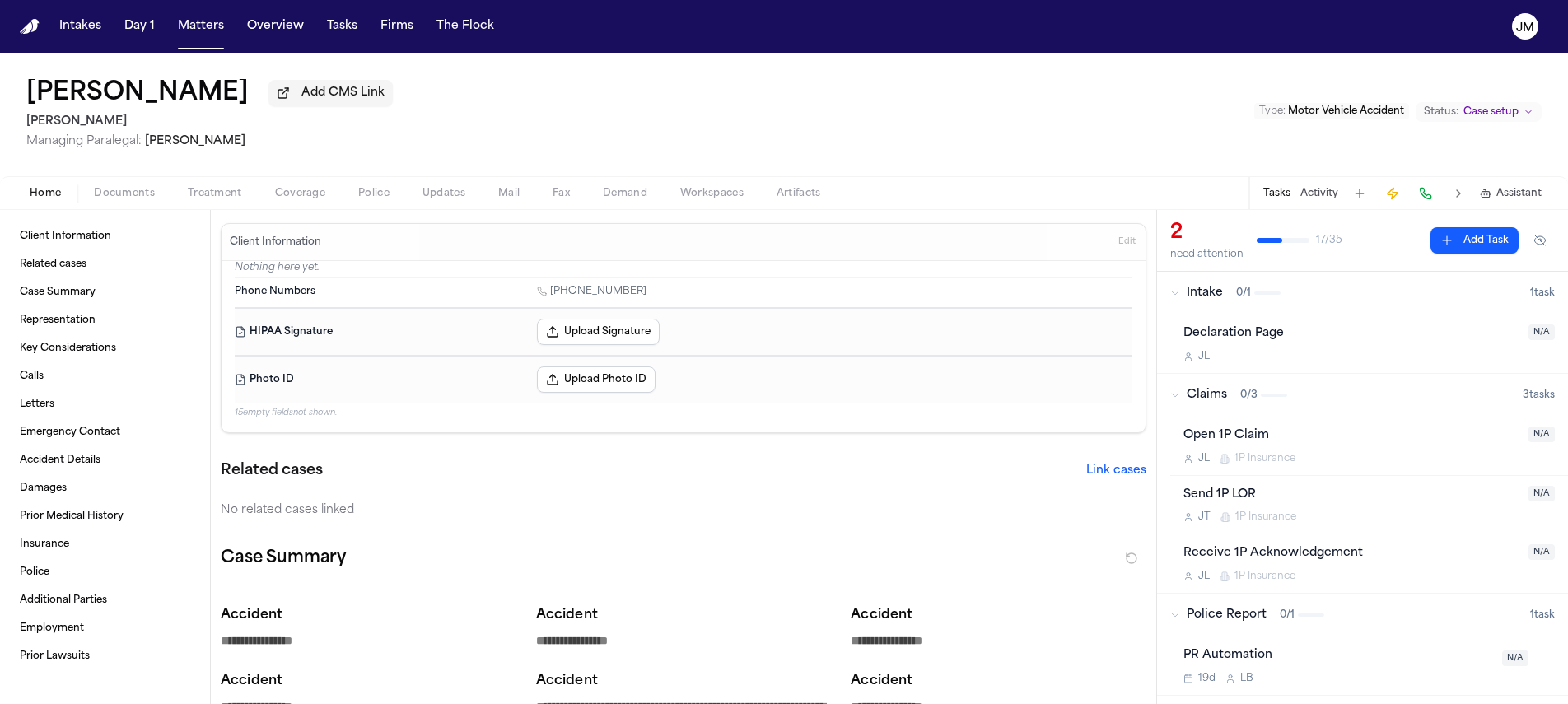
type textarea "*"
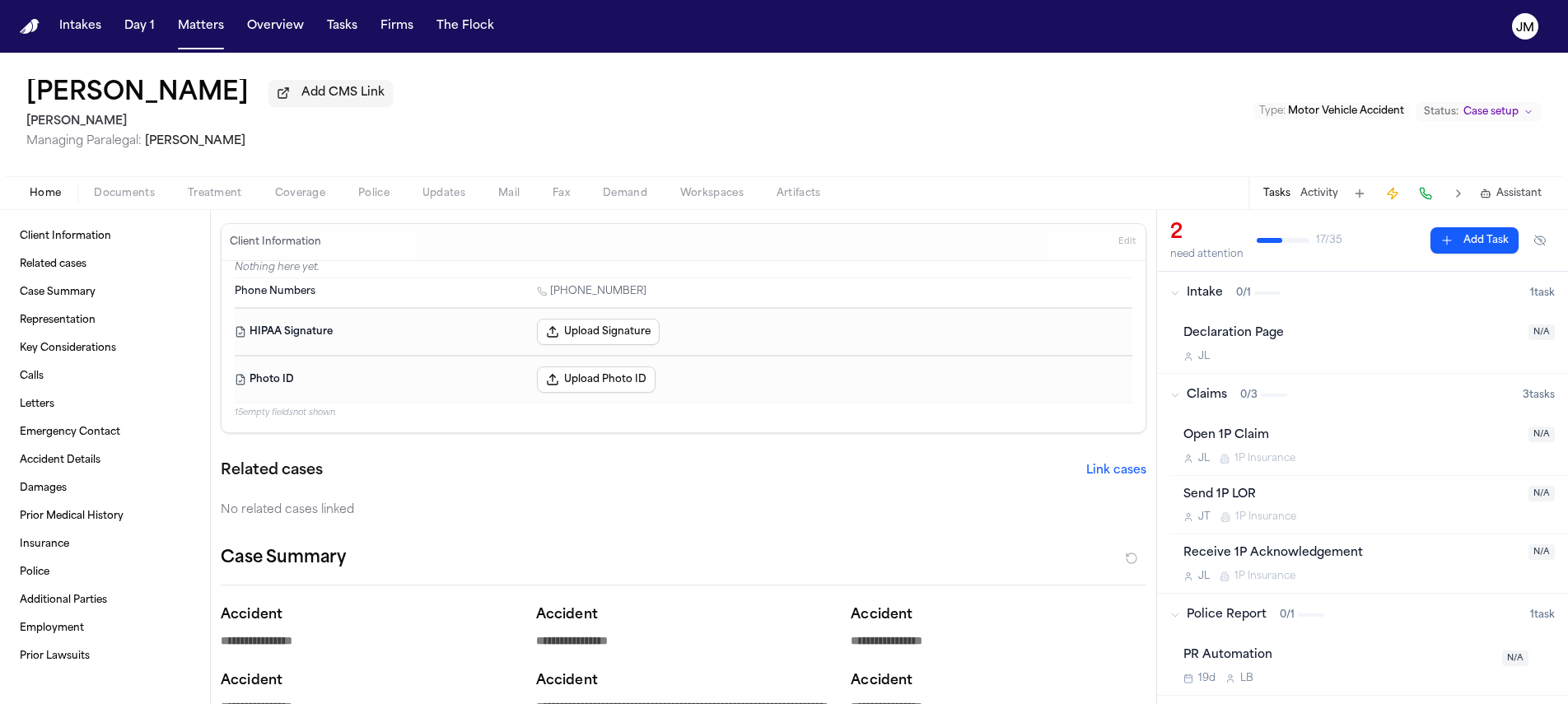
type textarea "*"
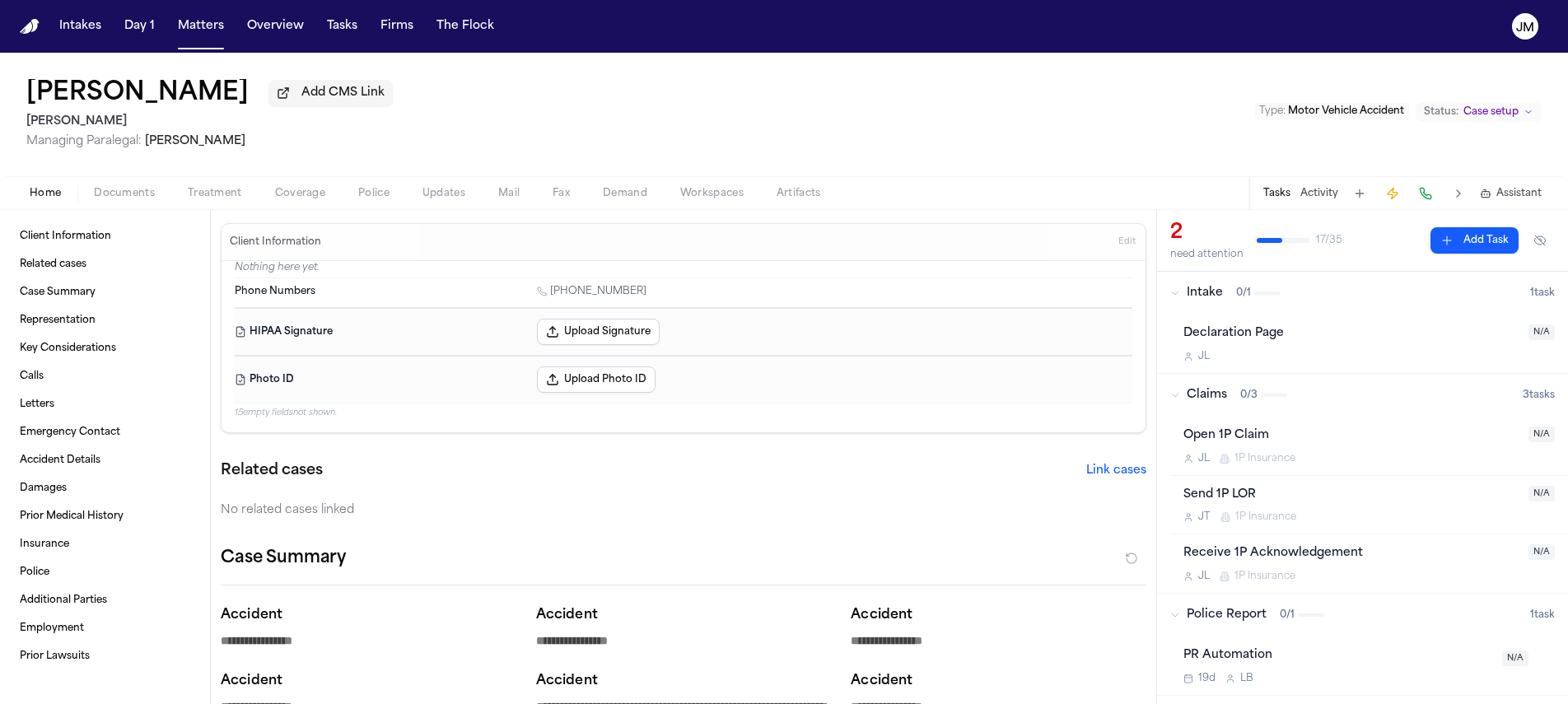
type textarea "*"
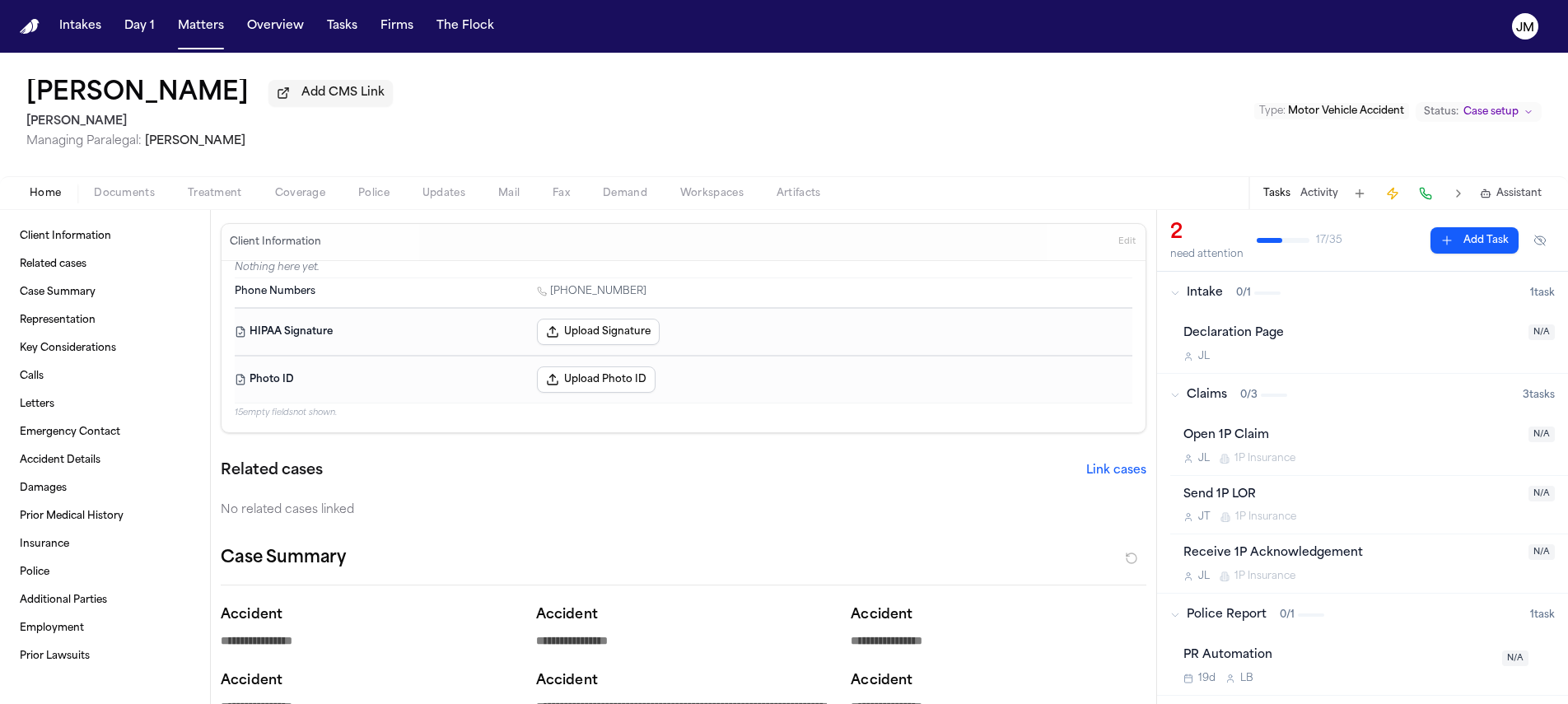
type textarea "*"
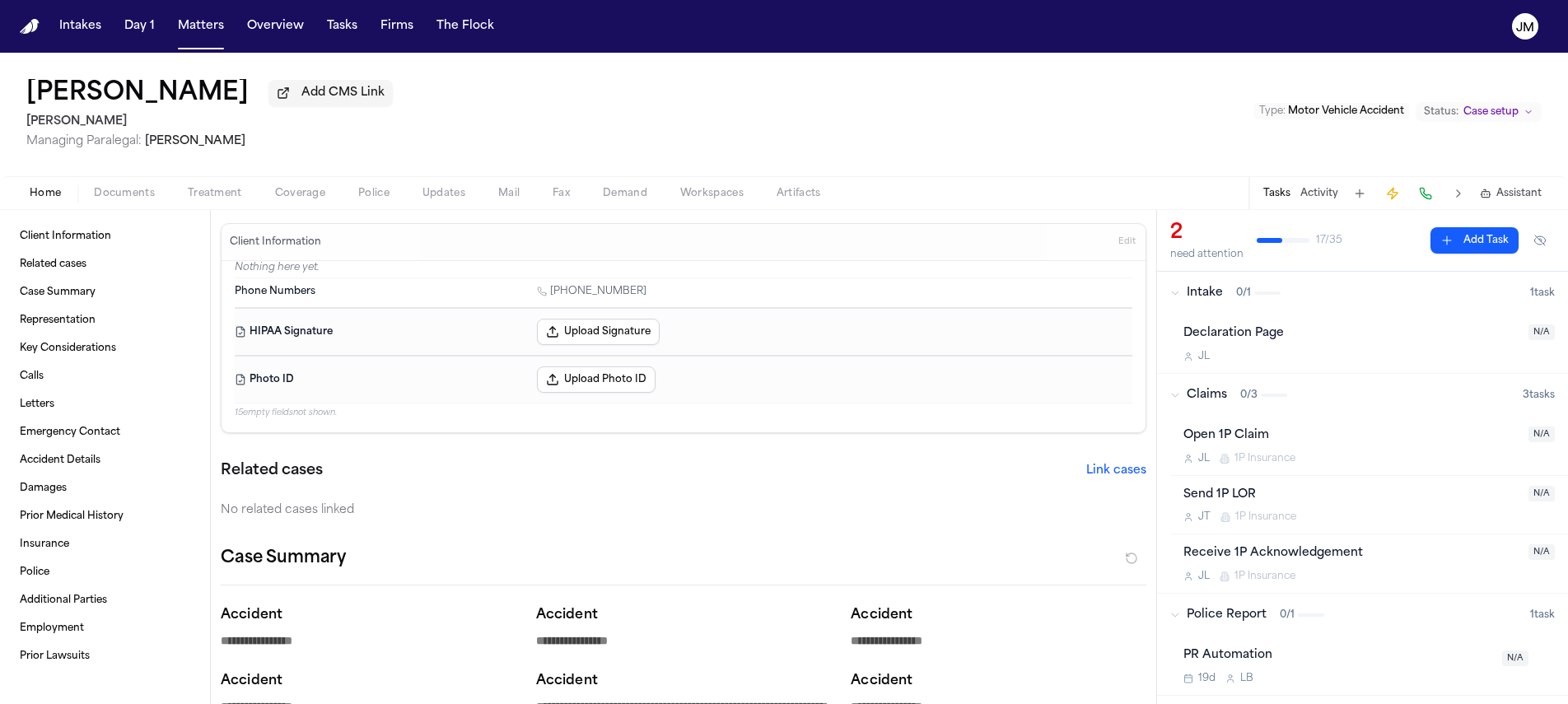
type textarea "*"
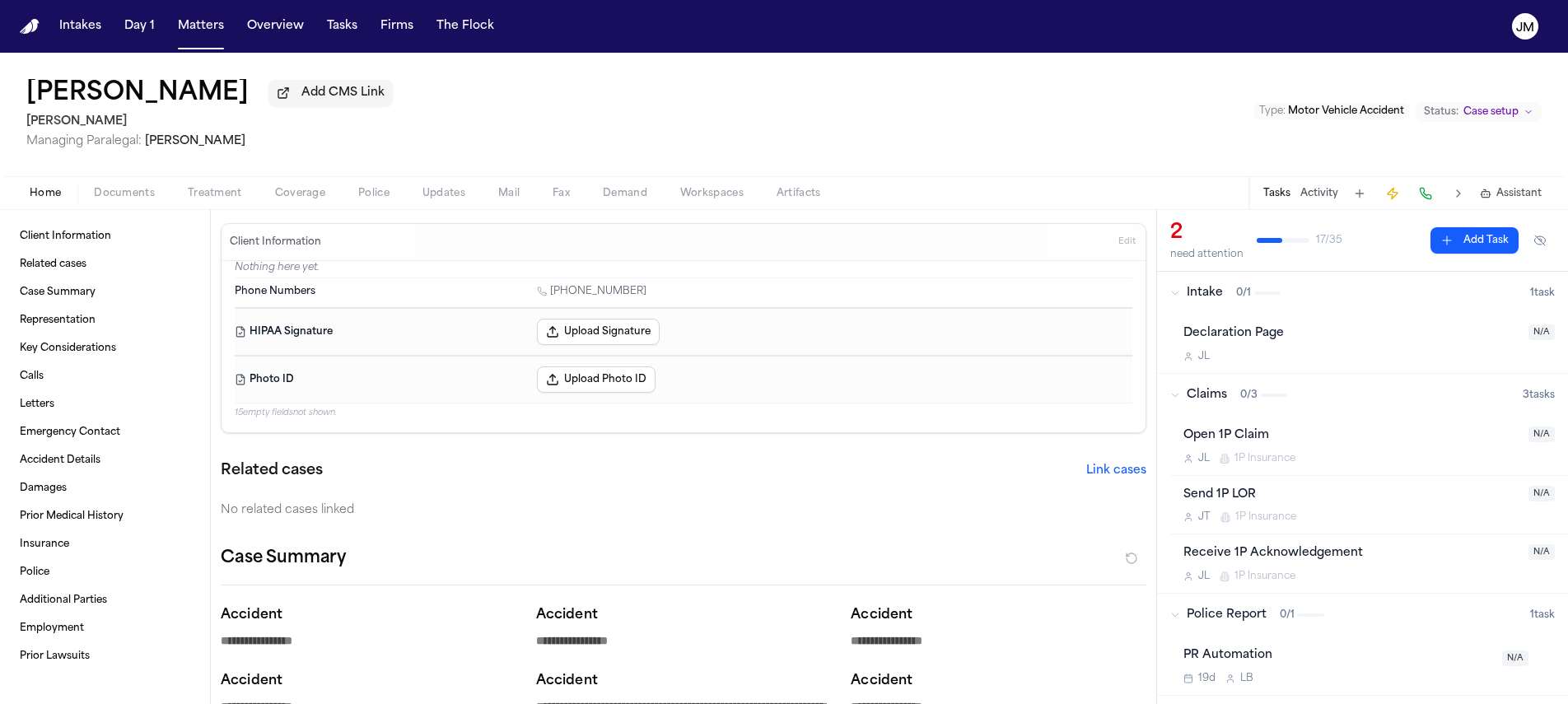
type textarea "*"
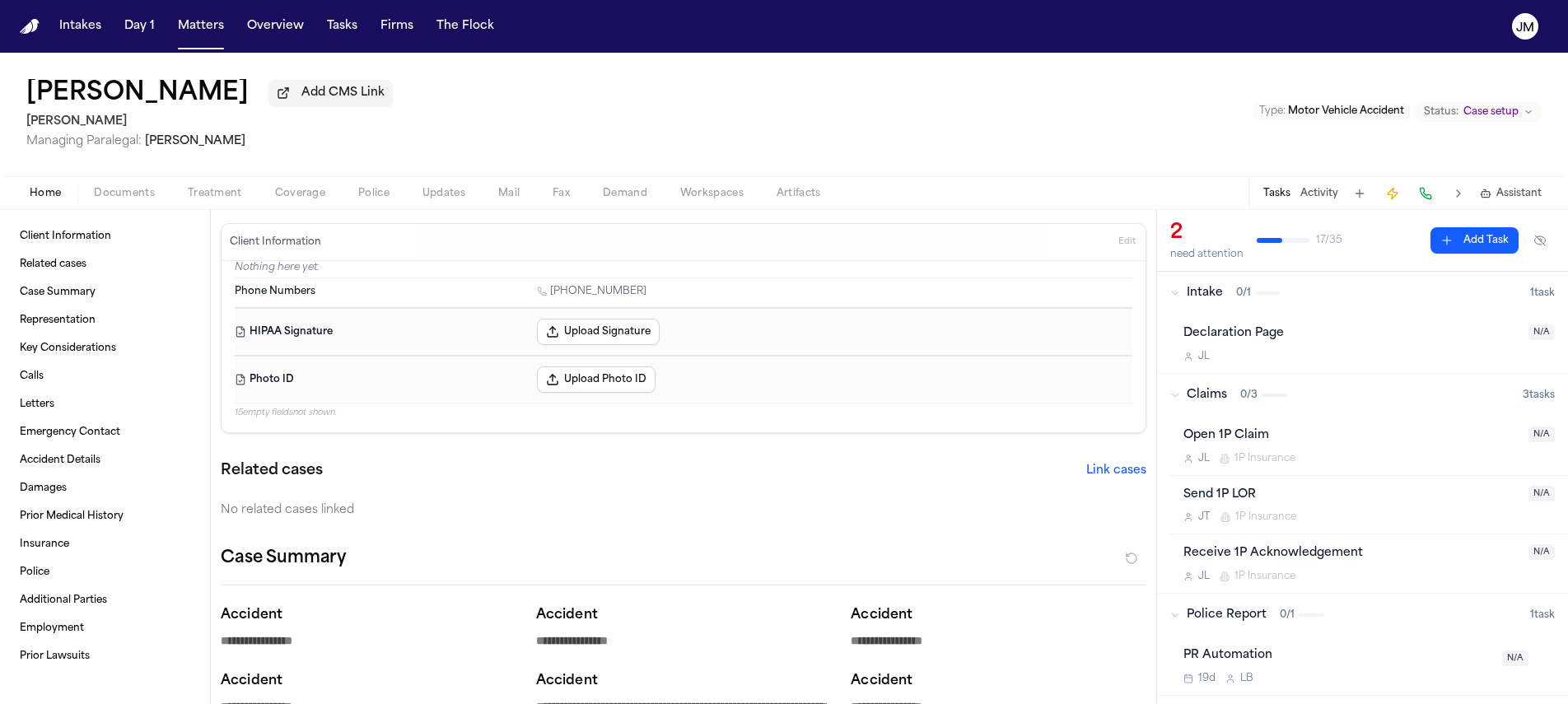
type textarea "*"
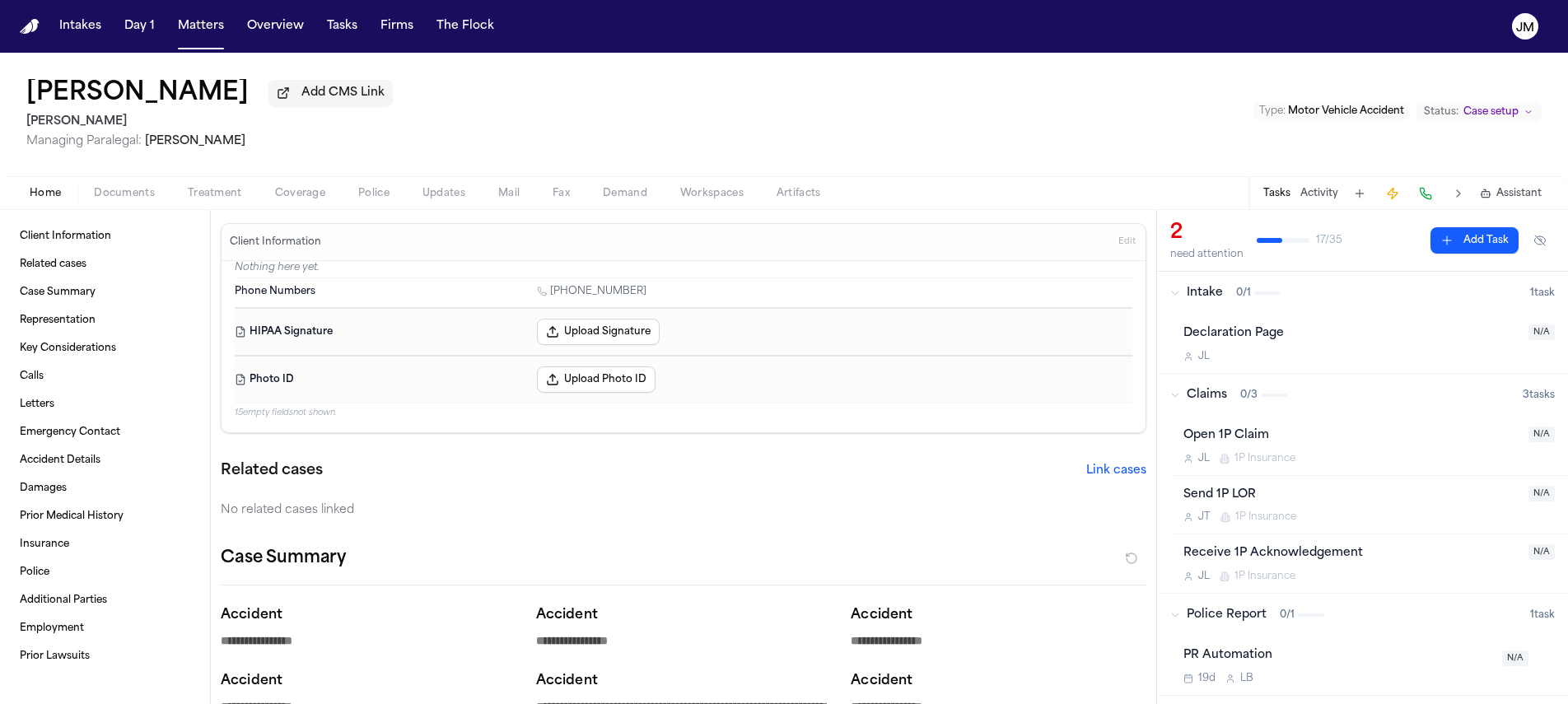
type textarea "*"
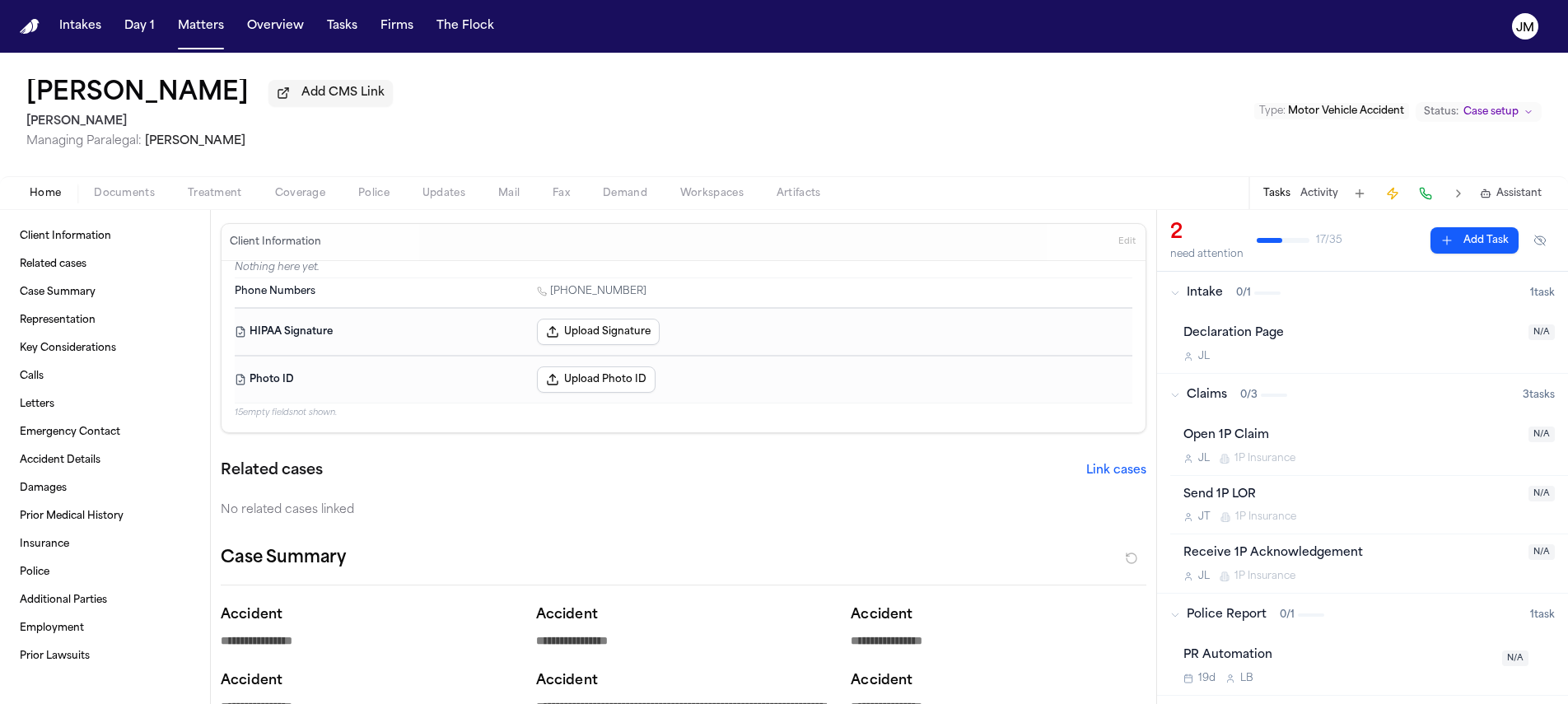
type textarea "*"
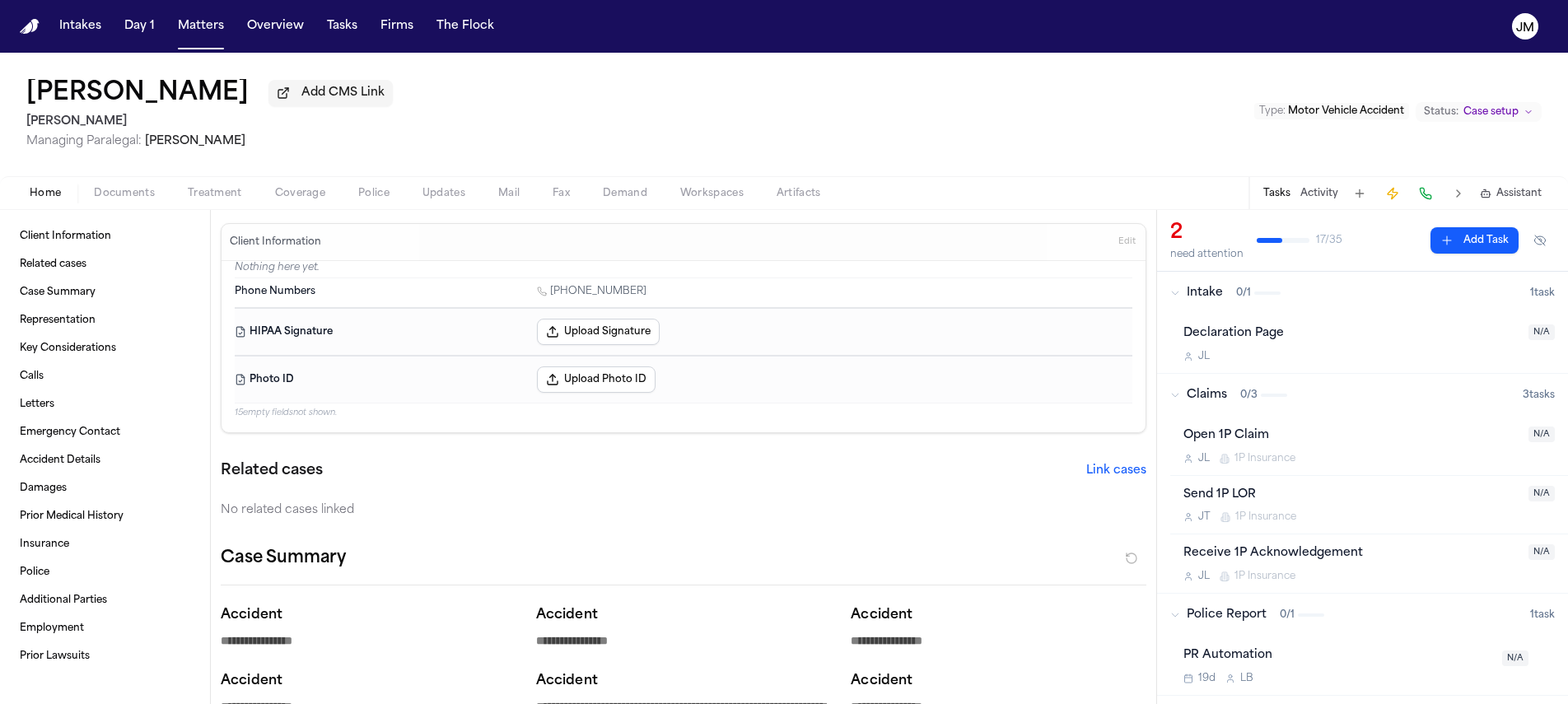
type textarea "*"
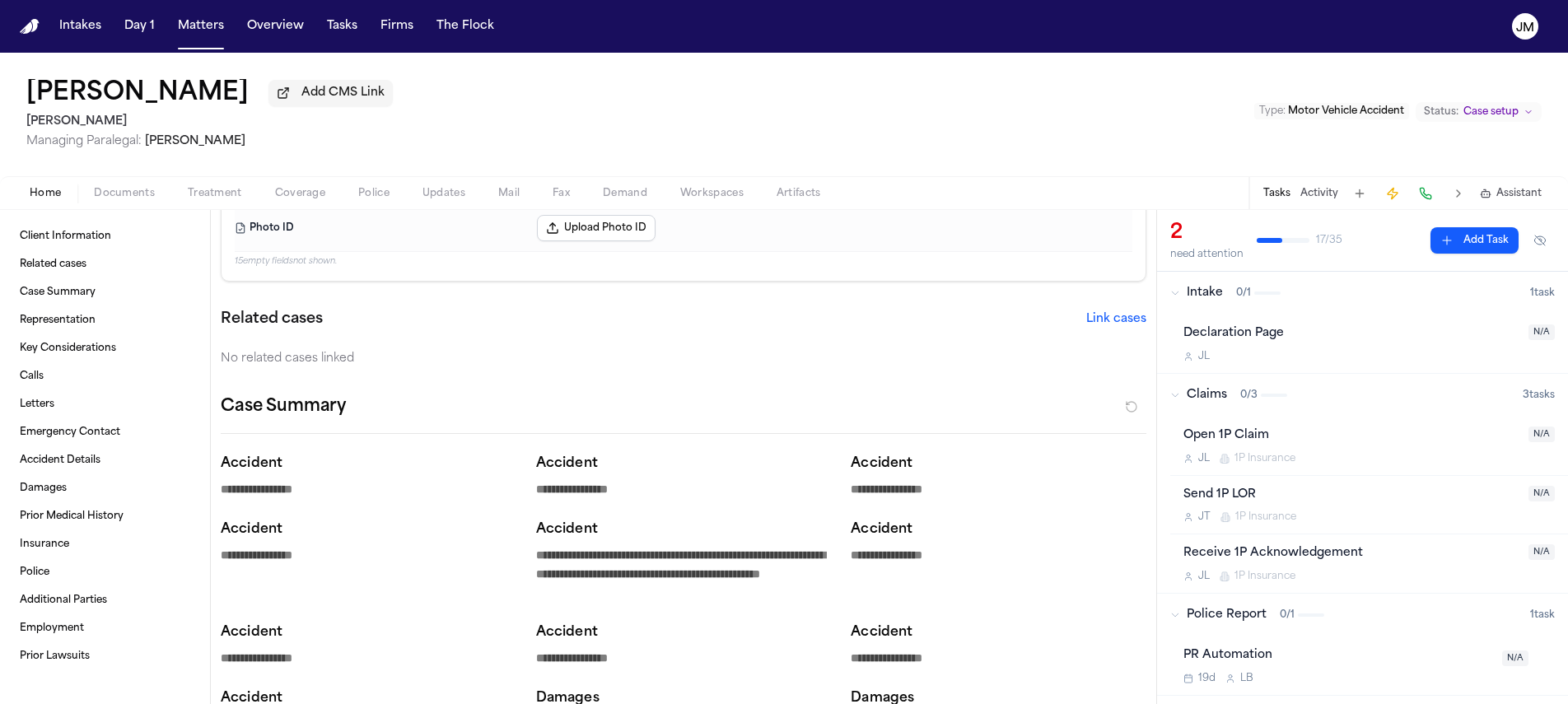
scroll to position [301, 0]
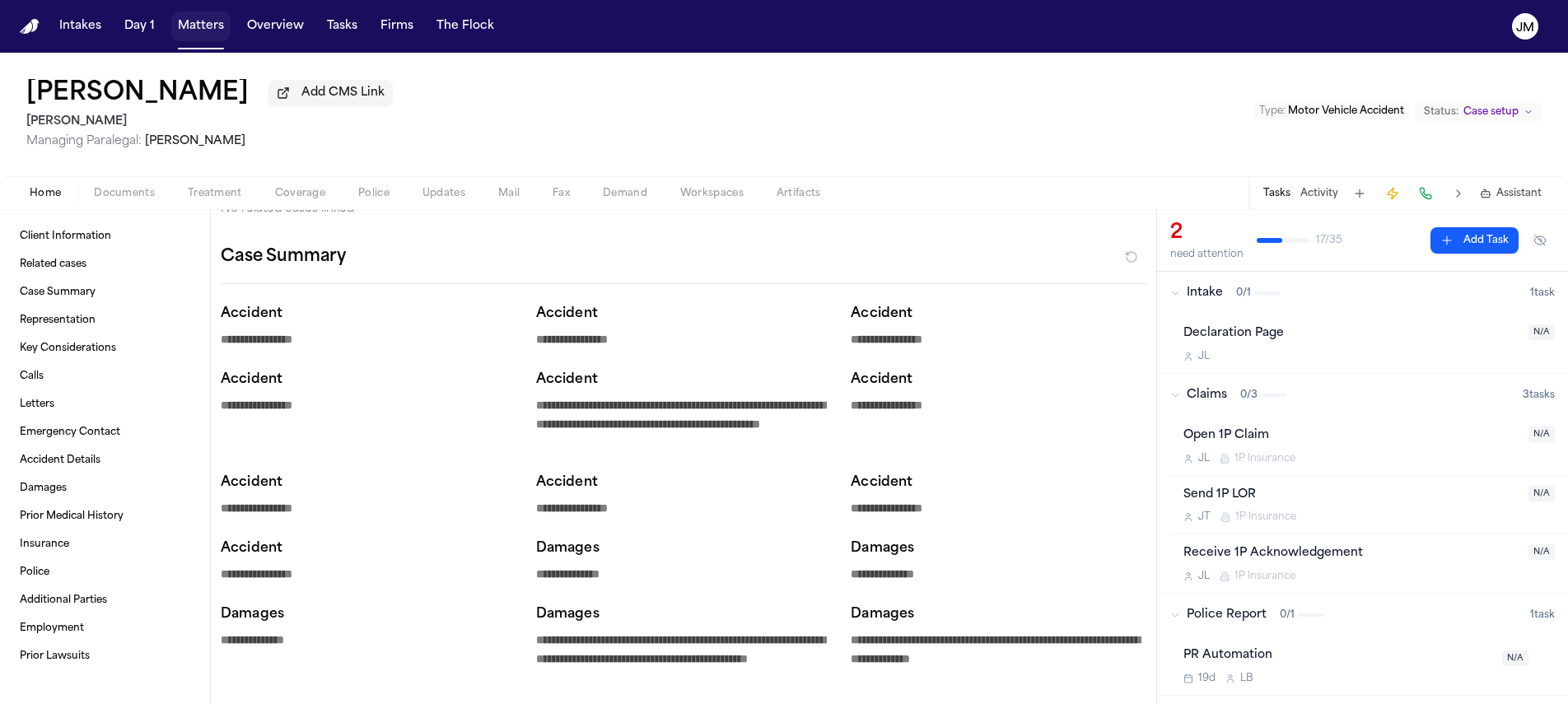
click at [210, 29] on button "Matters" at bounding box center [201, 26] width 59 height 30
click at [205, 25] on button "Matters" at bounding box center [201, 26] width 59 height 30
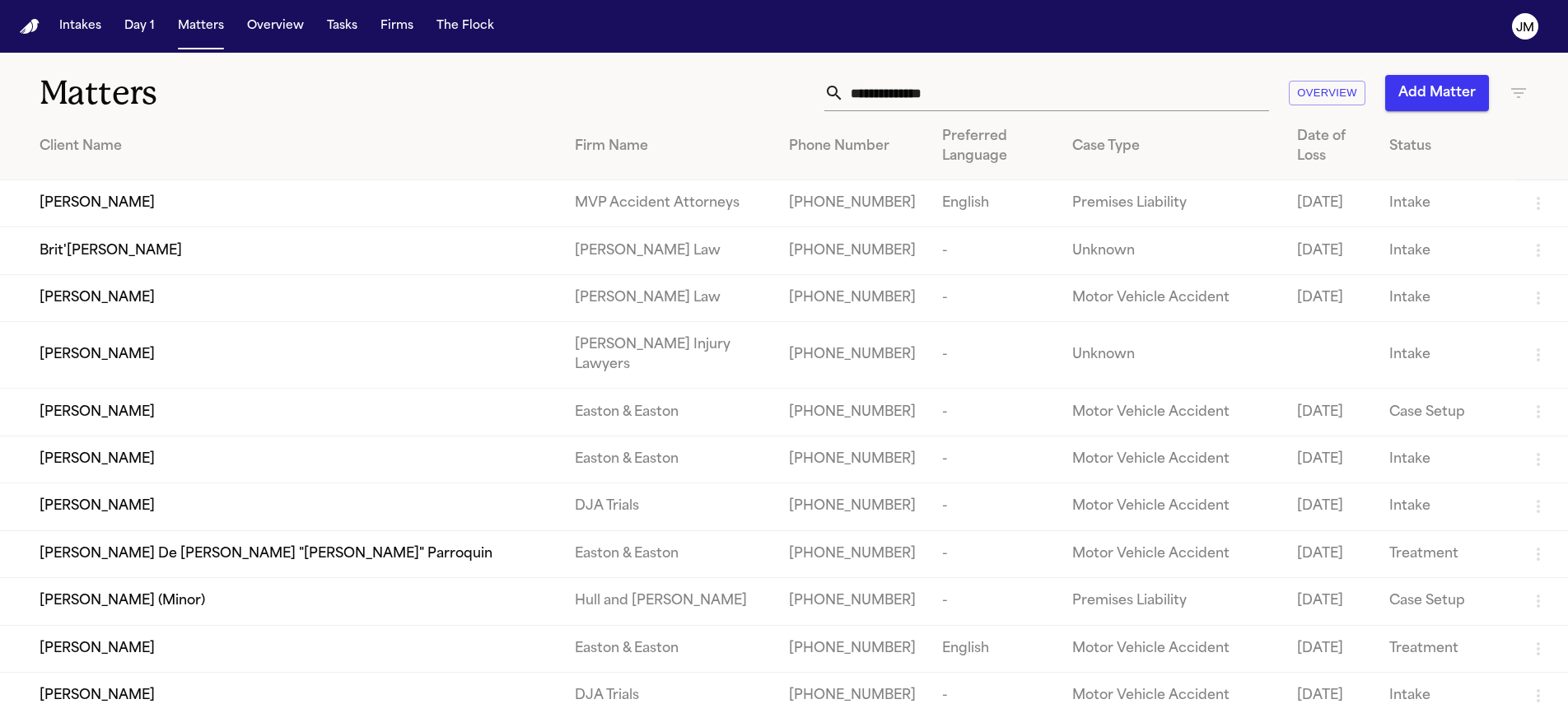
click at [964, 98] on input "text" at bounding box center [1057, 93] width 425 height 36
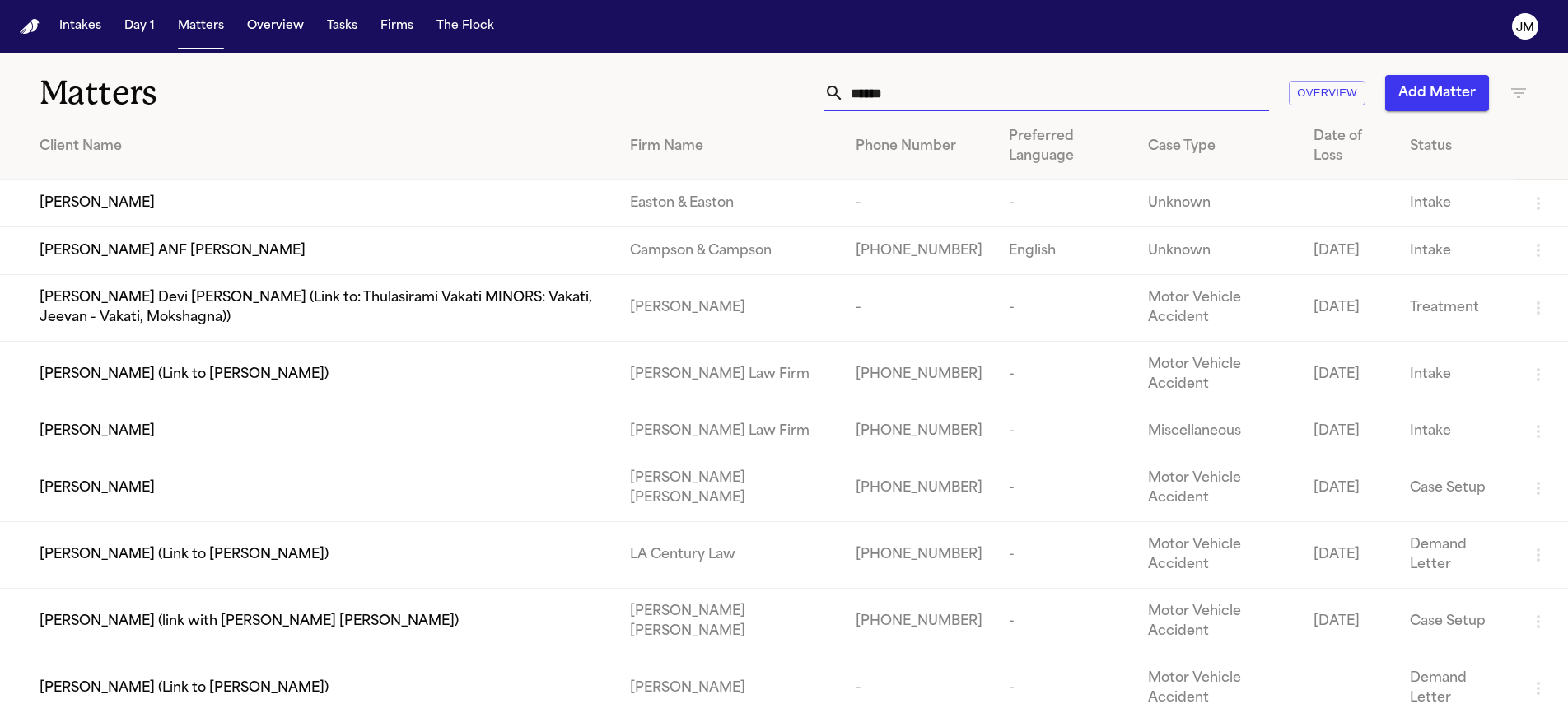
click at [182, 498] on div "[PERSON_NAME]" at bounding box center [322, 488] width 564 height 19
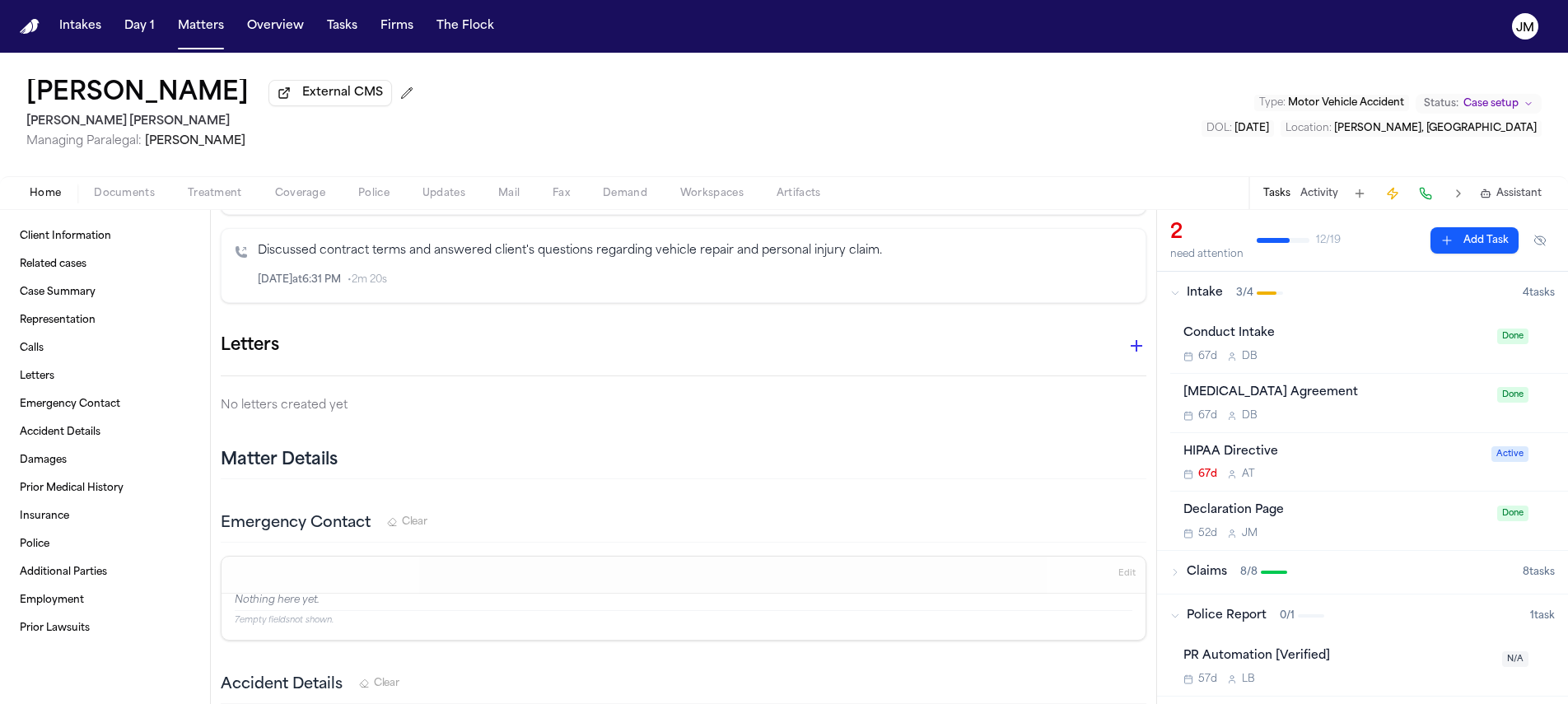
scroll to position [1490, 0]
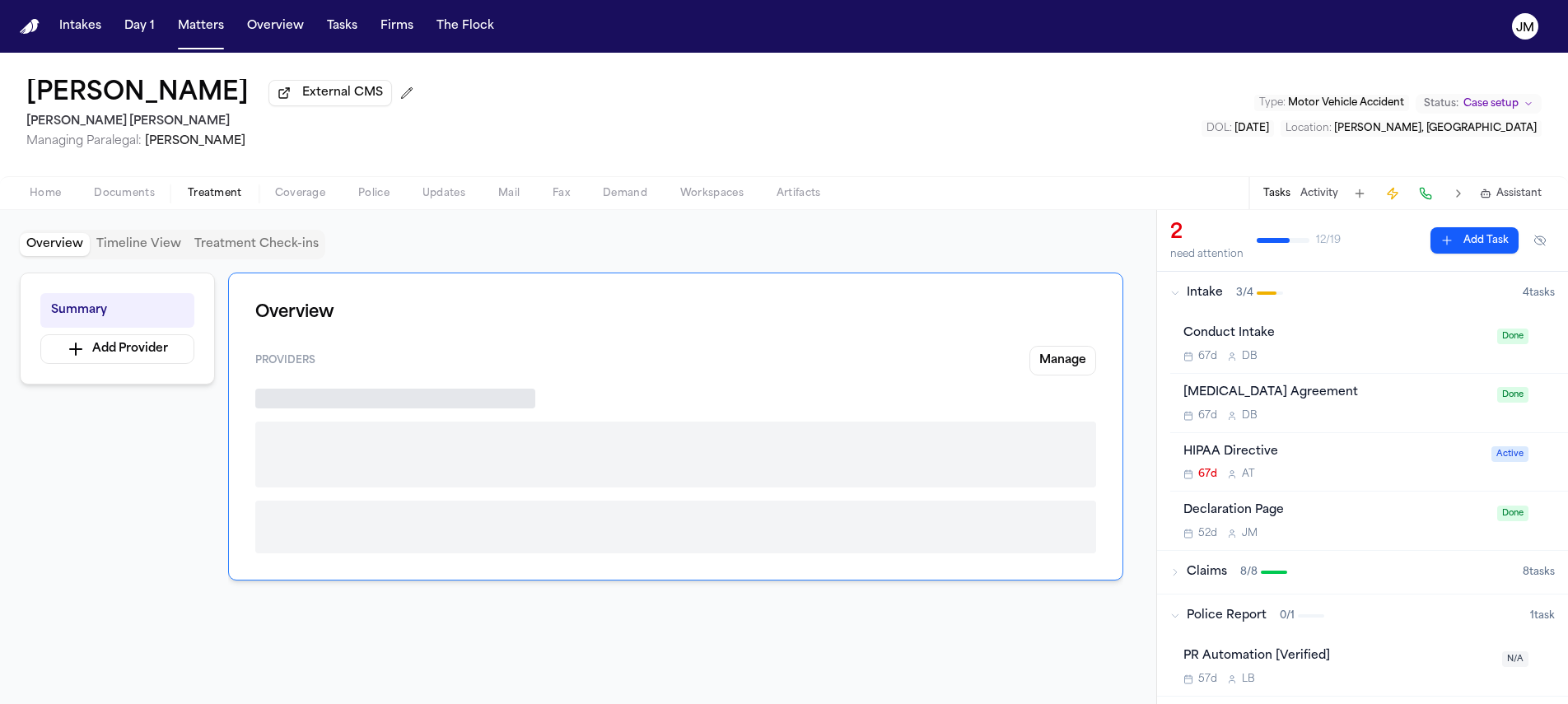
click at [197, 200] on span "Treatment" at bounding box center [214, 193] width 55 height 13
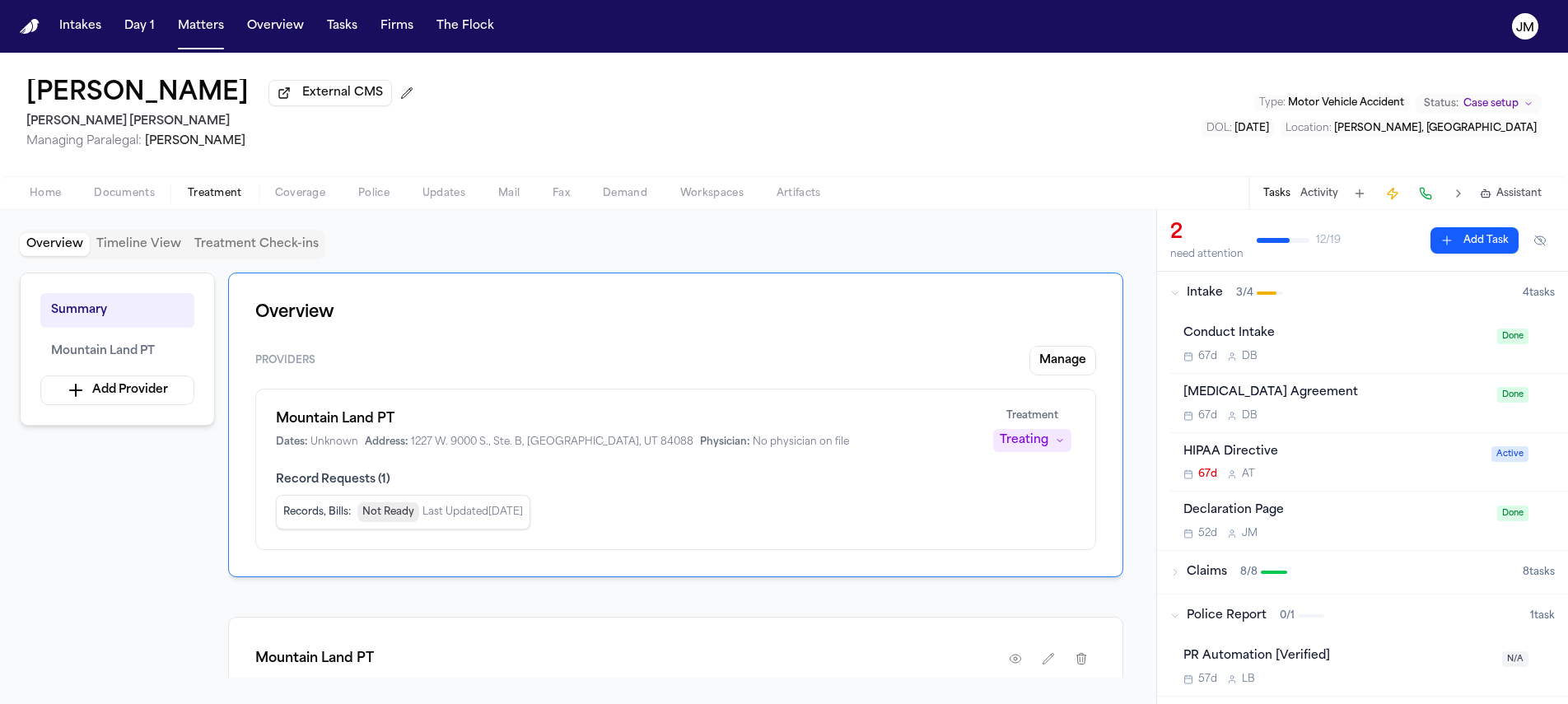
click at [50, 197] on span "Home" at bounding box center [45, 193] width 32 height 13
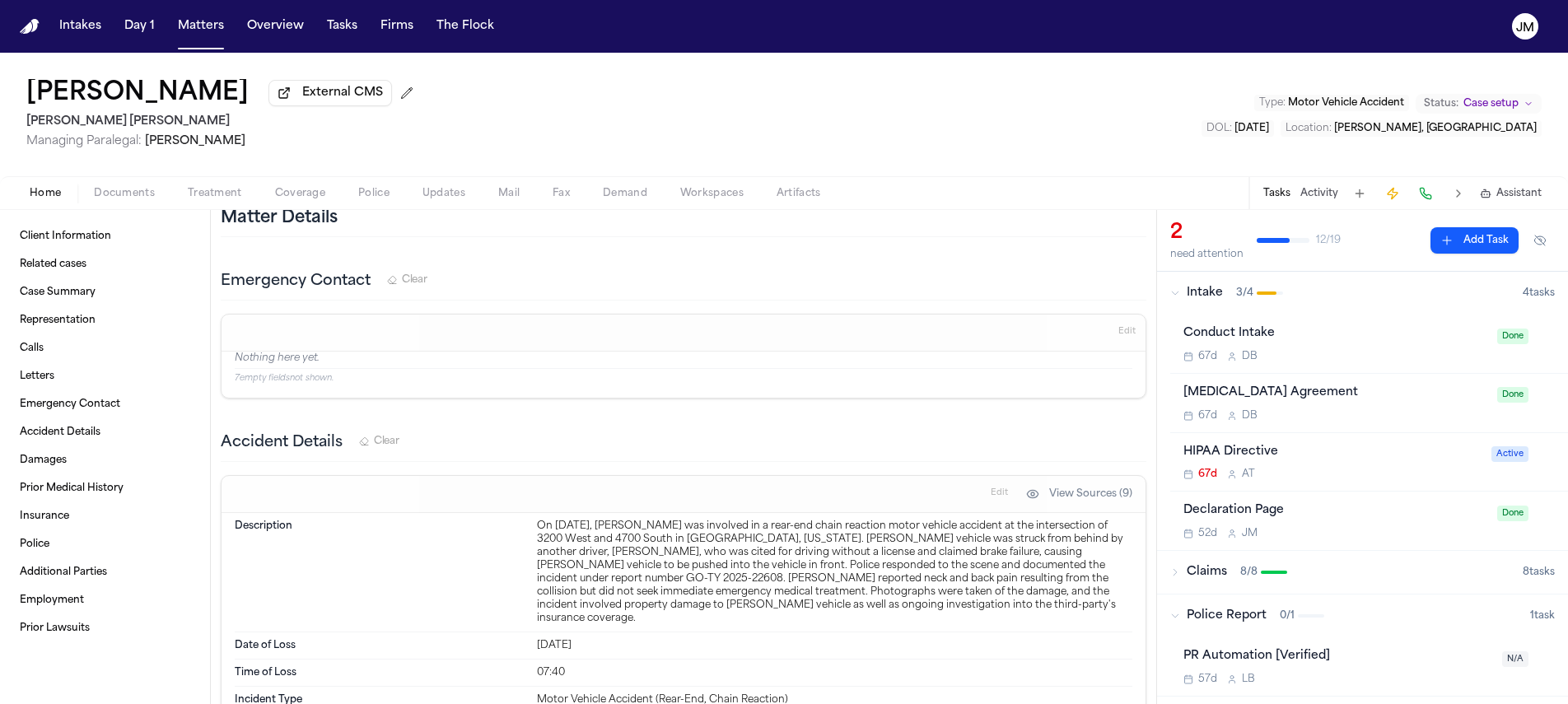
scroll to position [2248, 0]
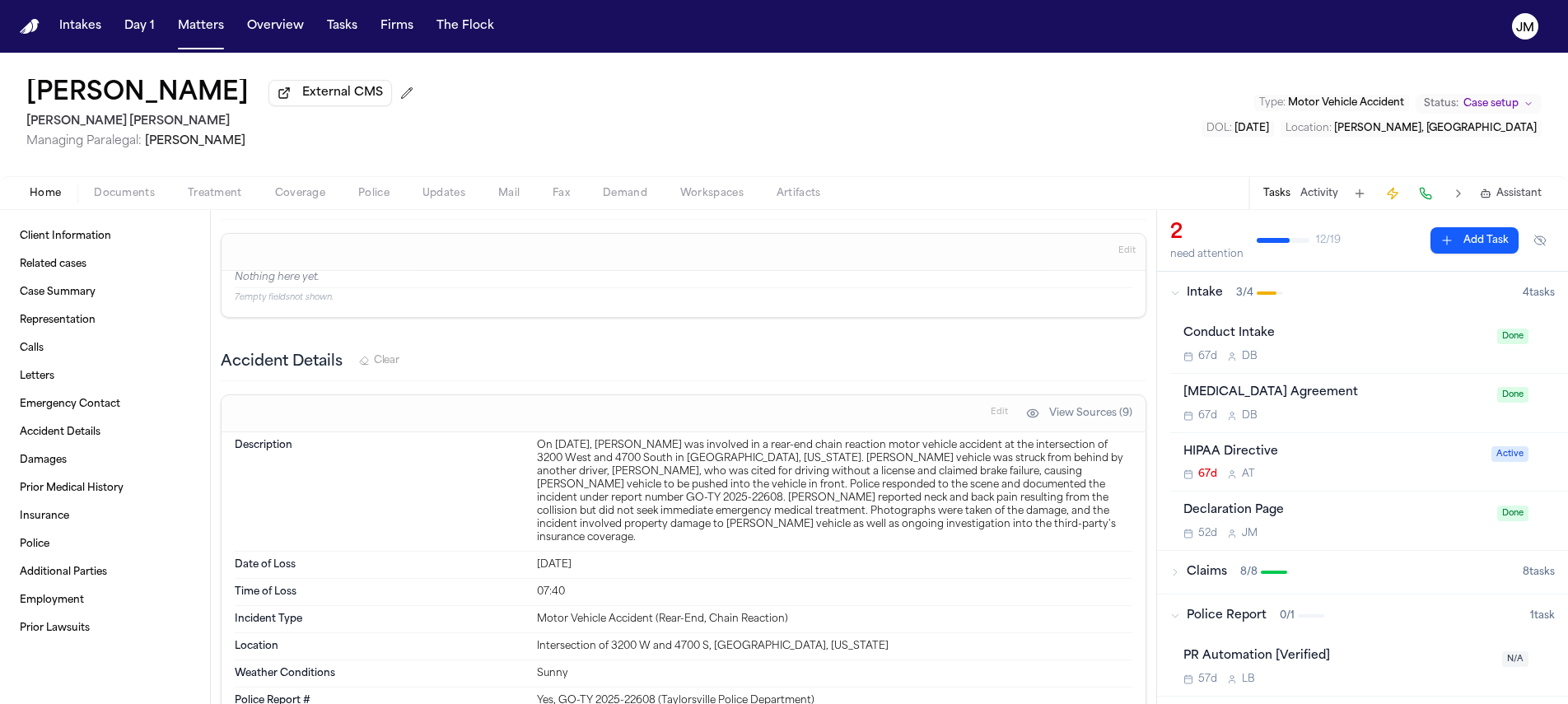
click at [225, 38] on span "Matters" at bounding box center [201, 26] width 59 height 30
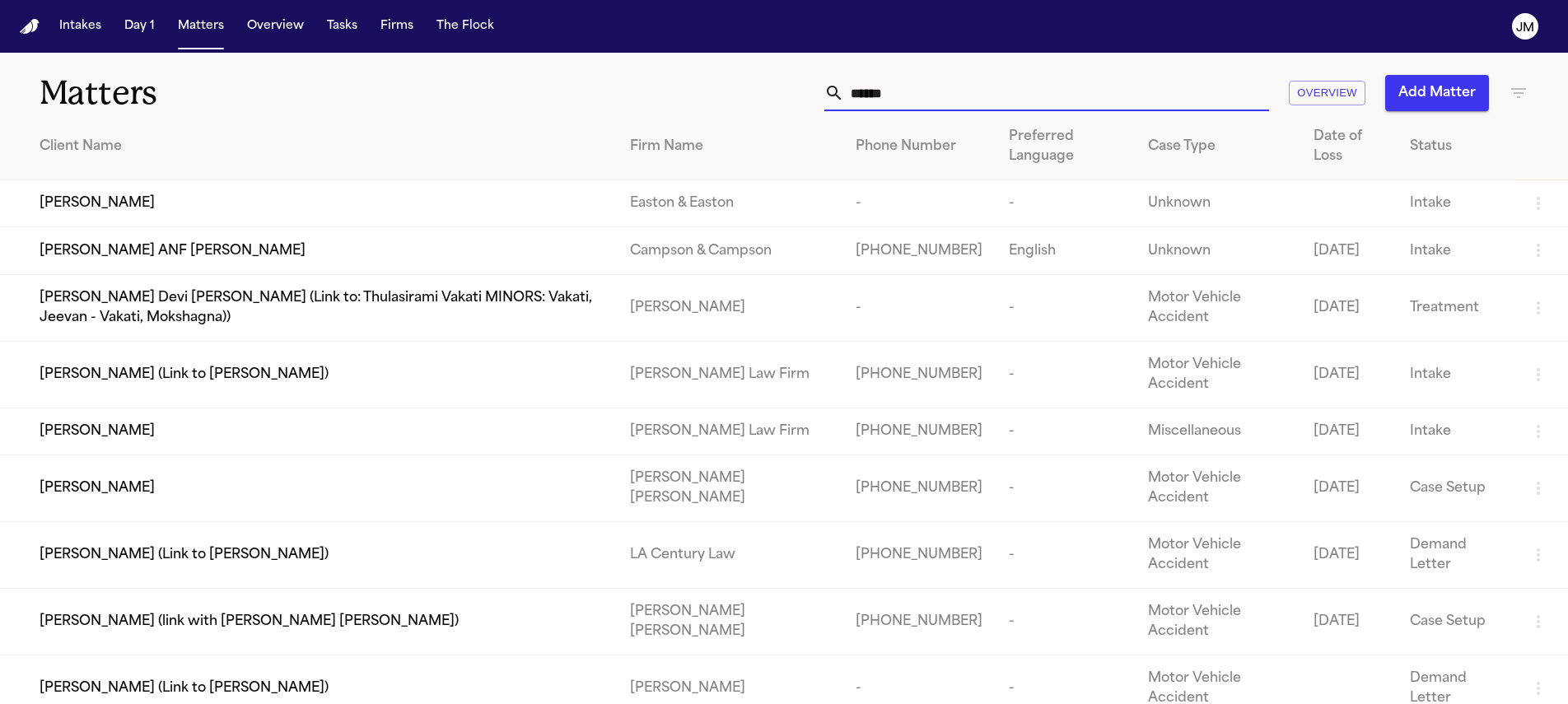
click at [859, 98] on input "******" at bounding box center [1057, 93] width 425 height 36
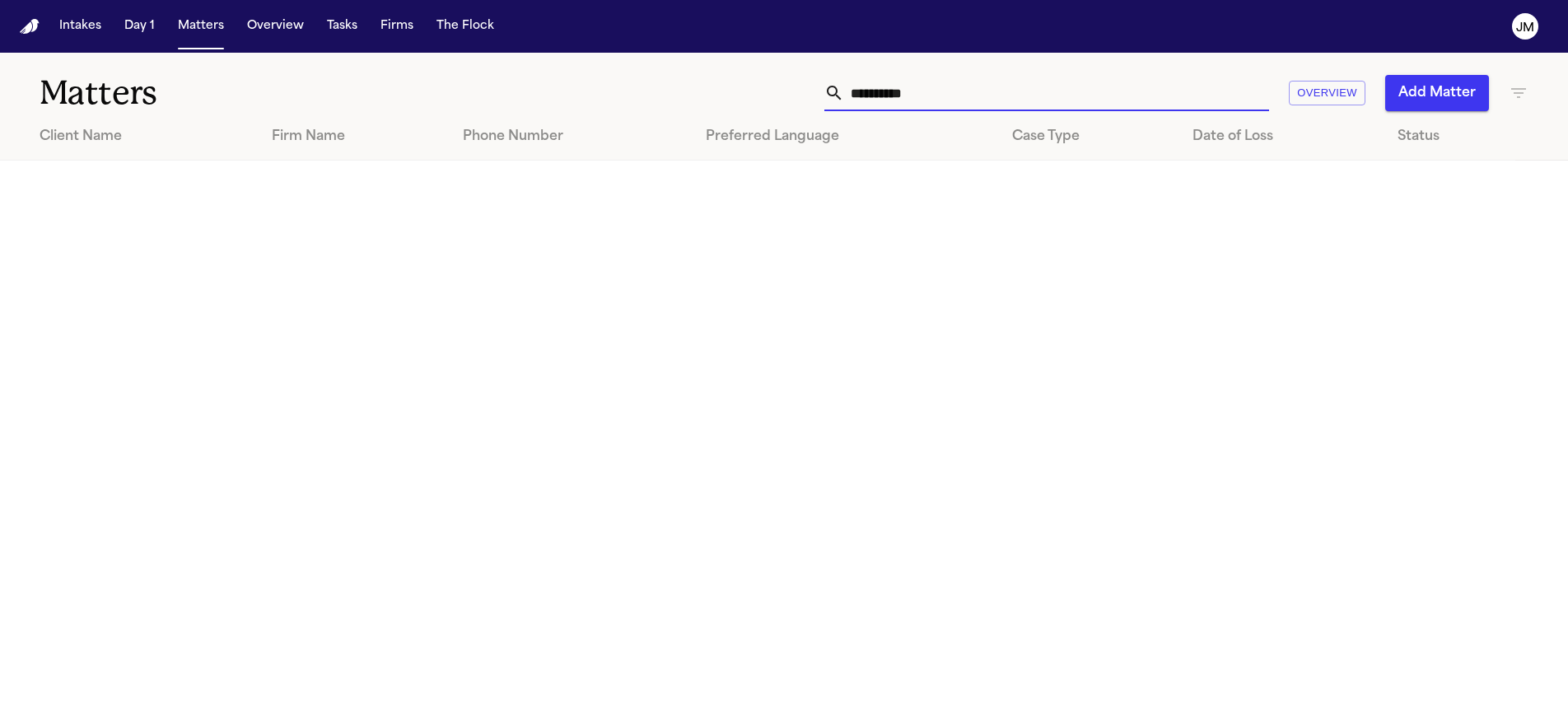
click at [868, 98] on input "**********" at bounding box center [1057, 93] width 425 height 36
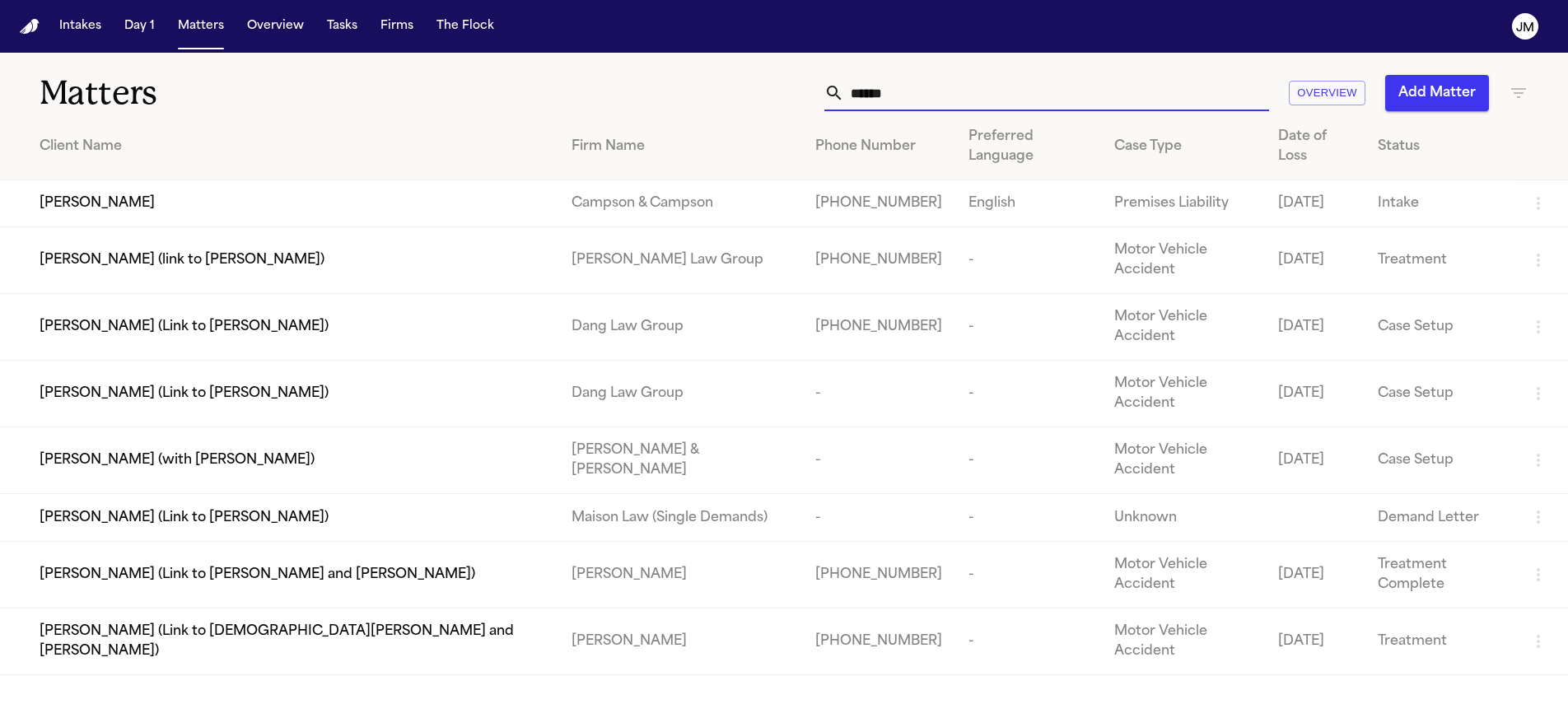
click at [890, 110] on input "******" at bounding box center [1057, 93] width 425 height 36
click at [891, 106] on input "******" at bounding box center [1057, 93] width 425 height 36
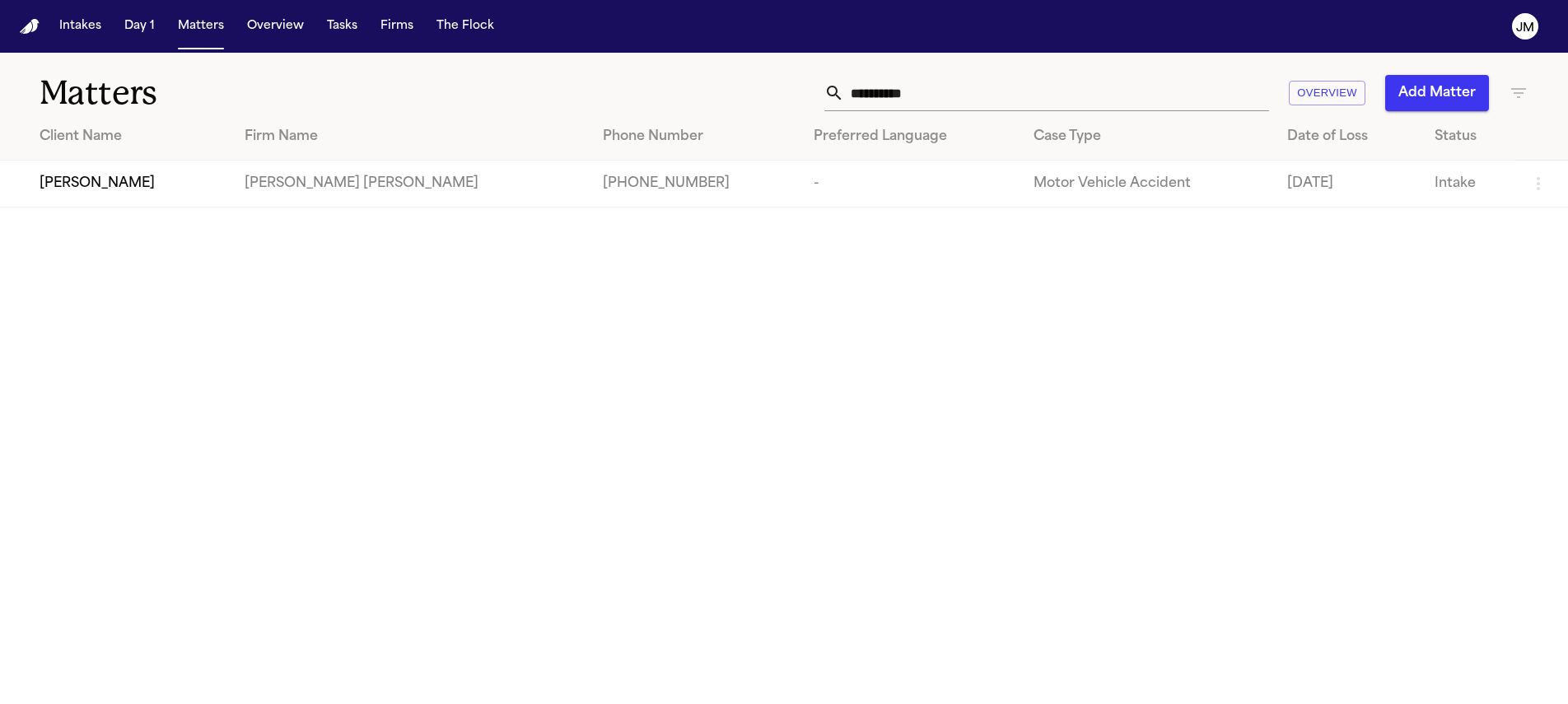
click at [189, 171] on td "[PERSON_NAME]" at bounding box center [115, 184] width 231 height 47
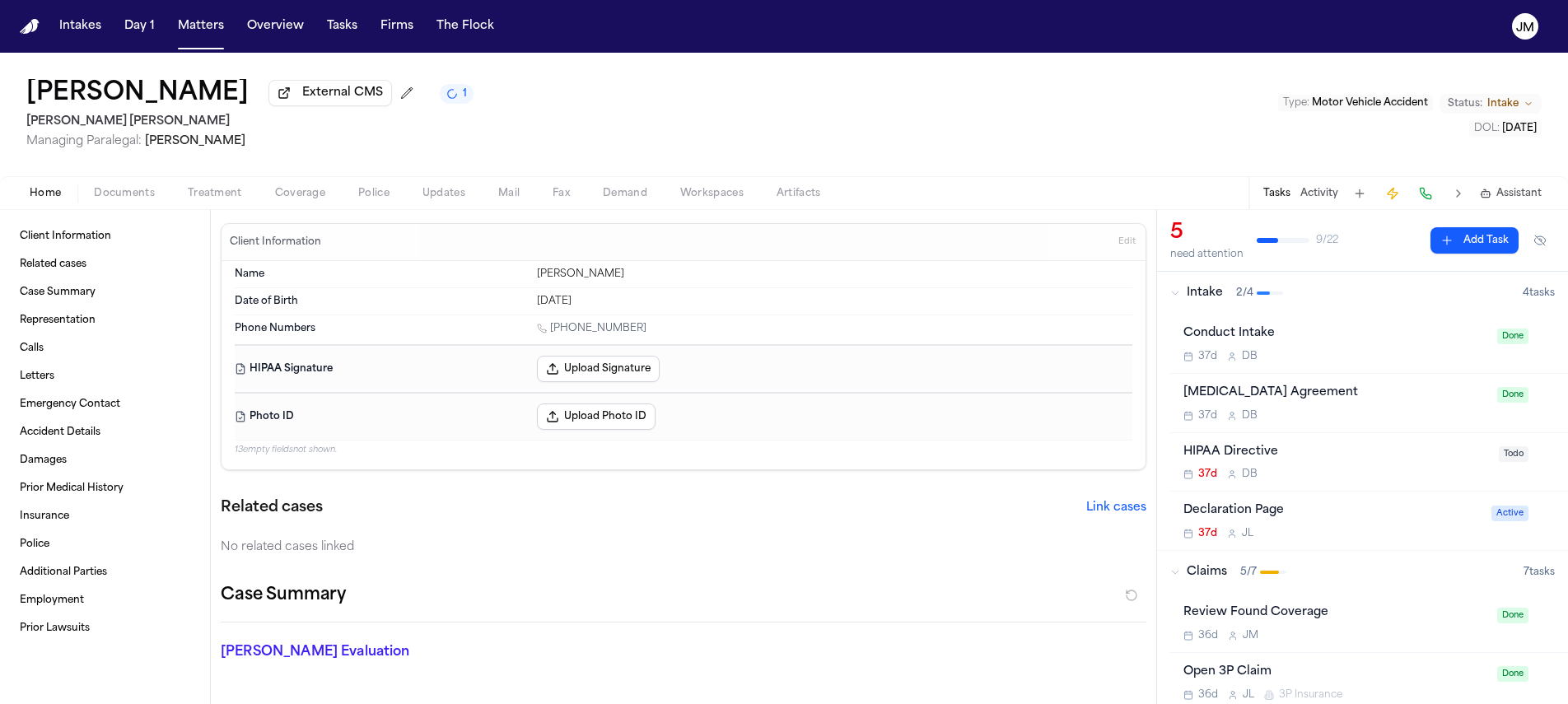
click at [301, 194] on span "Coverage" at bounding box center [300, 193] width 50 height 13
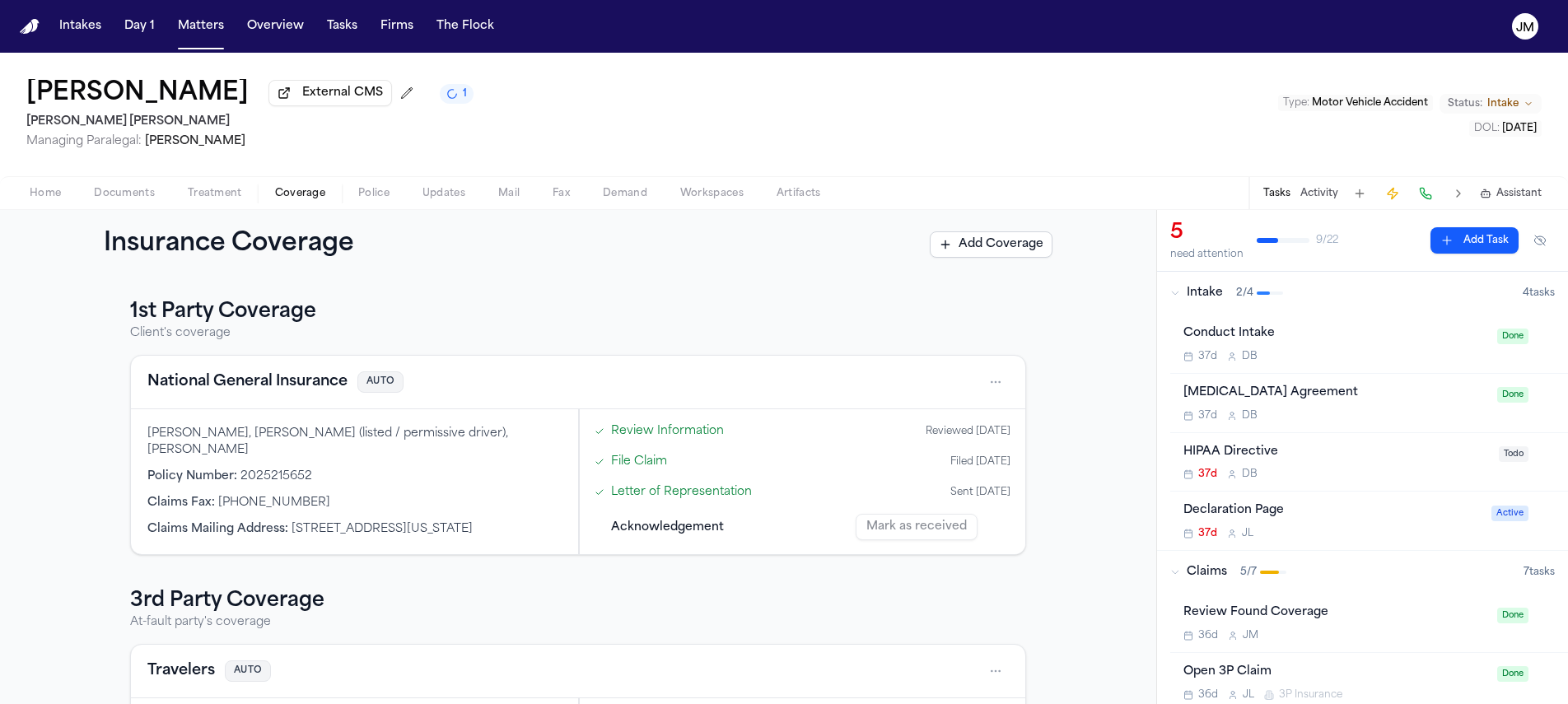
click at [997, 378] on html "Intakes Day 1 Matters Overview Tasks Firms The [PERSON_NAME] [PERSON_NAME] Exte…" at bounding box center [784, 352] width 1568 height 704
click at [951, 408] on div "View coverage details" at bounding box center [936, 428] width 123 height 43
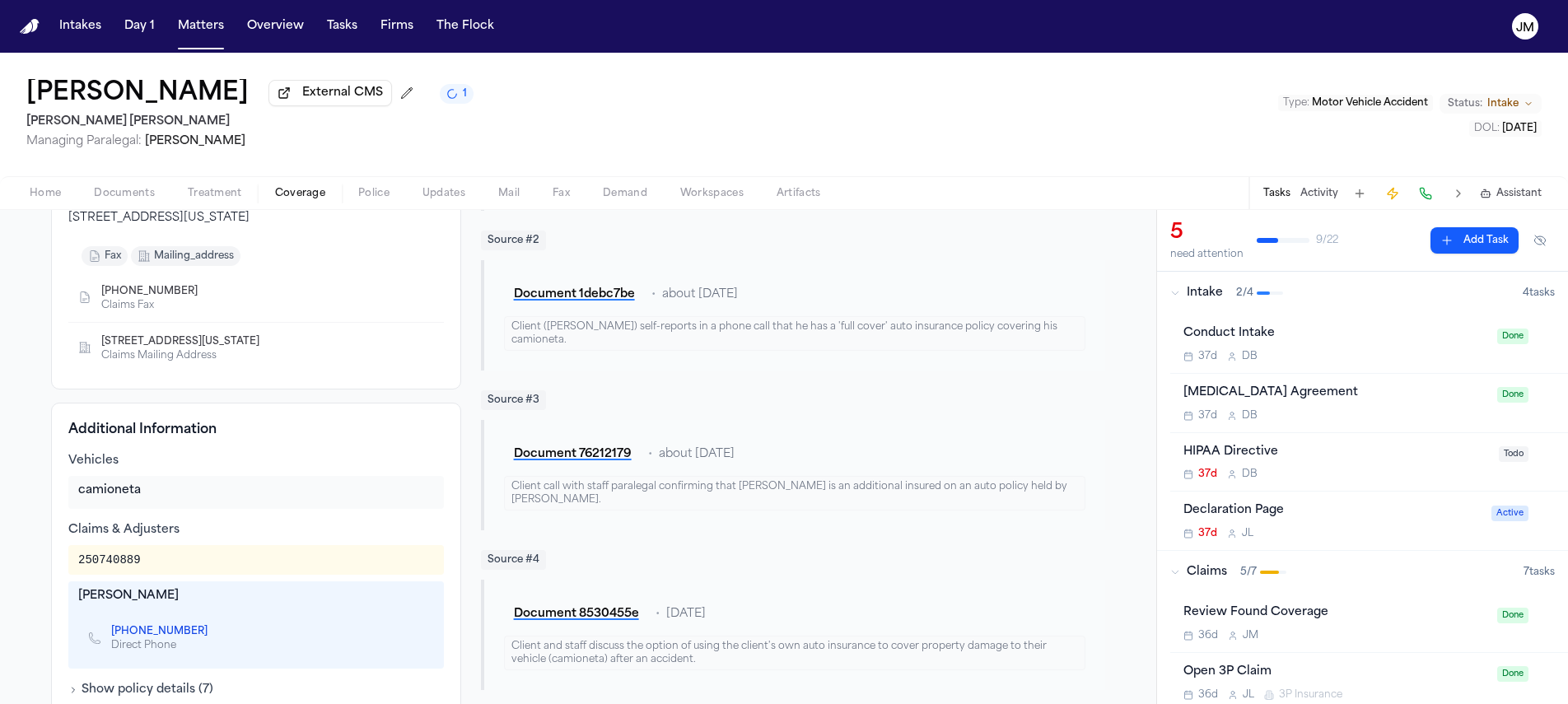
scroll to position [429, 0]
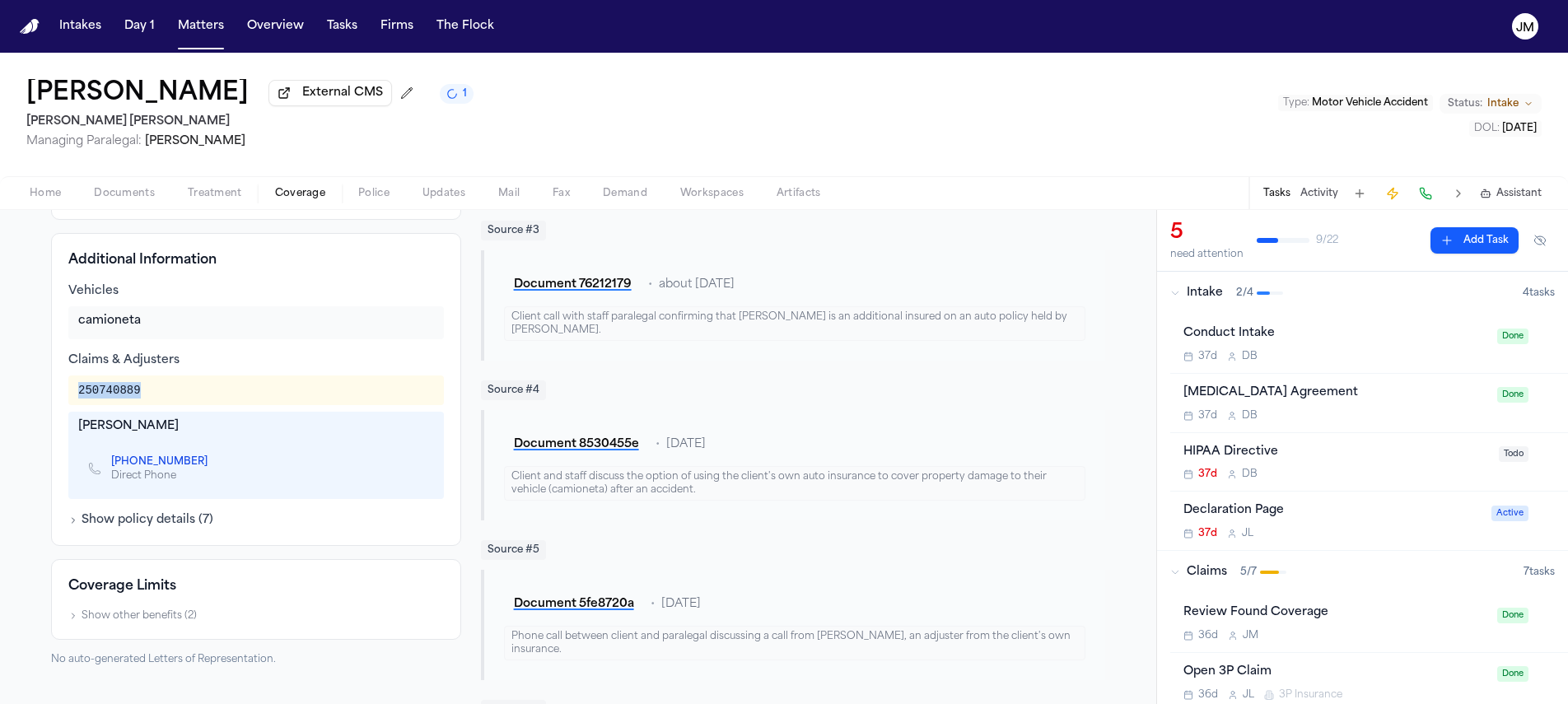
drag, startPoint x: 141, startPoint y: 394, endPoint x: 71, endPoint y: 398, distance: 70.1
click at [78, 398] on div "250740889" at bounding box center [255, 390] width 355 height 17
copy div "250740889"
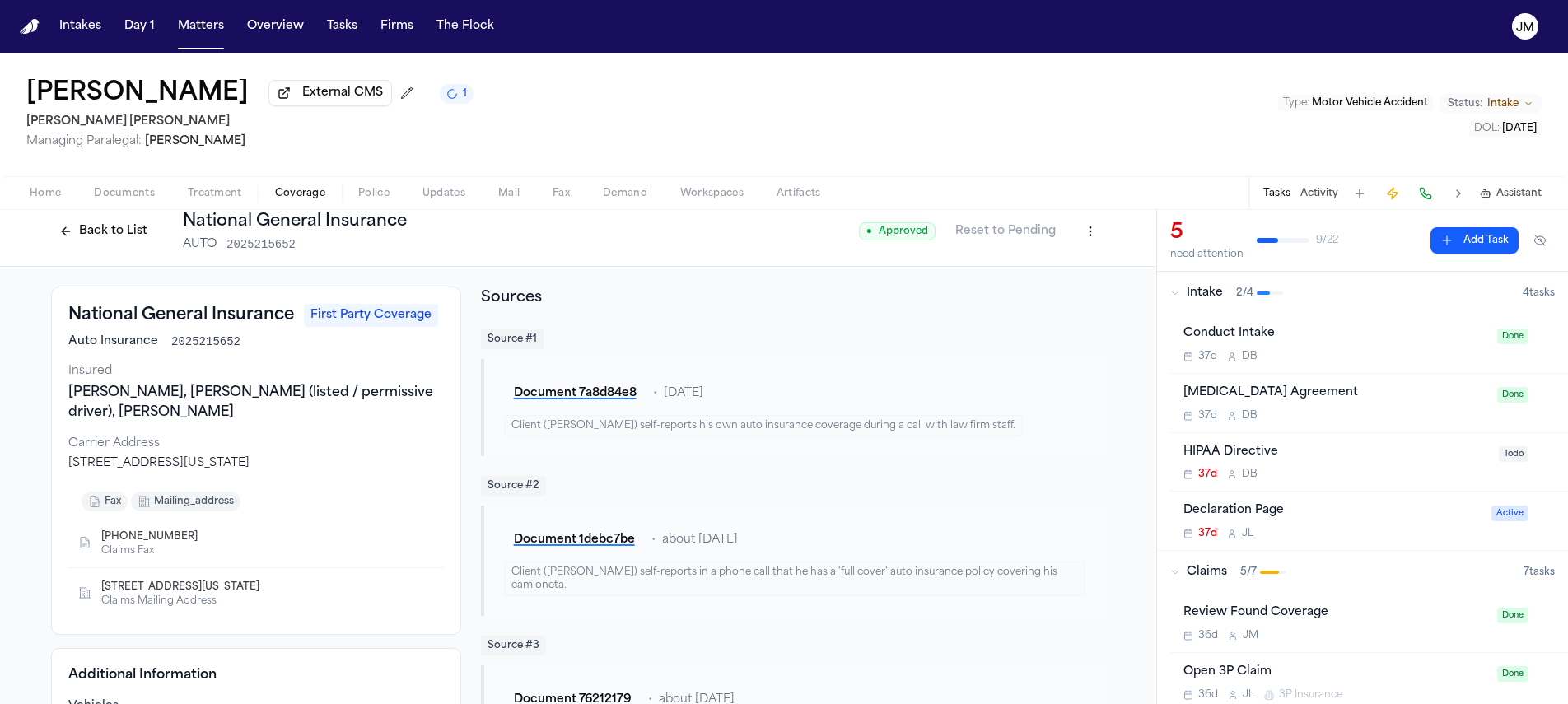
scroll to position [19, 0]
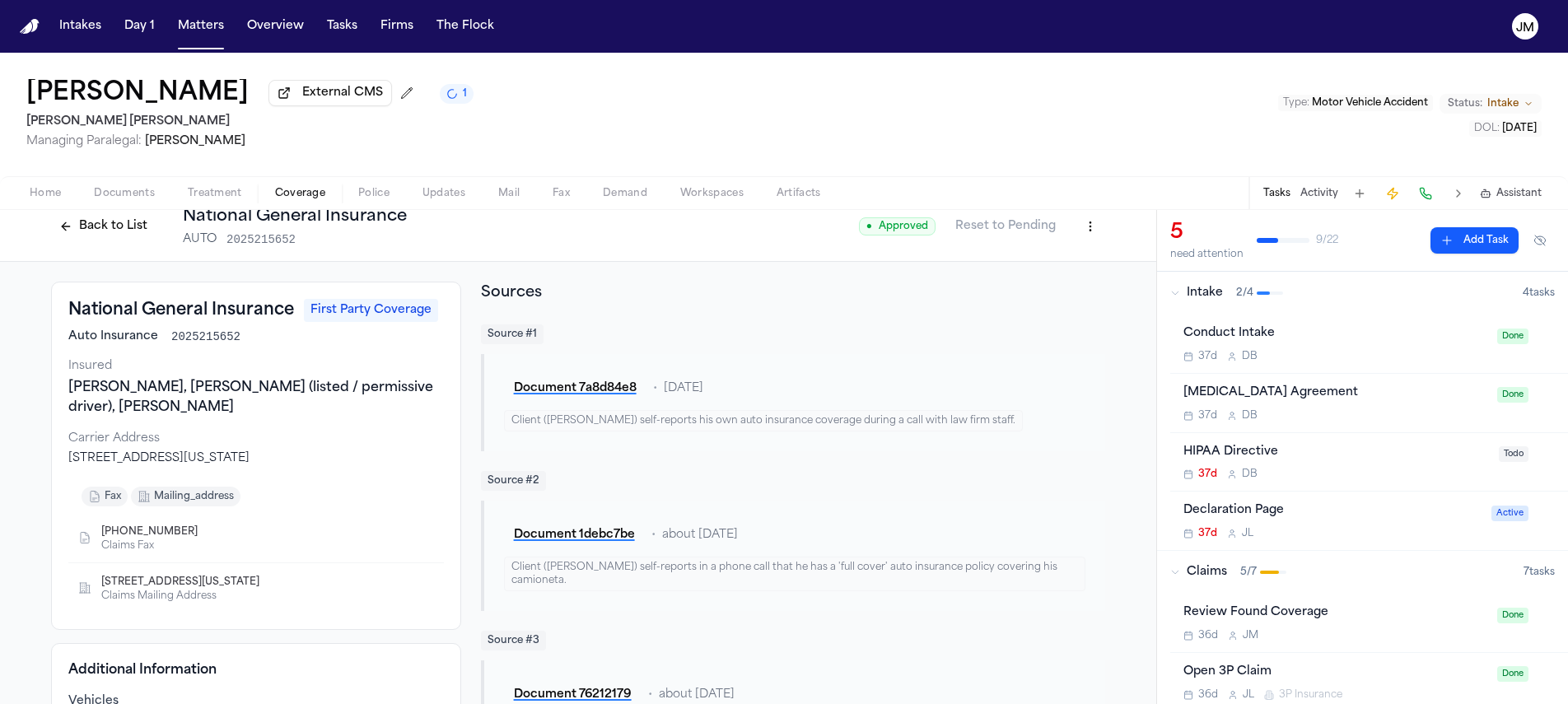
drag, startPoint x: 62, startPoint y: 466, endPoint x: 358, endPoint y: 457, distance: 296.1
click at [358, 457] on div "[STREET_ADDRESS][US_STATE]" at bounding box center [256, 458] width 376 height 17
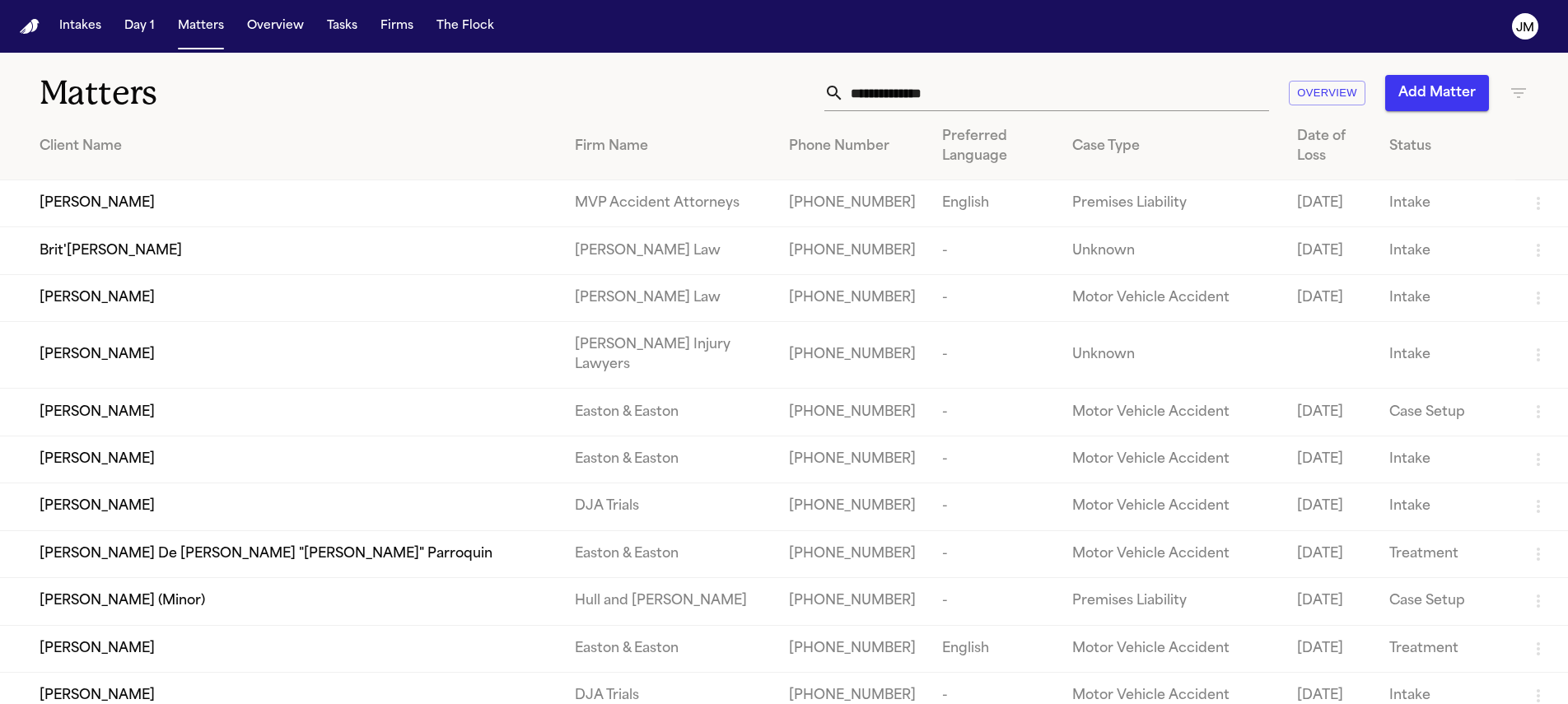
click at [980, 102] on input "text" at bounding box center [1057, 93] width 425 height 36
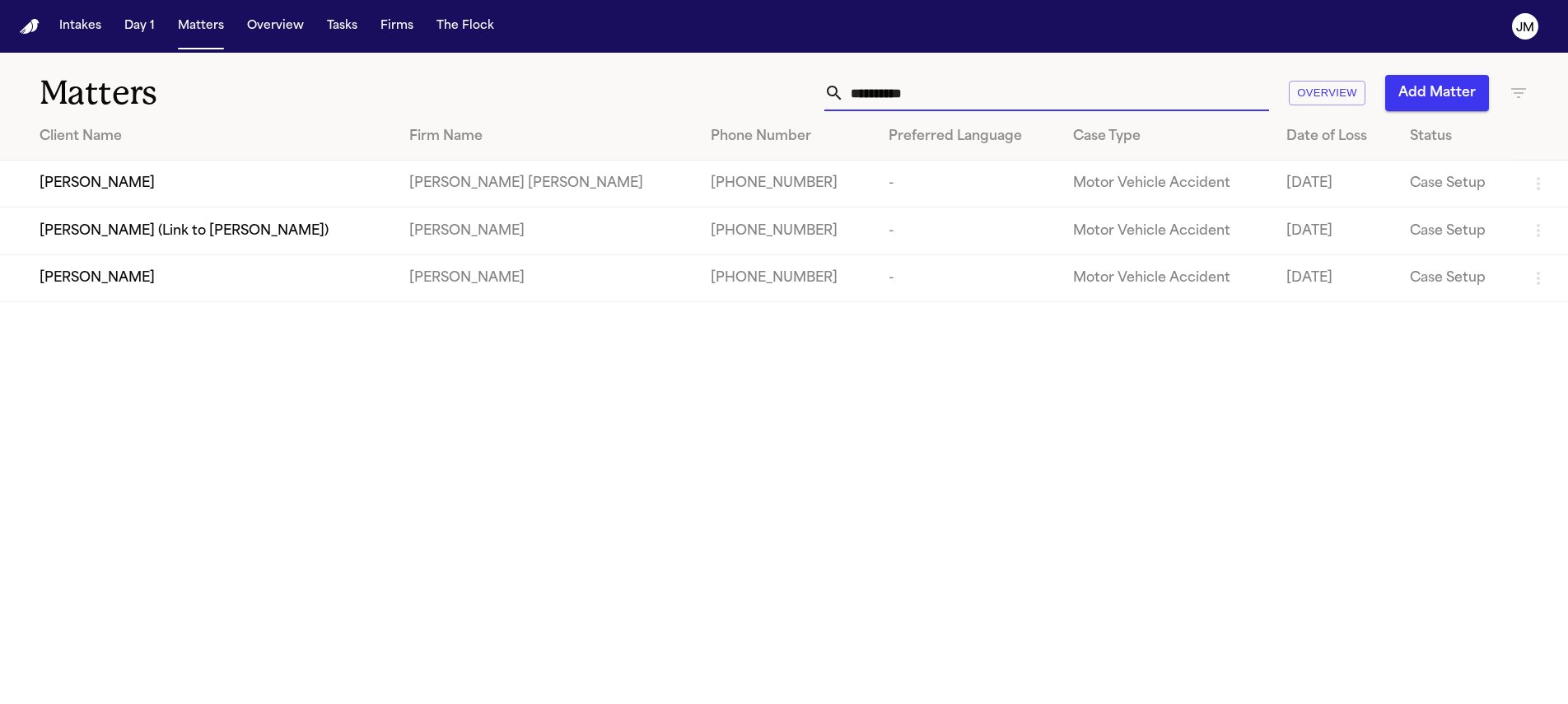
type input "**********"
click at [304, 186] on div "[PERSON_NAME]" at bounding box center [212, 183] width 343 height 19
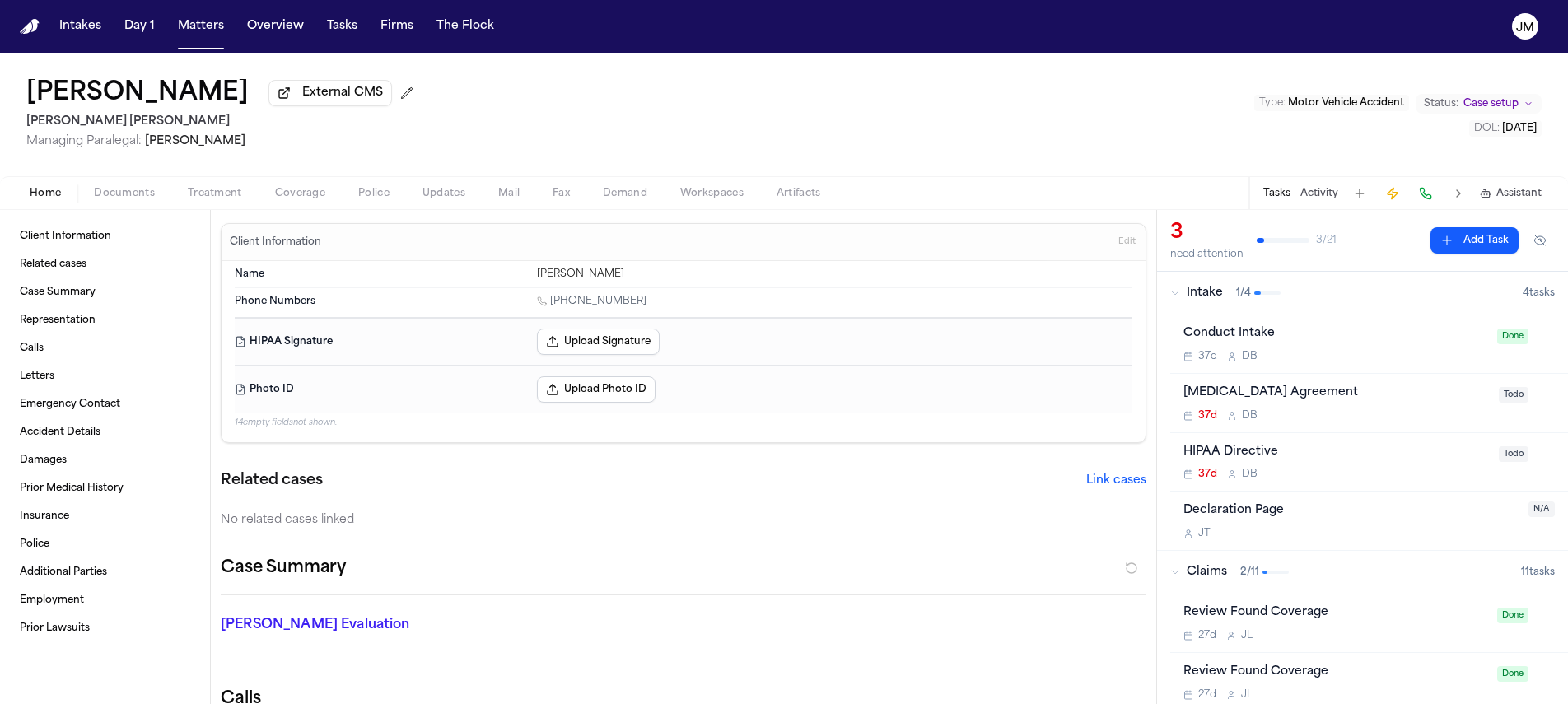
click at [305, 196] on span "Coverage" at bounding box center [300, 193] width 50 height 13
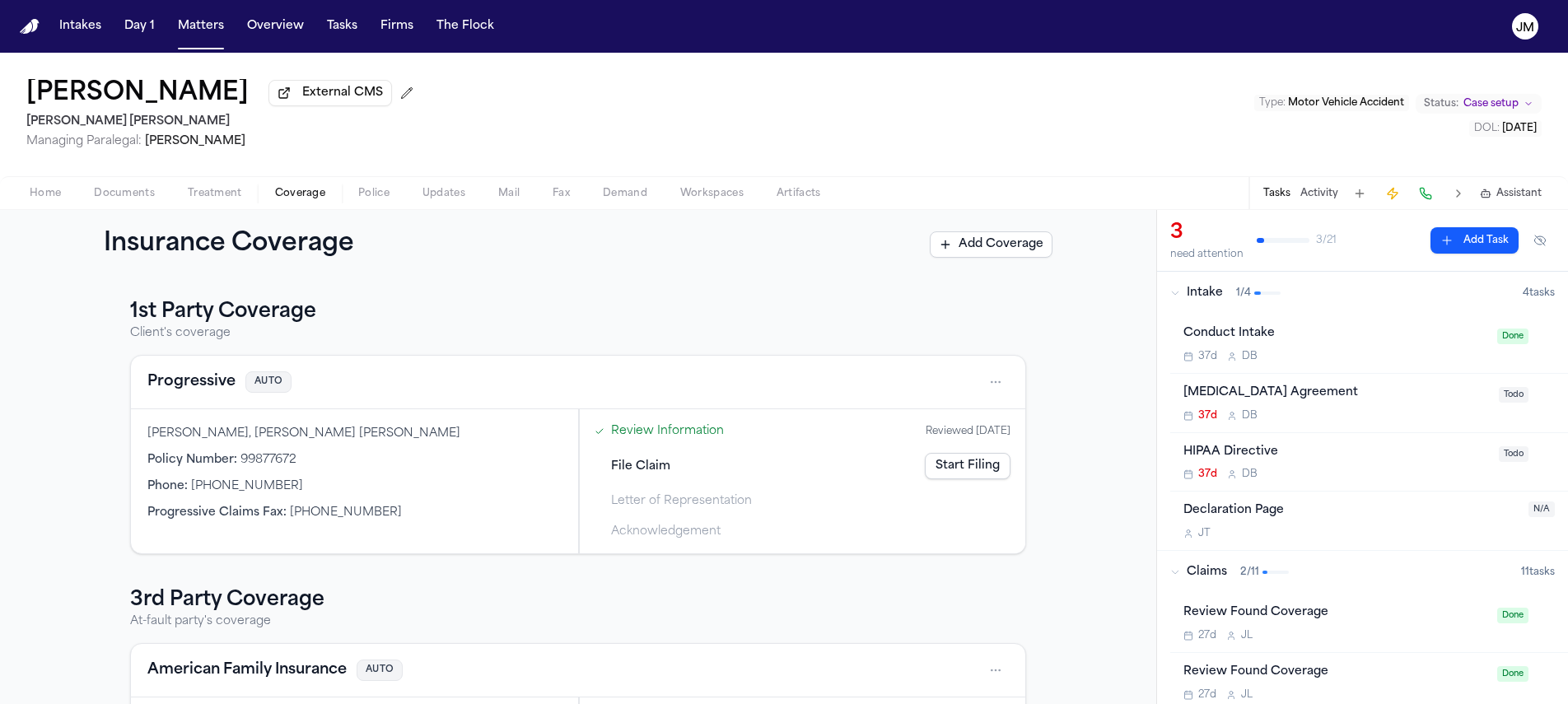
click at [994, 377] on html "Intakes Day 1 Matters Overview Tasks Firms The Flock JM Lina Cardoso External C…" at bounding box center [784, 352] width 1568 height 704
click at [932, 416] on div "View coverage details" at bounding box center [936, 428] width 123 height 43
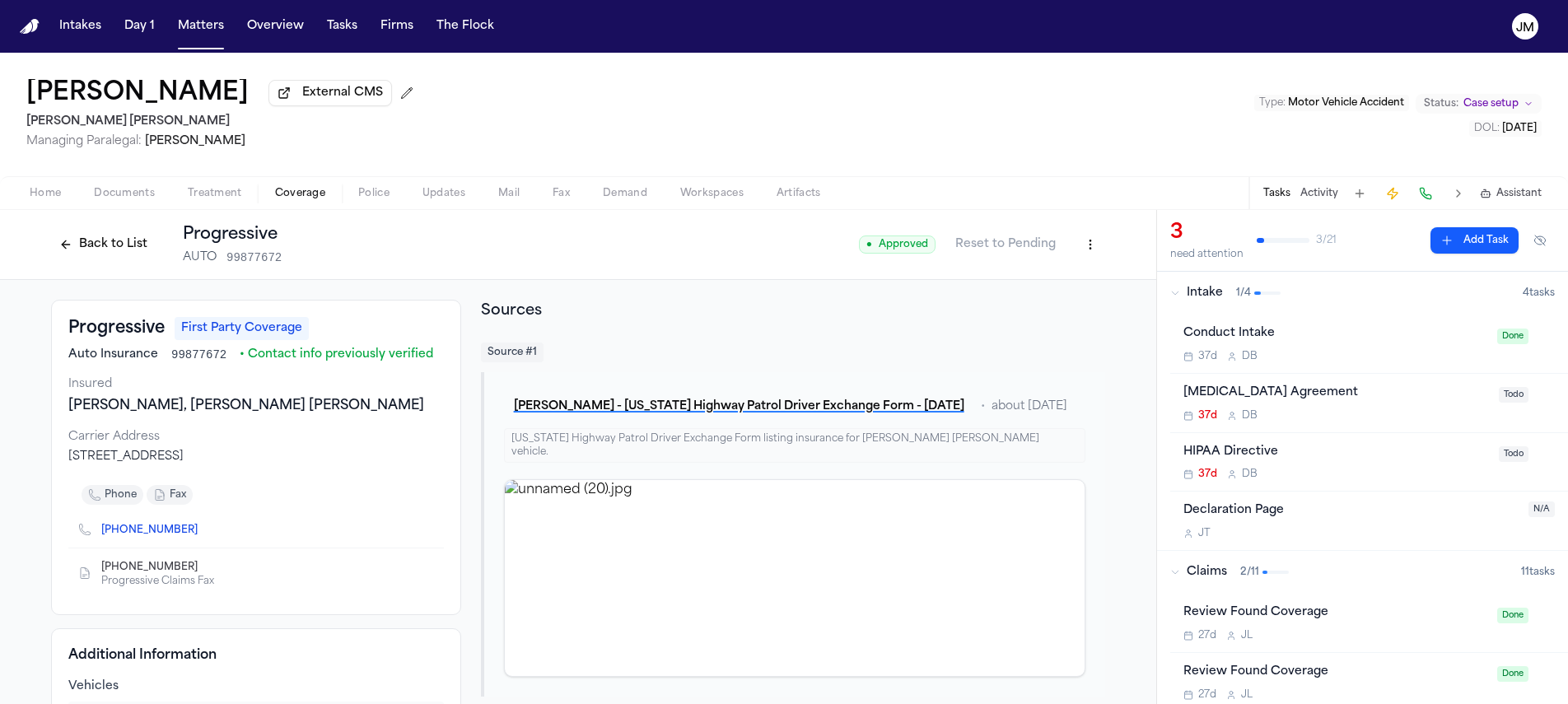
click at [130, 187] on button "Documents" at bounding box center [123, 193] width 94 height 19
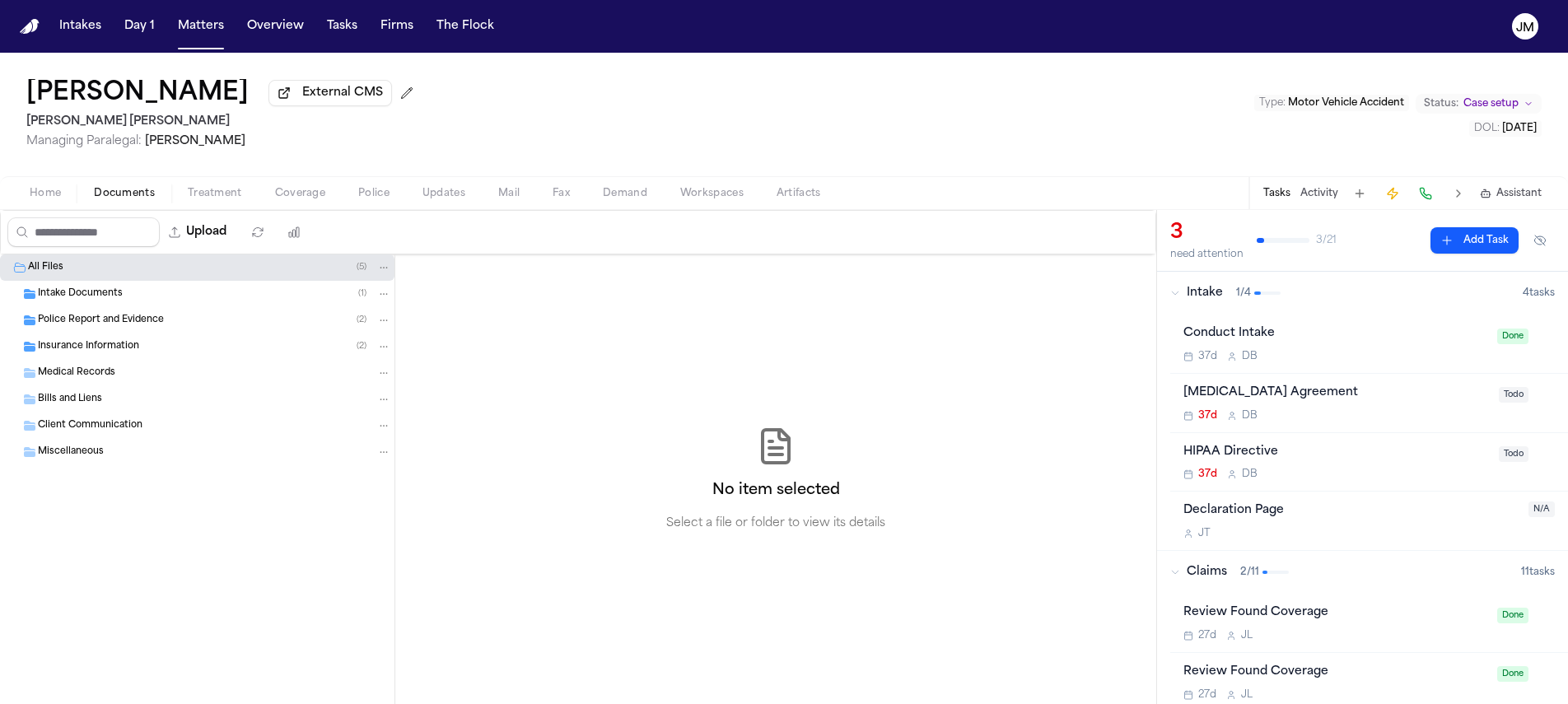
click at [101, 348] on span "Insurance Information" at bounding box center [88, 347] width 101 height 14
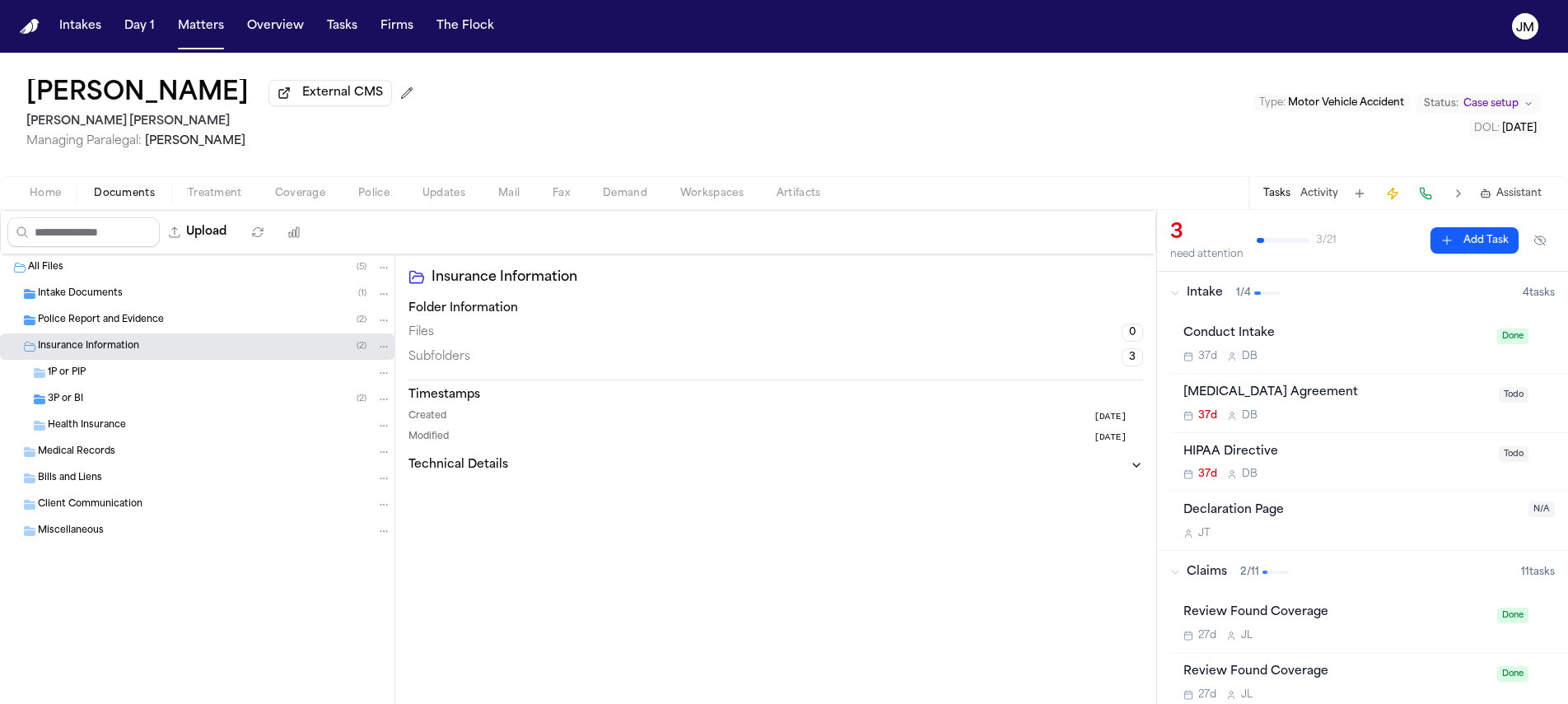
click at [85, 370] on div "1P or PIP" at bounding box center [219, 373] width 343 height 15
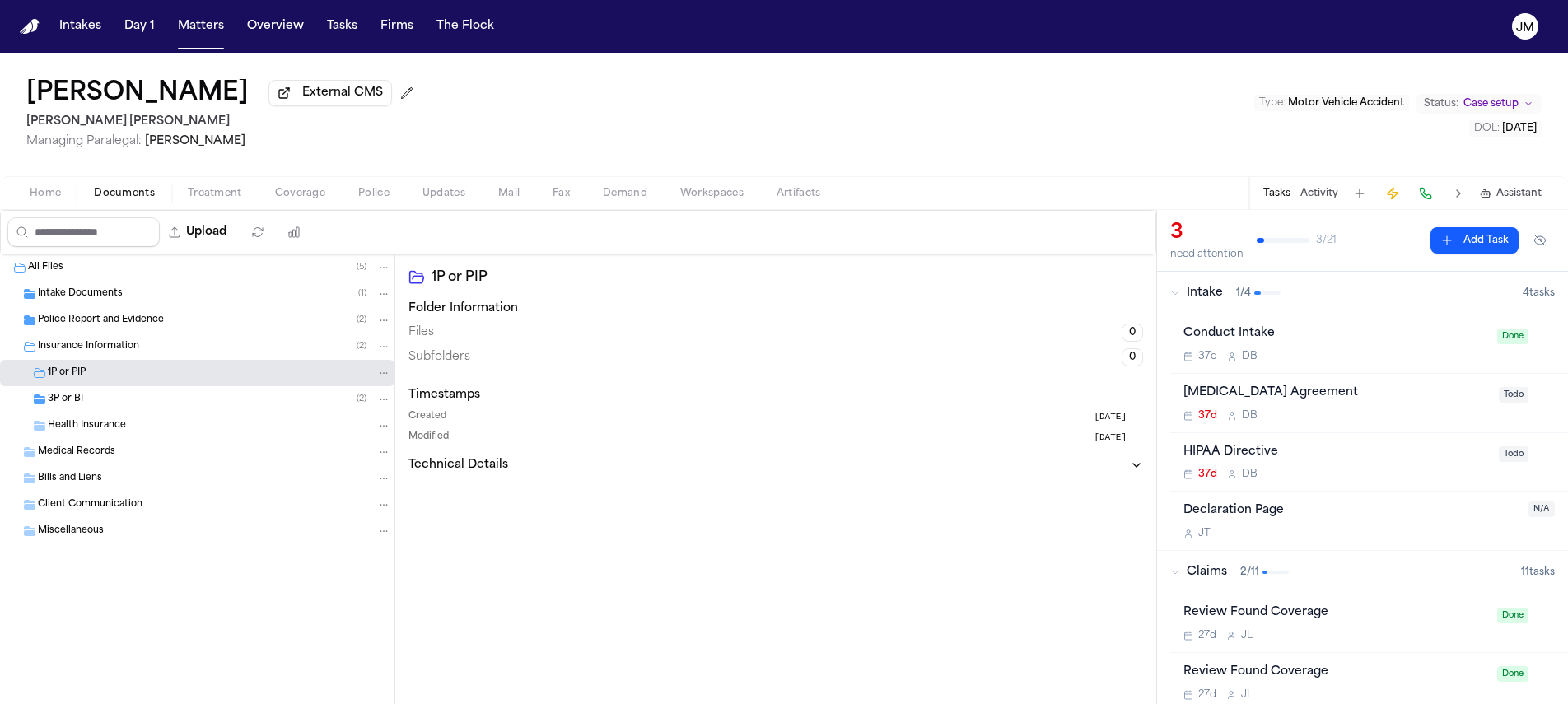
click at [37, 200] on span "Home" at bounding box center [45, 193] width 32 height 13
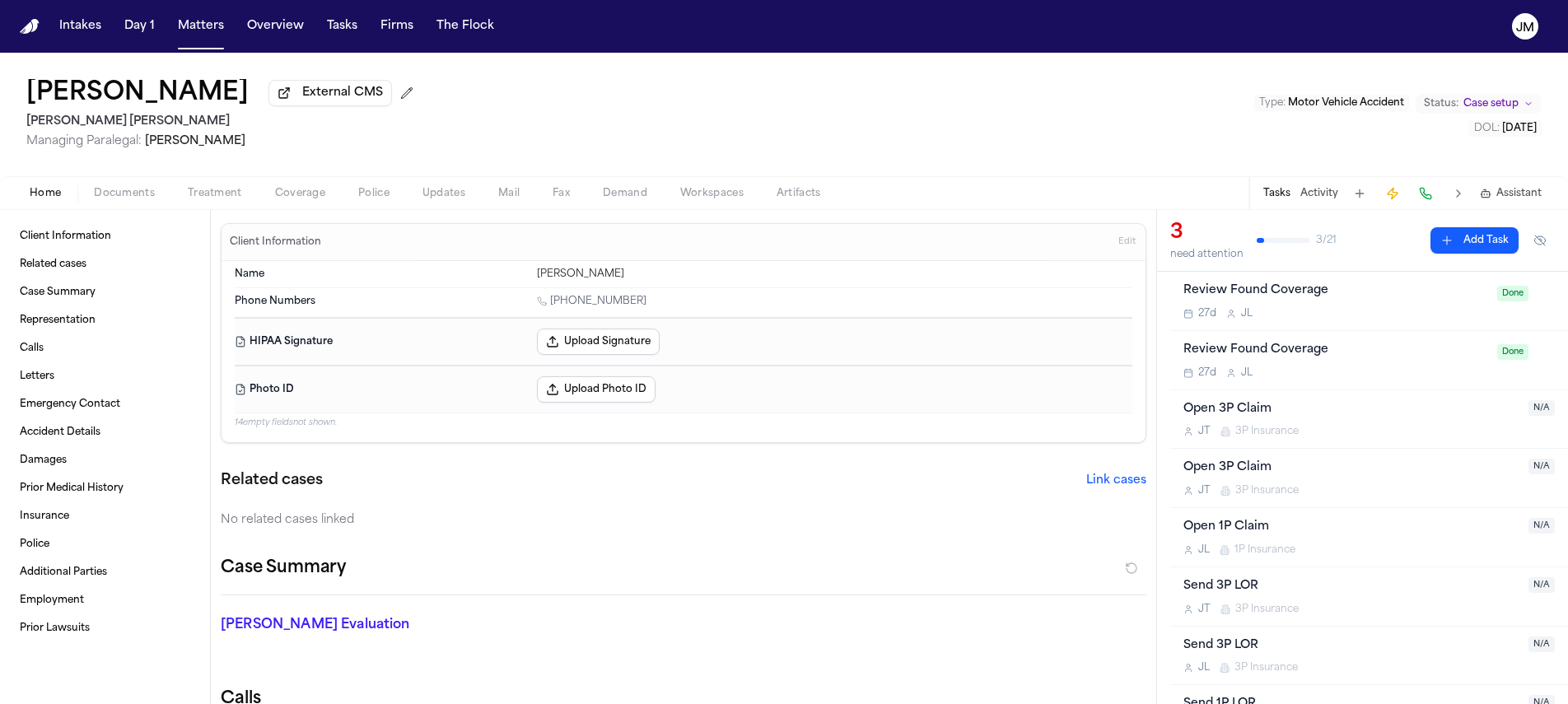
scroll to position [324, 0]
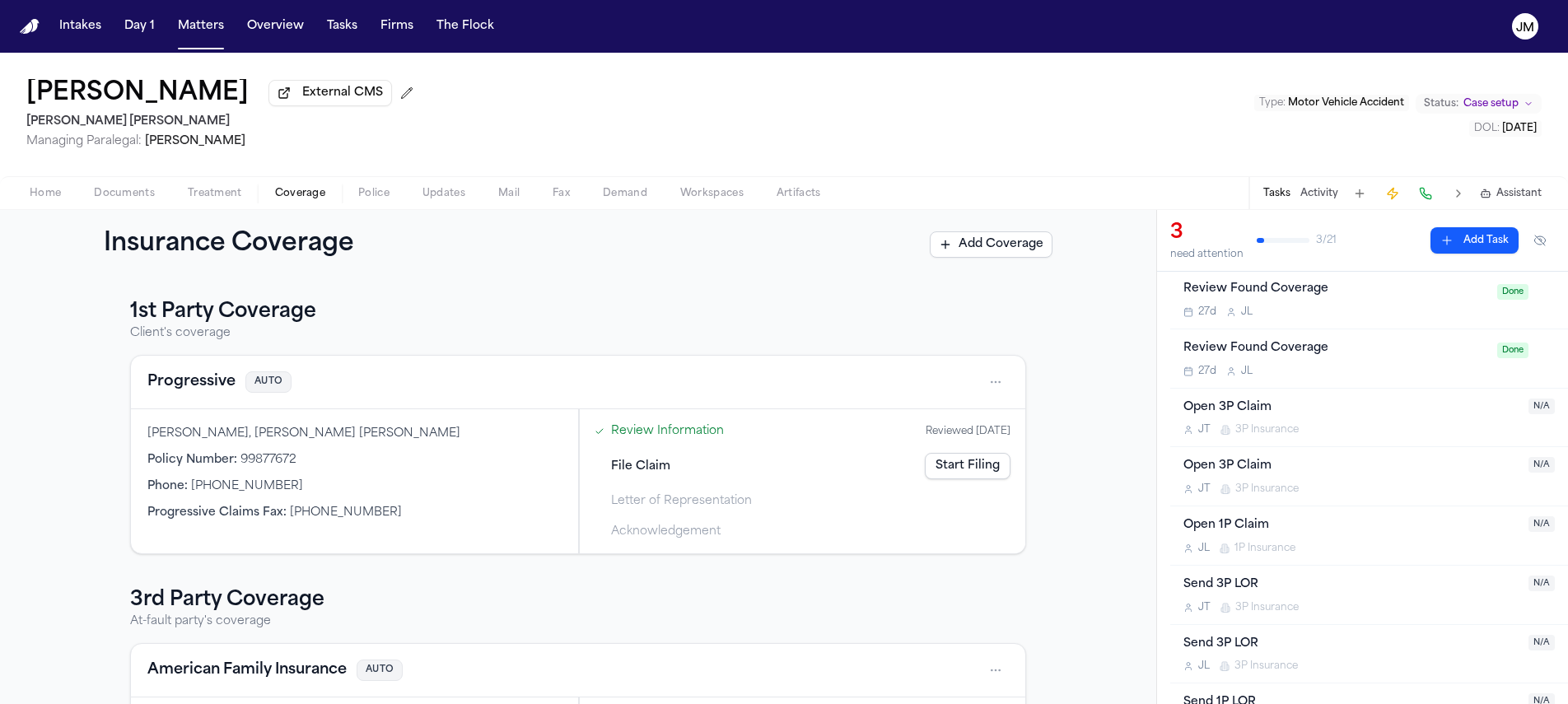
click at [289, 196] on span "Coverage" at bounding box center [300, 193] width 50 height 13
